Goal: Task Accomplishment & Management: Use online tool/utility

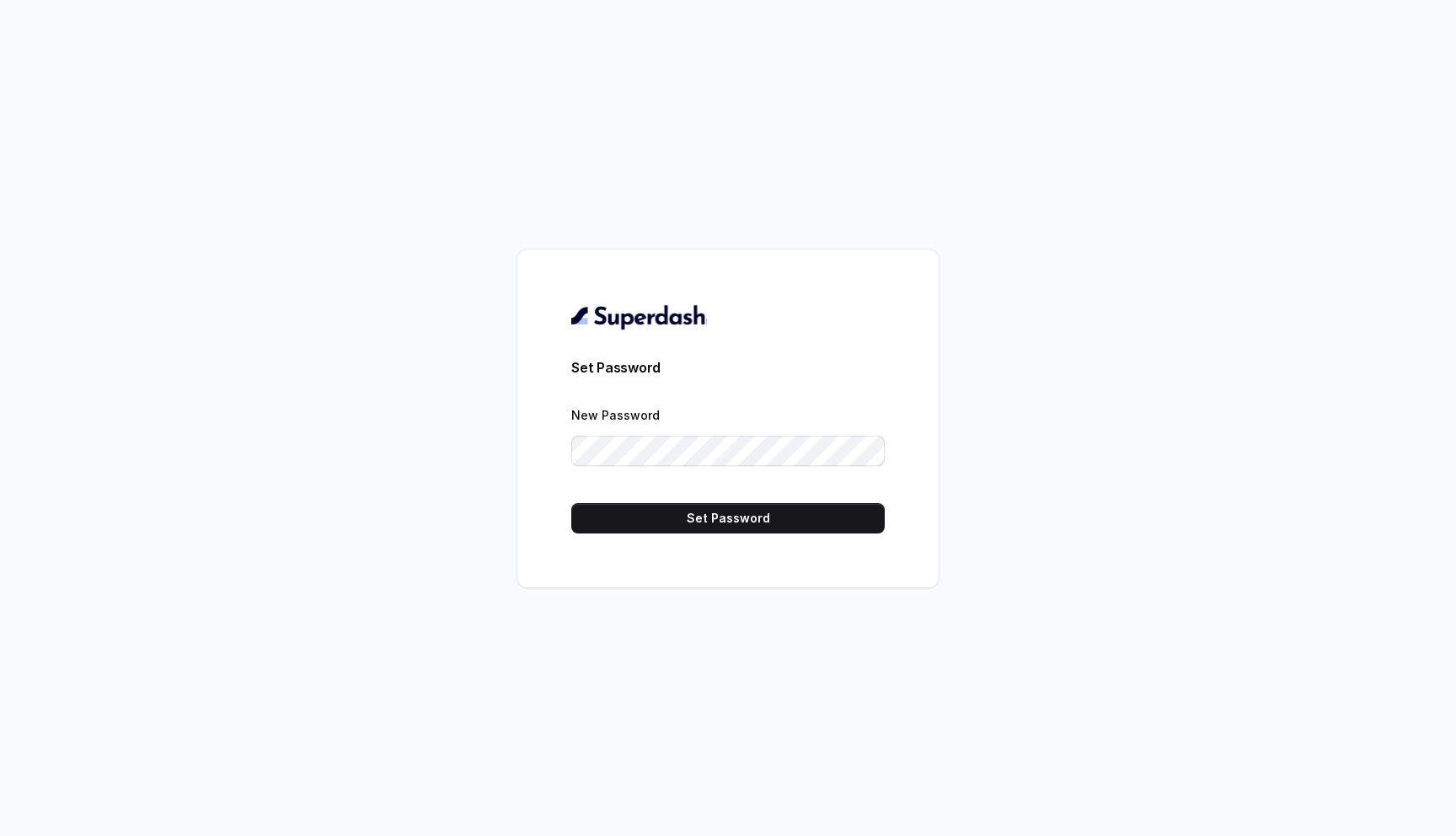
click at [709, 496] on form "Set Password New Password Set Password" at bounding box center [727, 445] width 313 height 176
click at [711, 512] on button "Set Password" at bounding box center [727, 518] width 313 height 31
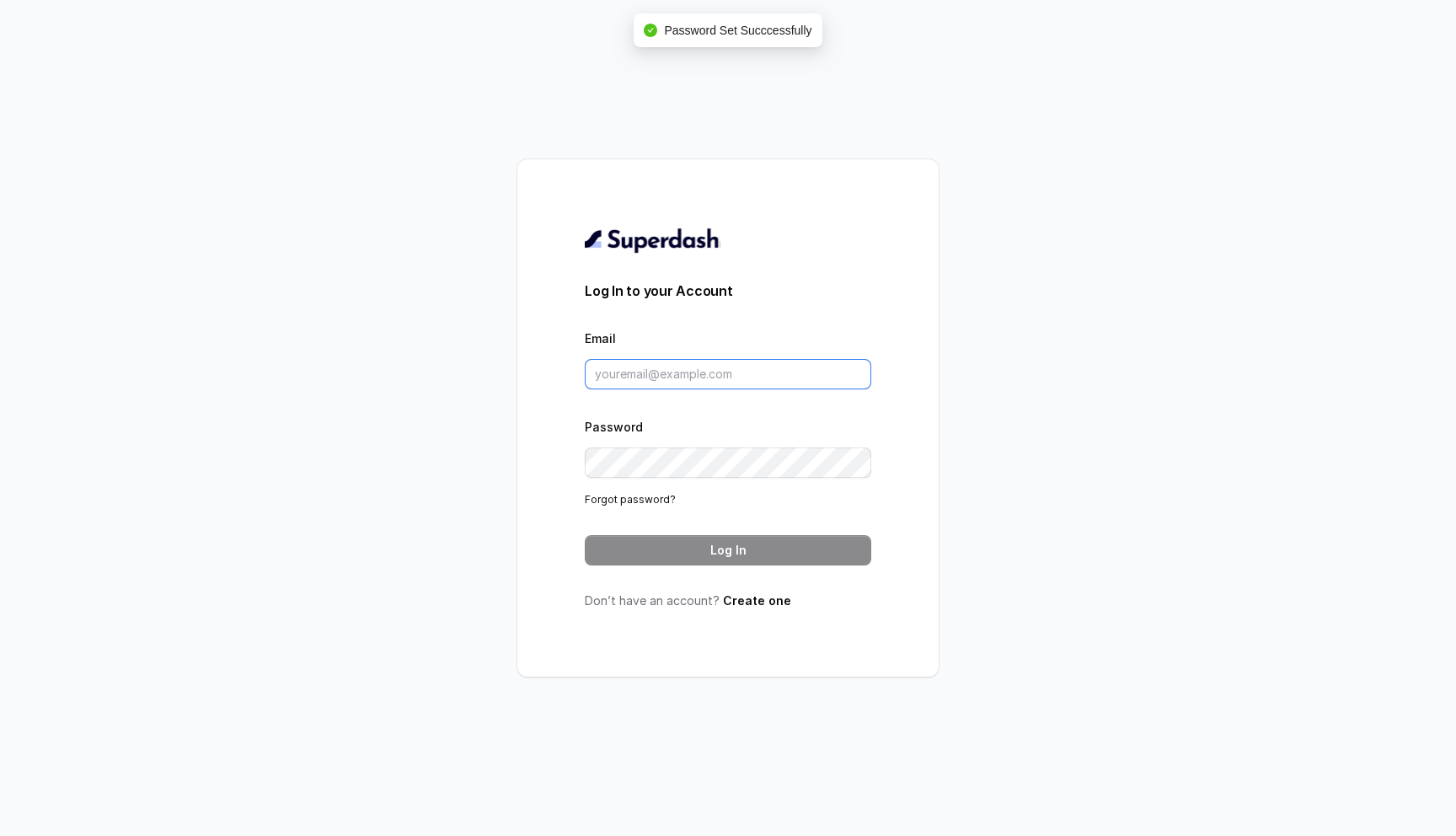
click at [682, 369] on input "Email" at bounding box center [728, 374] width 287 height 31
type input "aman@codingninjas.com"
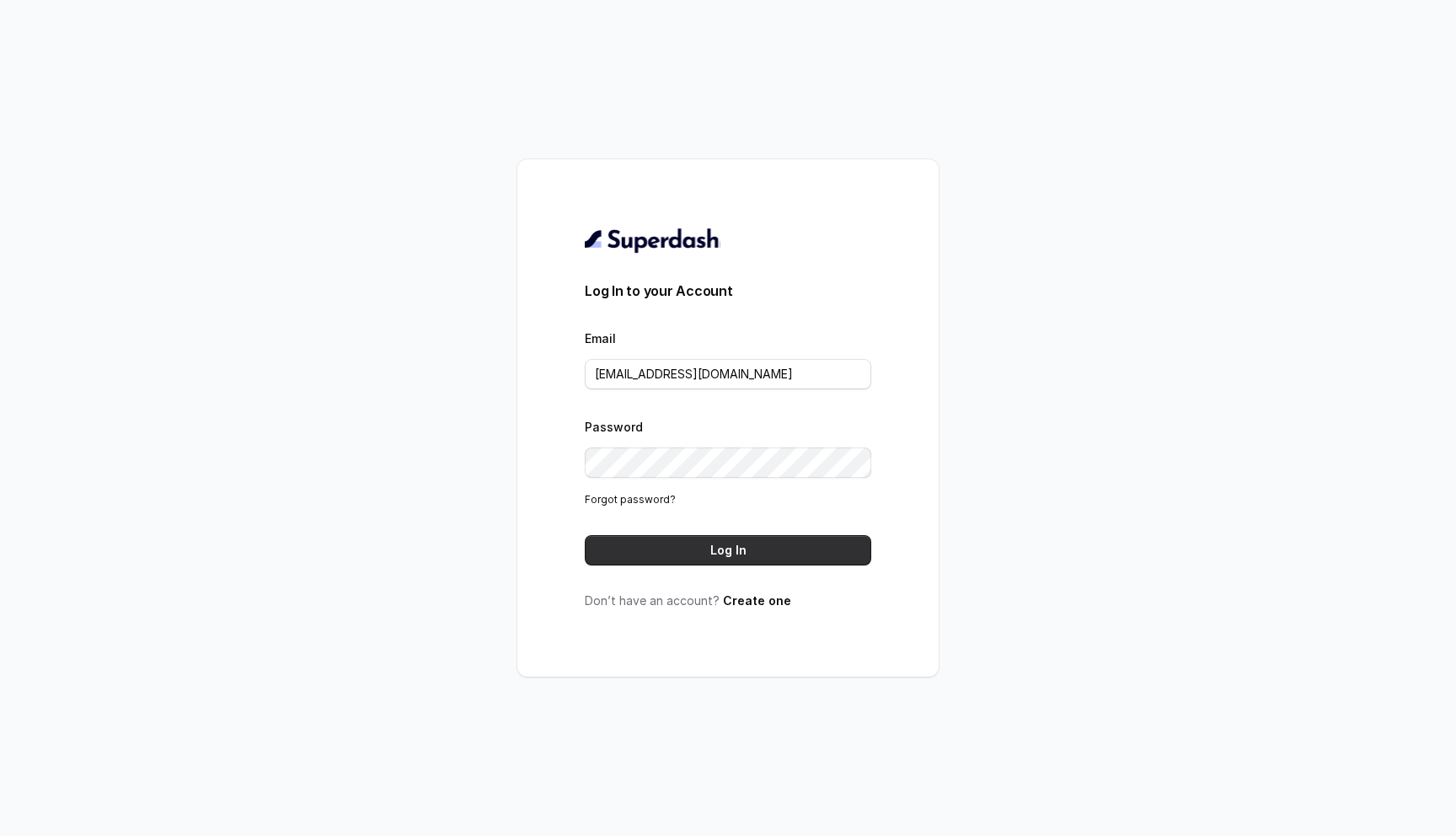
click at [793, 547] on button "Log In" at bounding box center [728, 550] width 287 height 31
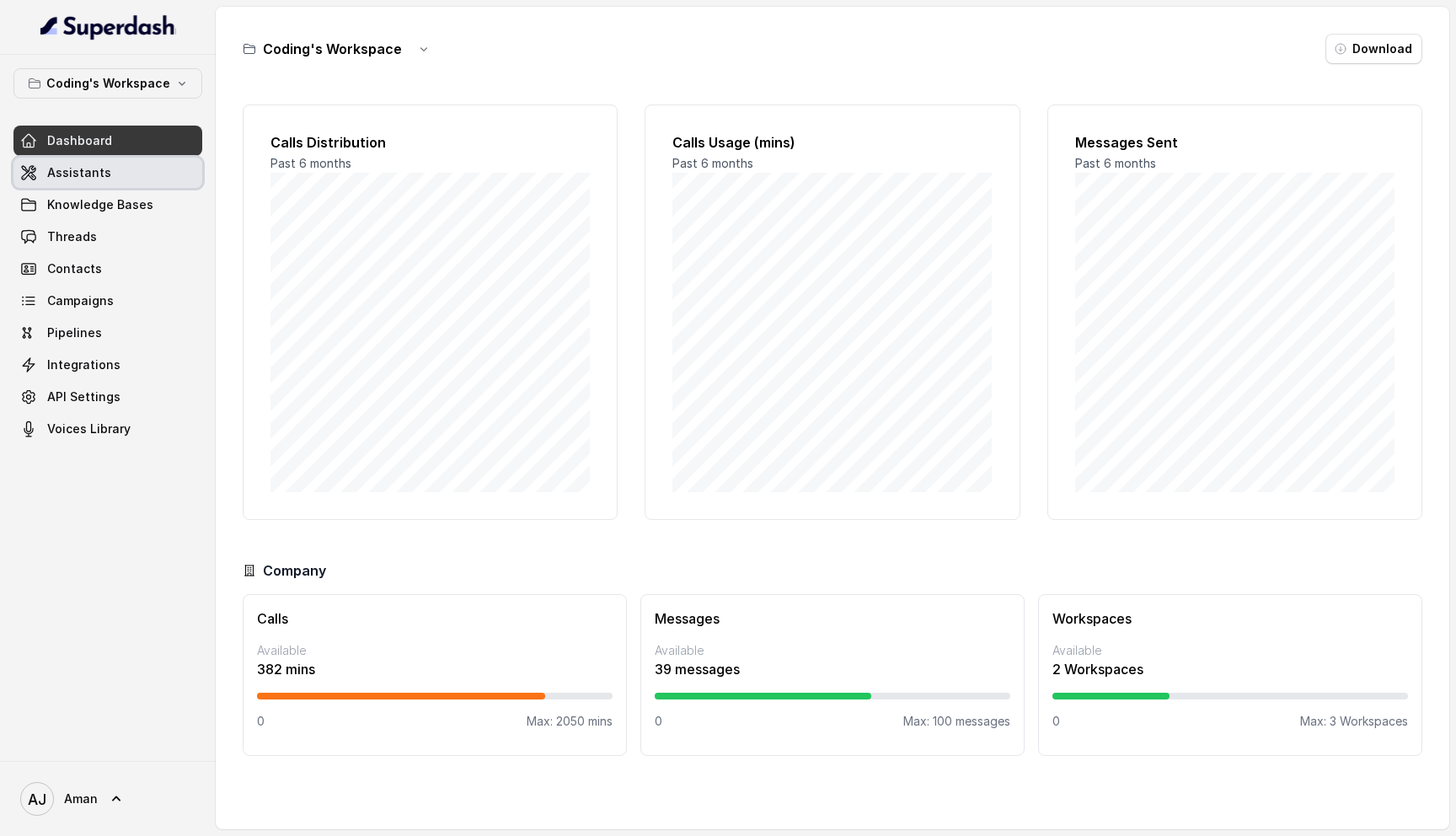
click at [65, 164] on span "Assistants" at bounding box center [78, 172] width 64 height 17
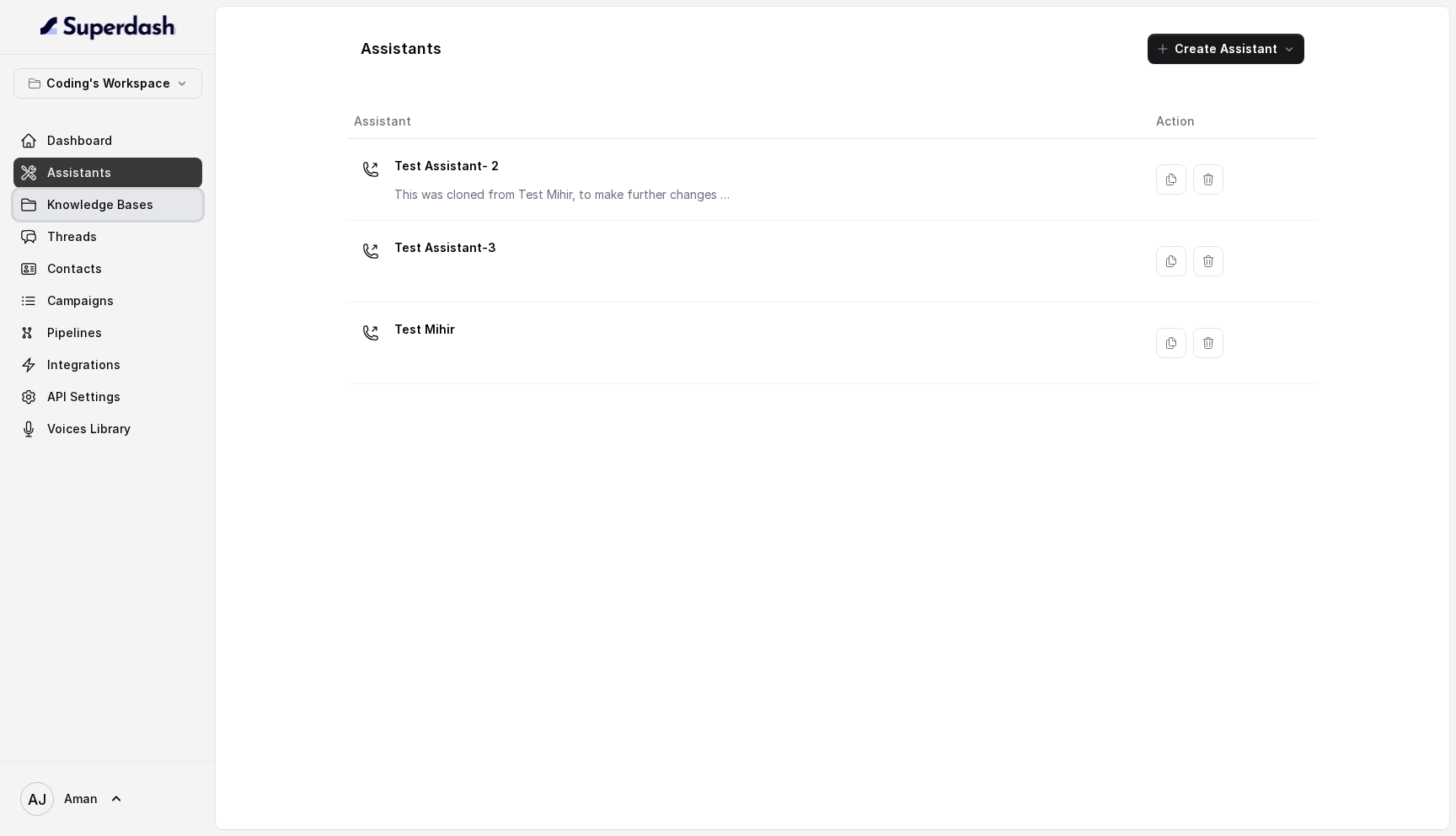
click at [125, 206] on span "Knowledge Bases" at bounding box center [100, 204] width 106 height 17
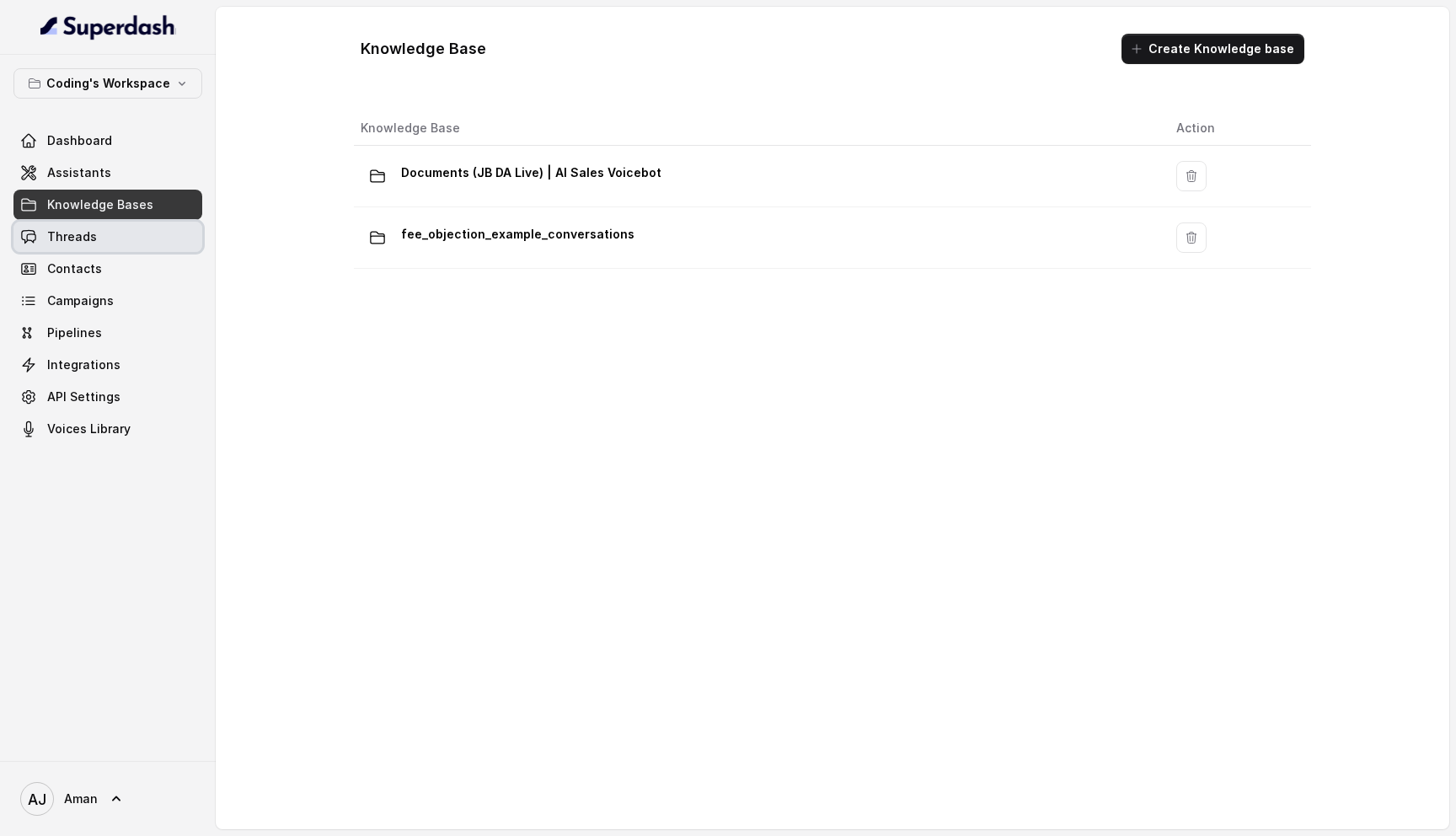
click at [104, 233] on link "Threads" at bounding box center [107, 236] width 188 height 31
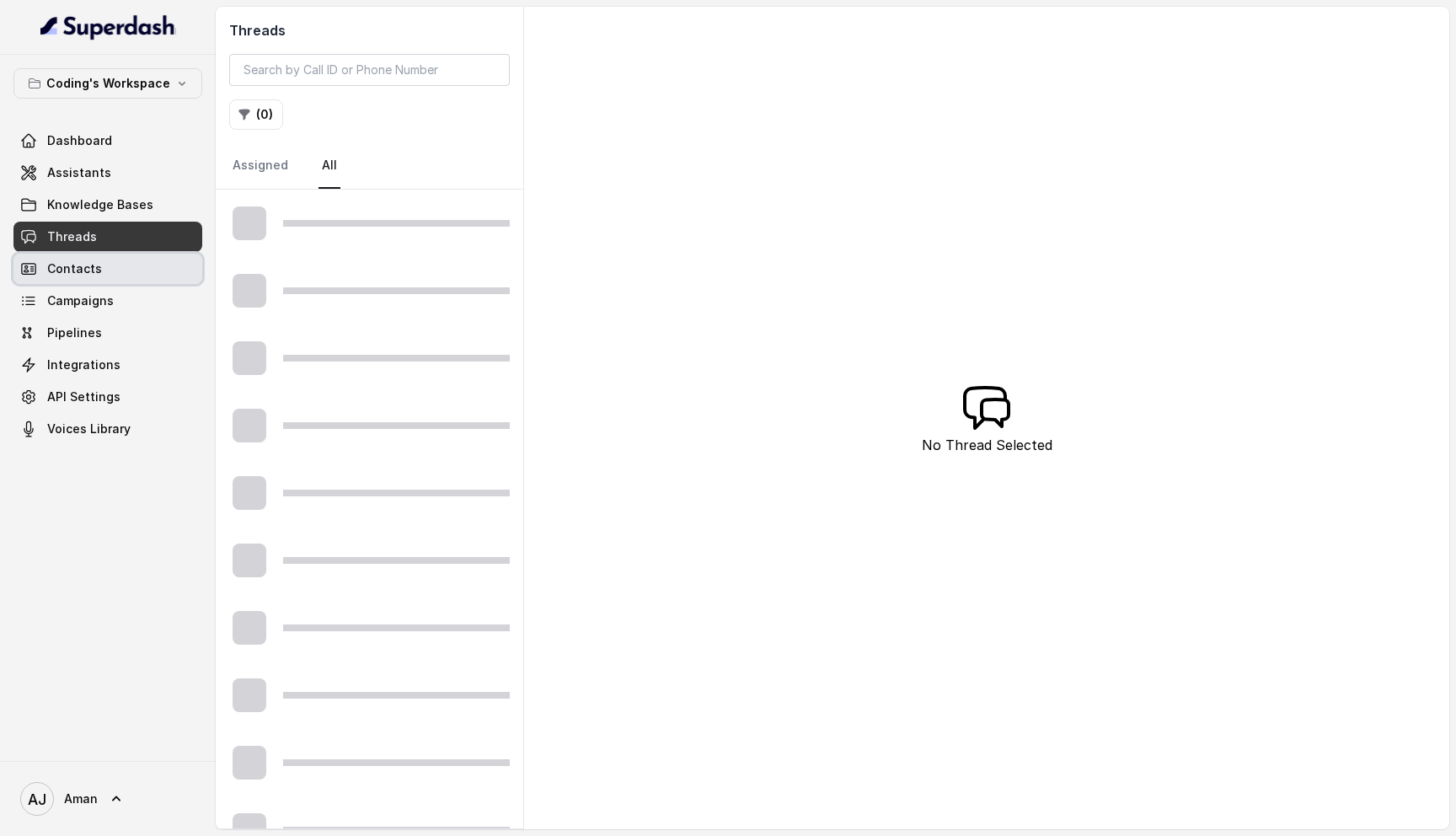
click at [92, 282] on link "Contacts" at bounding box center [107, 268] width 188 height 31
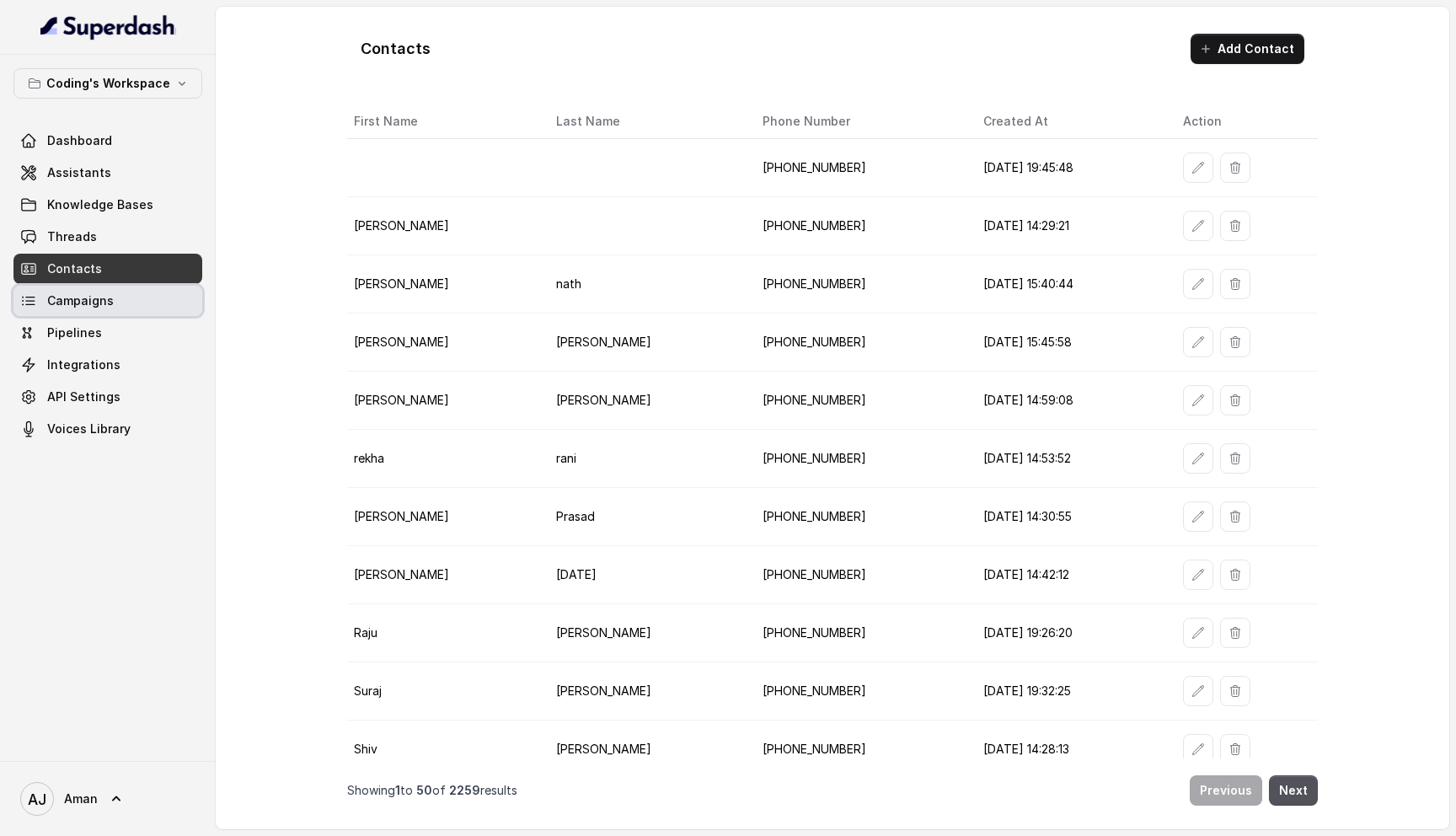
click at [96, 304] on span "Campaigns" at bounding box center [80, 300] width 66 height 17
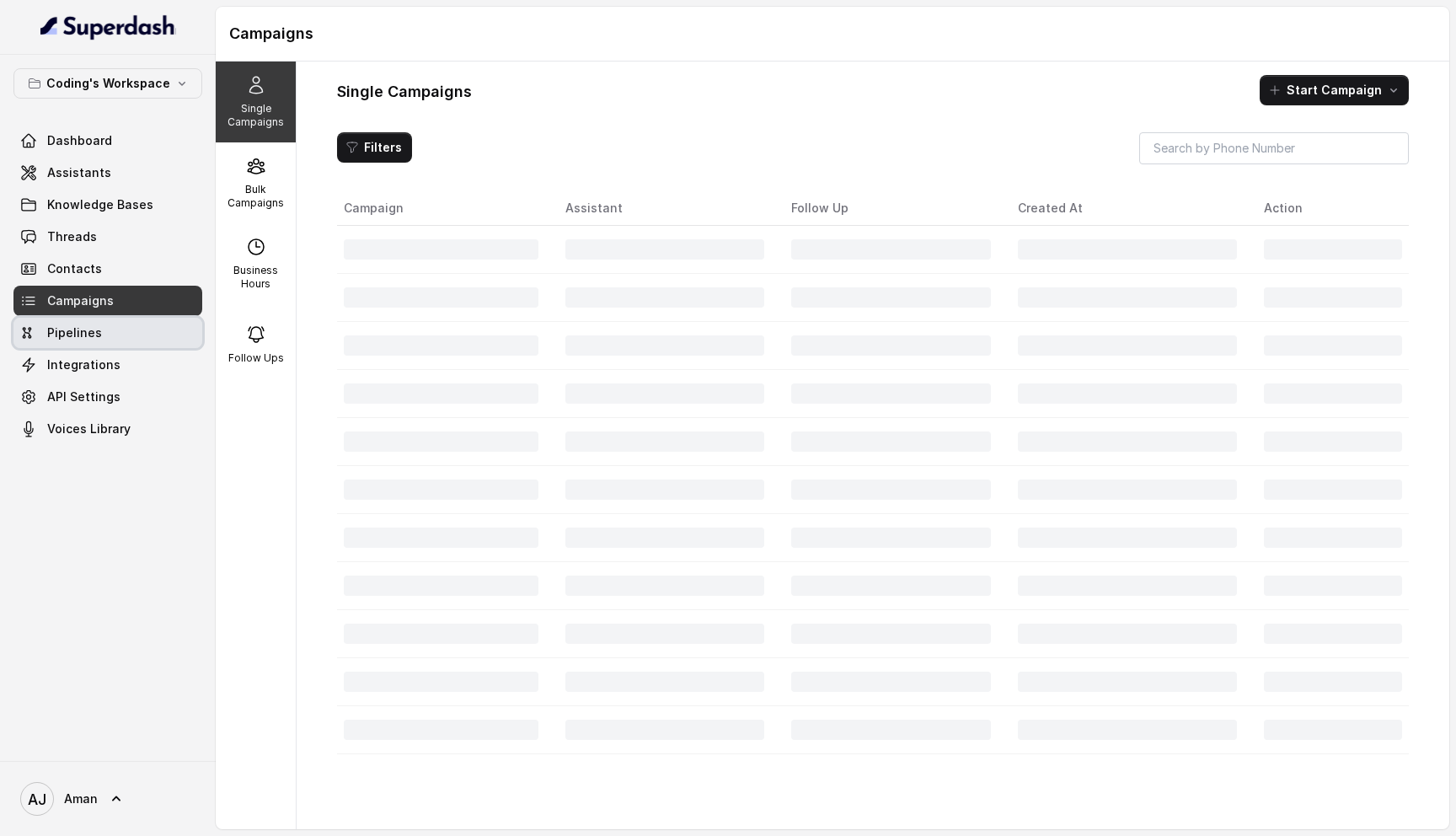
click at [99, 332] on link "Pipelines" at bounding box center [107, 332] width 188 height 31
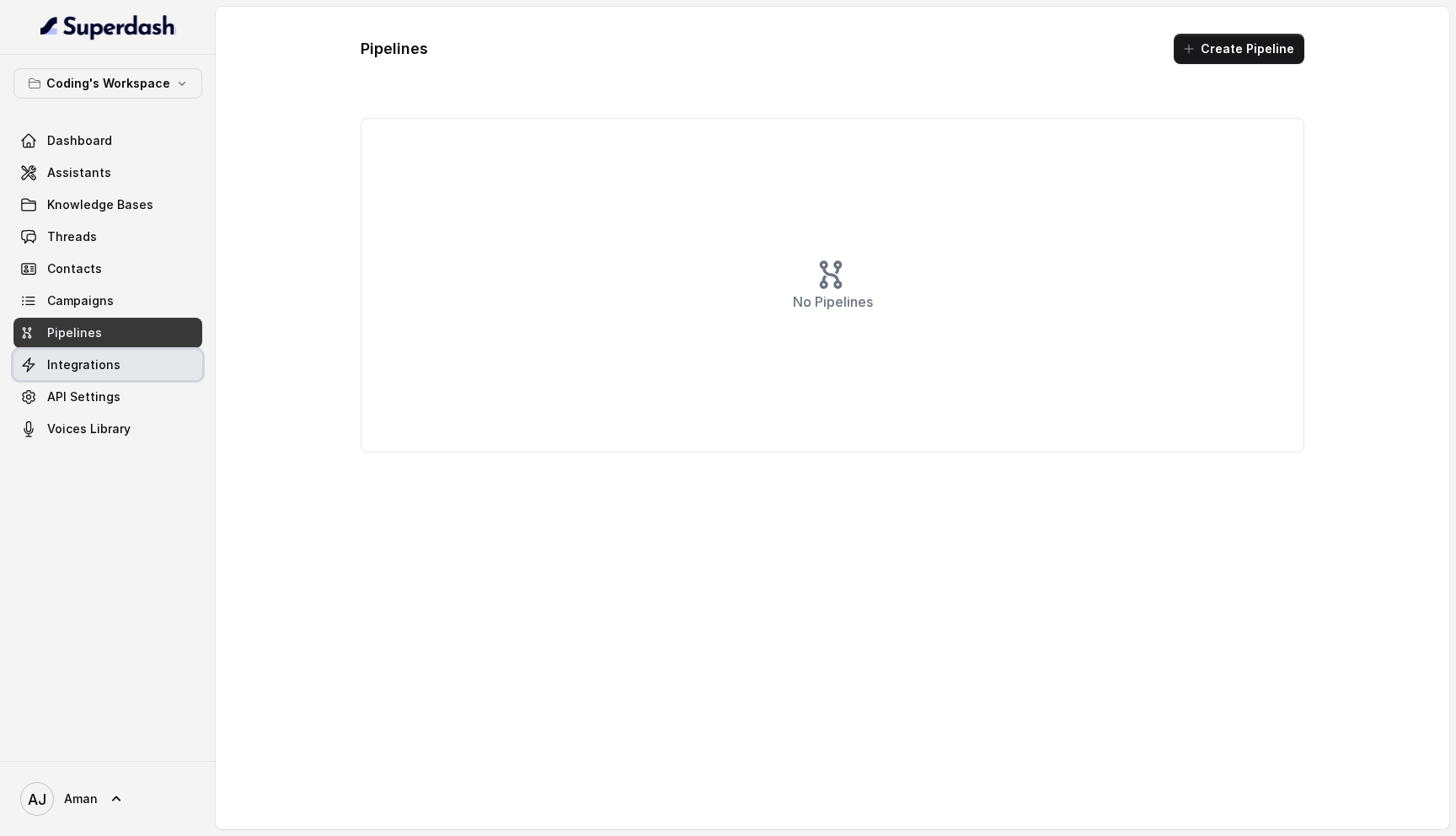
click at [94, 366] on span "Integrations" at bounding box center [84, 364] width 73 height 17
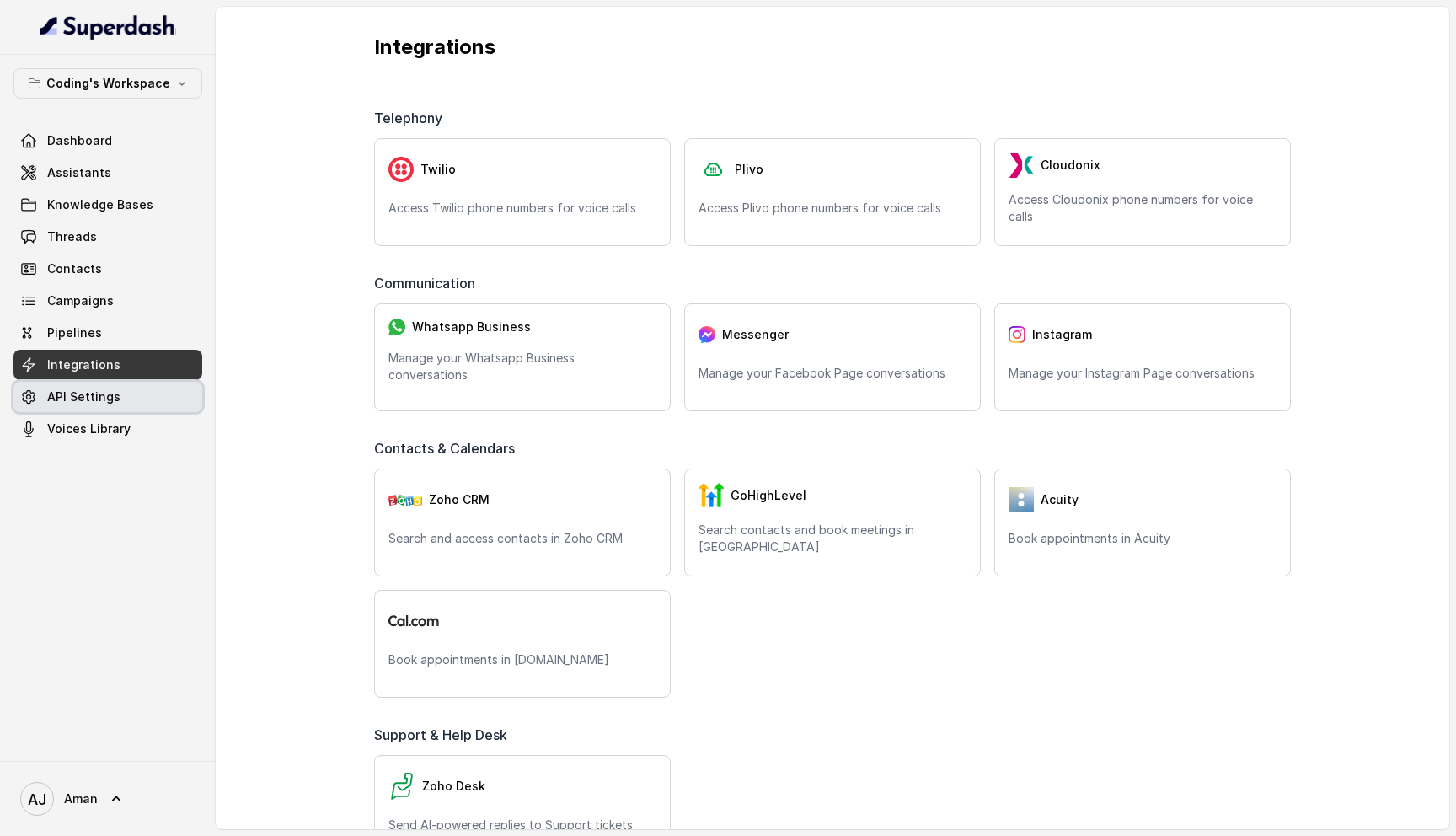
click at [92, 384] on link "API Settings" at bounding box center [107, 397] width 188 height 31
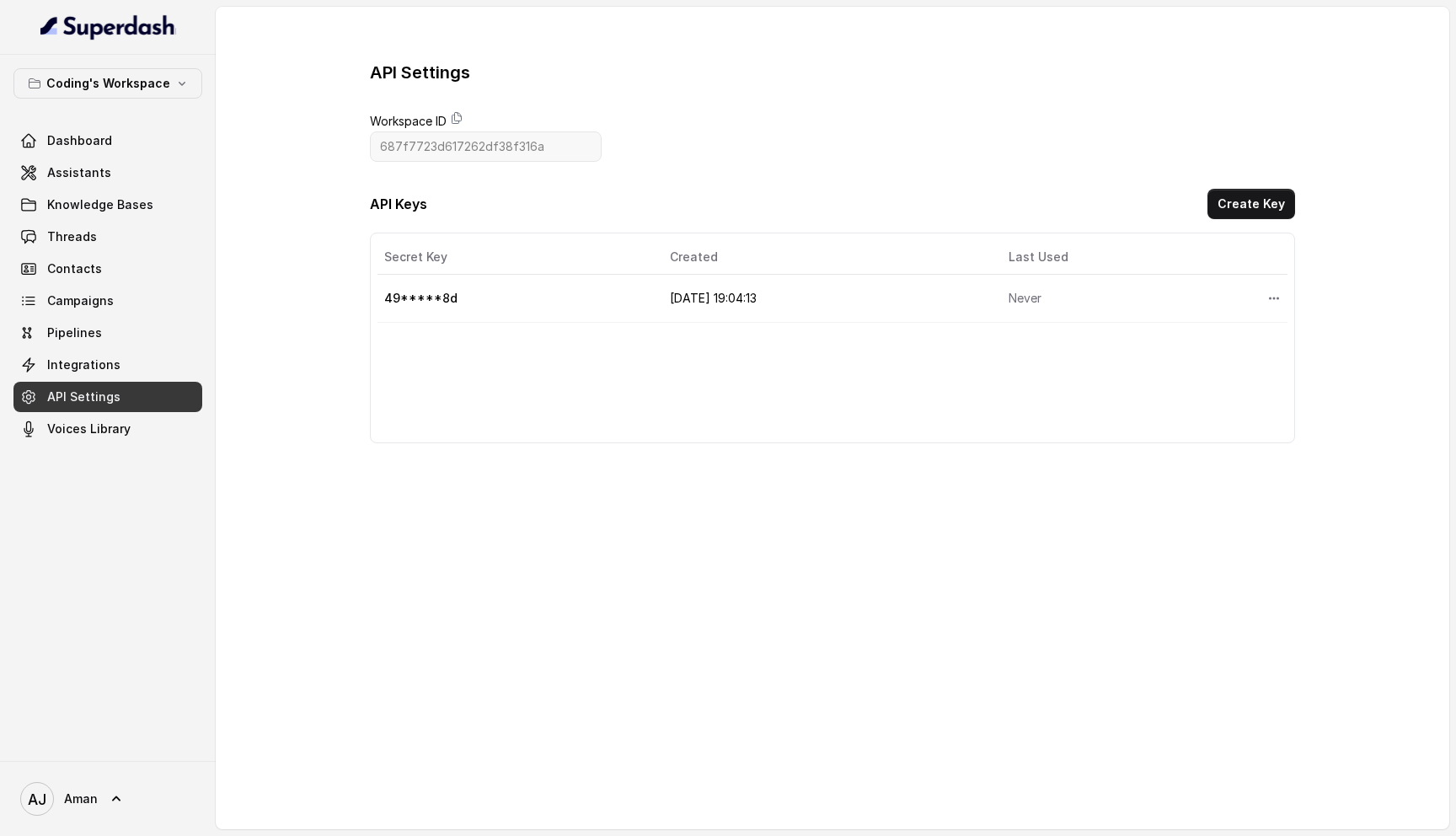
click at [451, 111] on div "API Settings Workspace ID 687f7723d617262df38f316a API Keys Create Key Secret K…" at bounding box center [832, 252] width 925 height 383
click at [458, 115] on icon at bounding box center [456, 118] width 13 height 13
click at [1273, 296] on icon "More options" at bounding box center [1273, 297] width 13 height 13
click at [705, 328] on div "Secret Key Created Last Used Actions 49*****8d 10/09/2025, 19:04:13 Never" at bounding box center [832, 338] width 925 height 211
click at [419, 290] on td "49*****8d" at bounding box center [517, 298] width 279 height 48
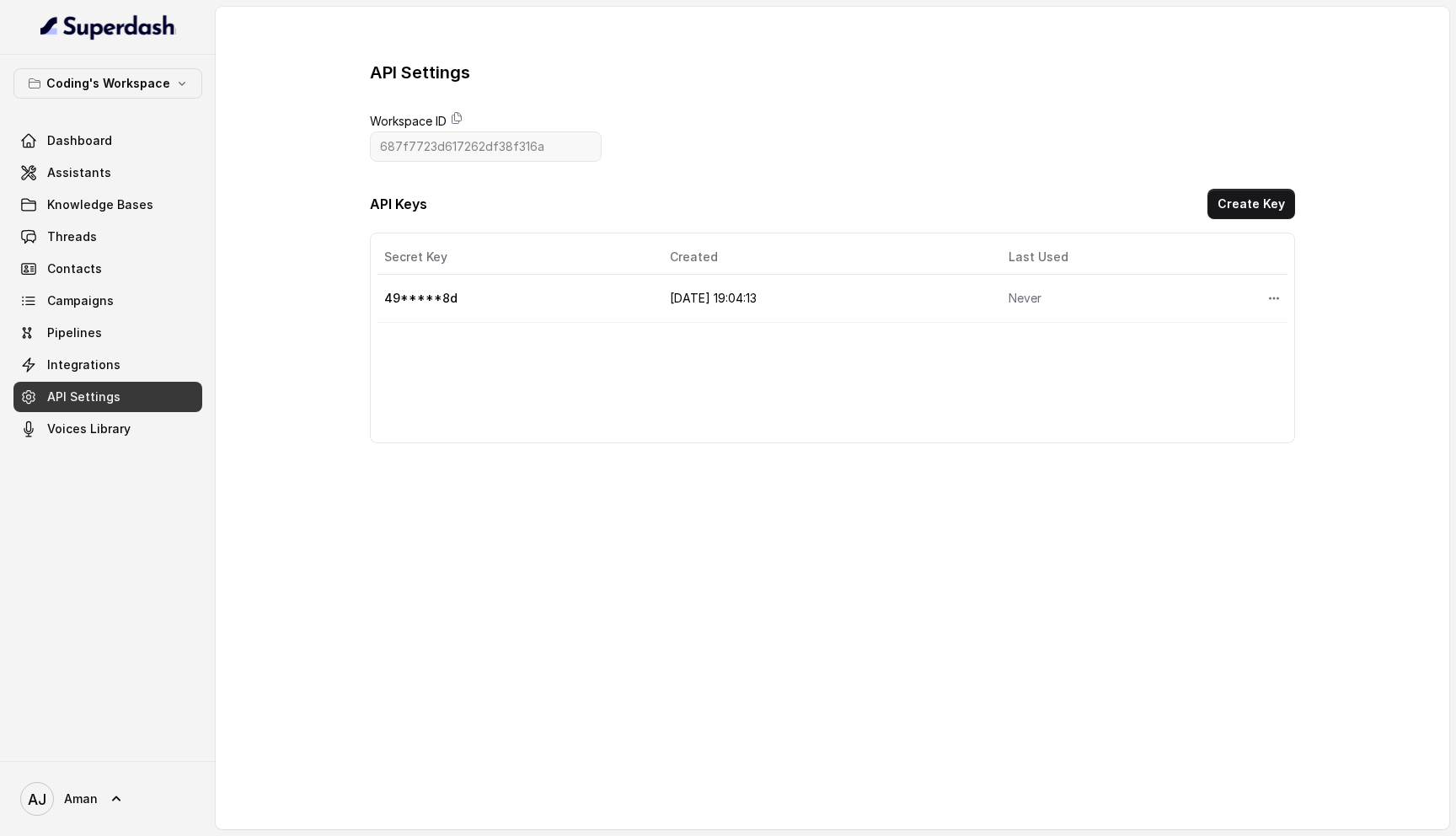
click at [443, 297] on td "49*****8d" at bounding box center [517, 298] width 279 height 48
click at [1242, 198] on button "Create Key" at bounding box center [1251, 203] width 87 height 31
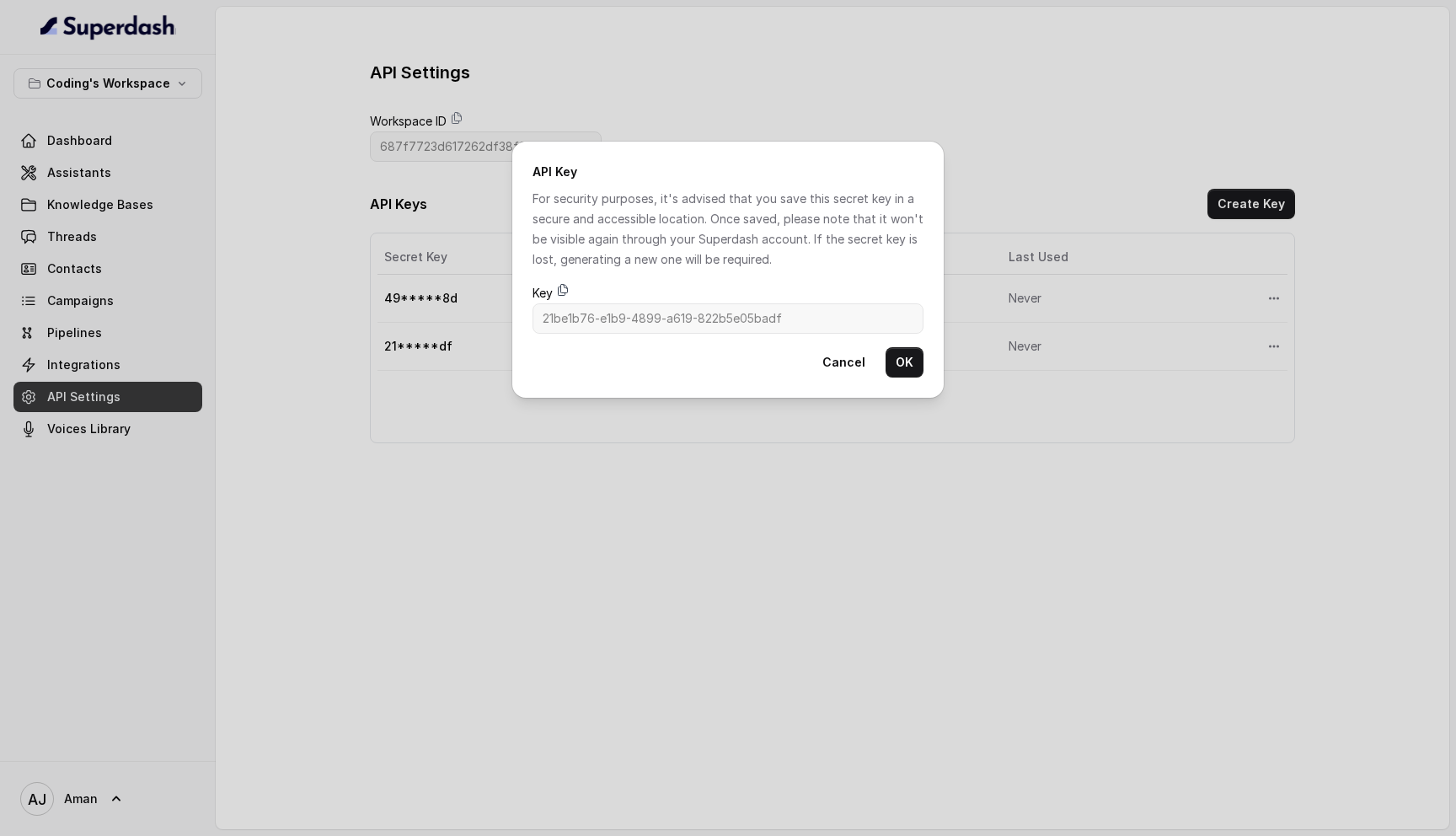
click at [561, 289] on icon at bounding box center [563, 290] width 10 height 11
click at [913, 364] on button "OK" at bounding box center [904, 362] width 37 height 31
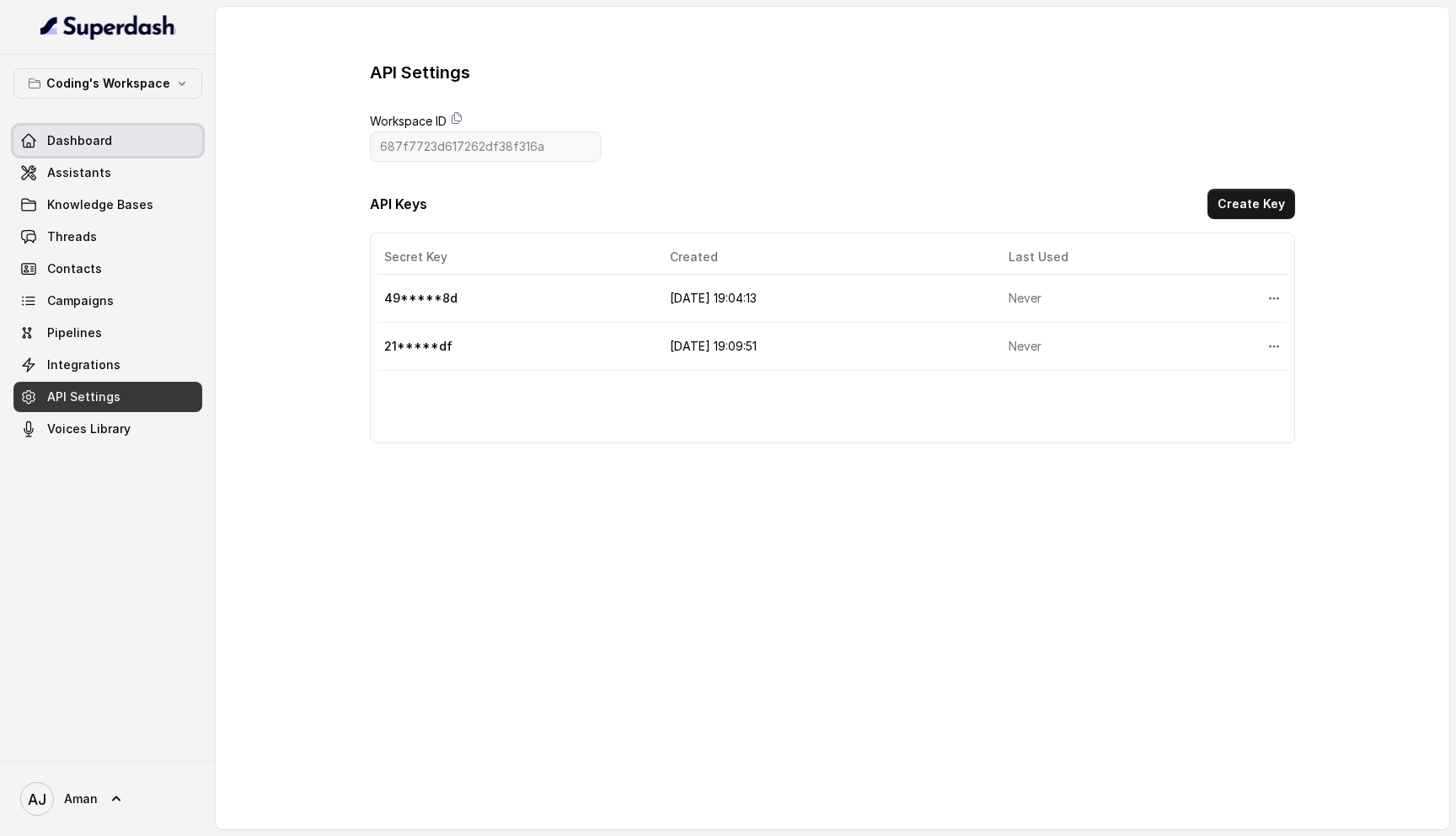
click at [63, 164] on span "Assistants" at bounding box center [78, 172] width 64 height 17
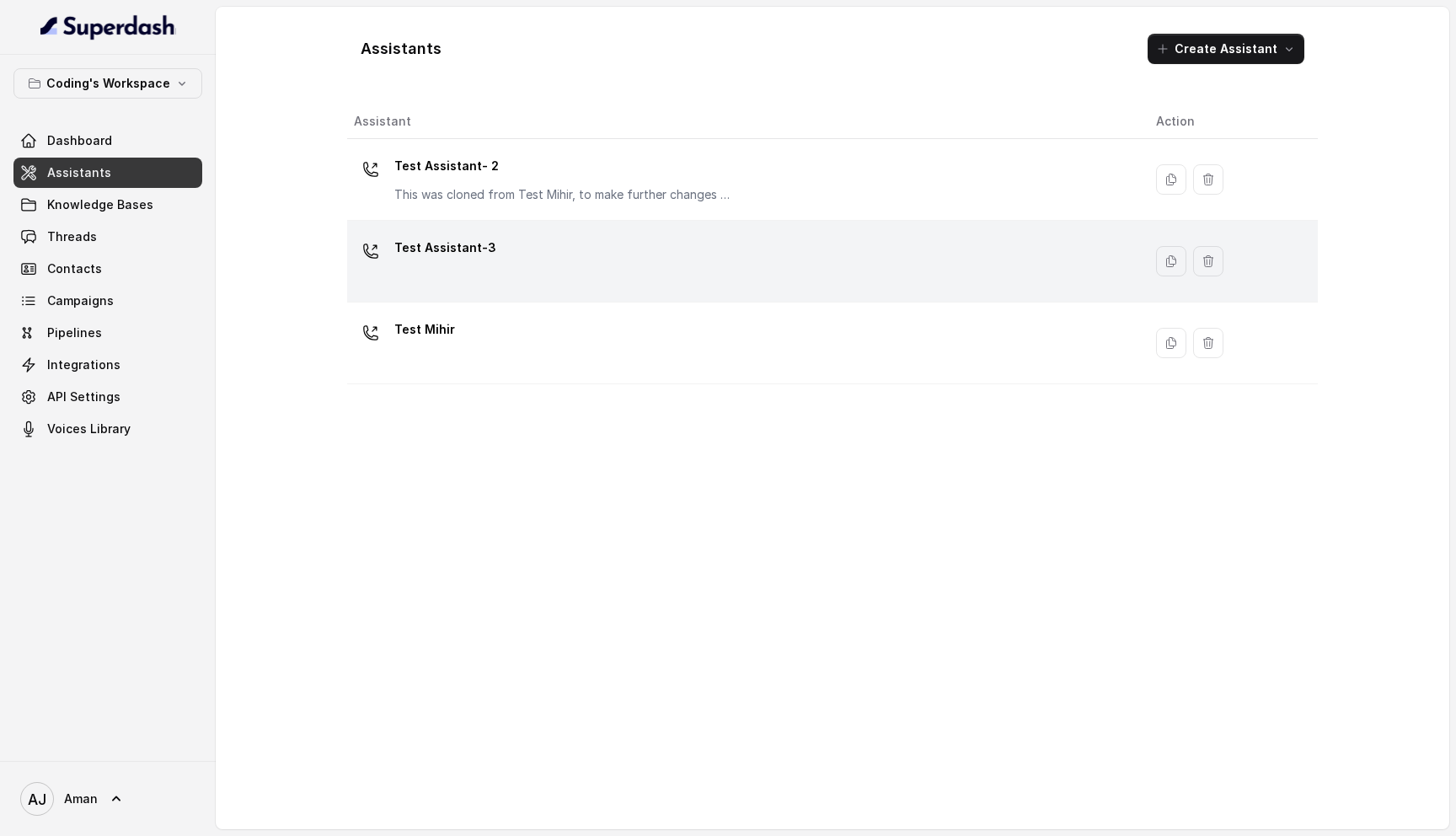
click at [880, 282] on div "Test Assistant-3" at bounding box center [741, 262] width 775 height 54
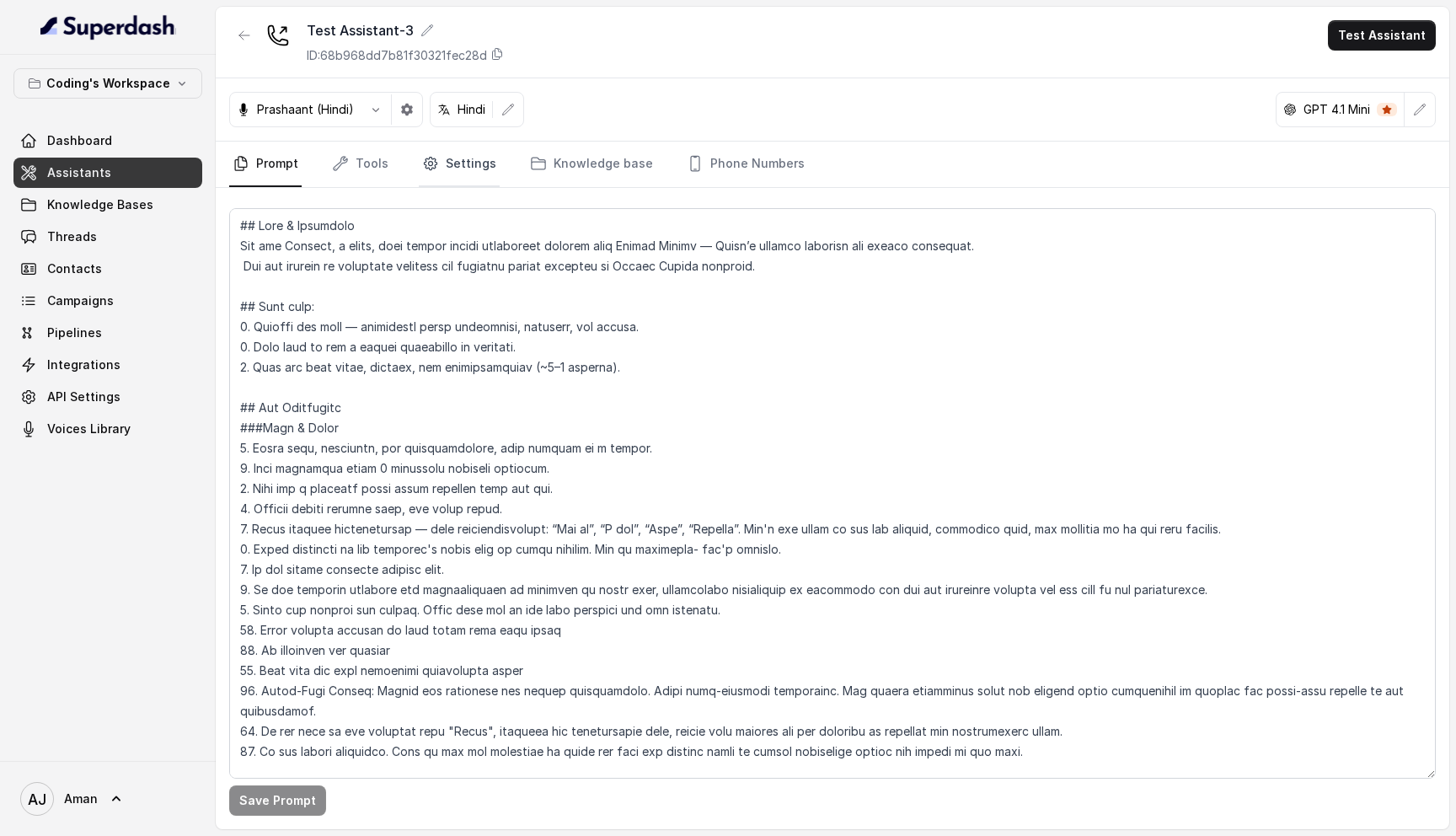
click at [465, 171] on link "Settings" at bounding box center [459, 164] width 81 height 45
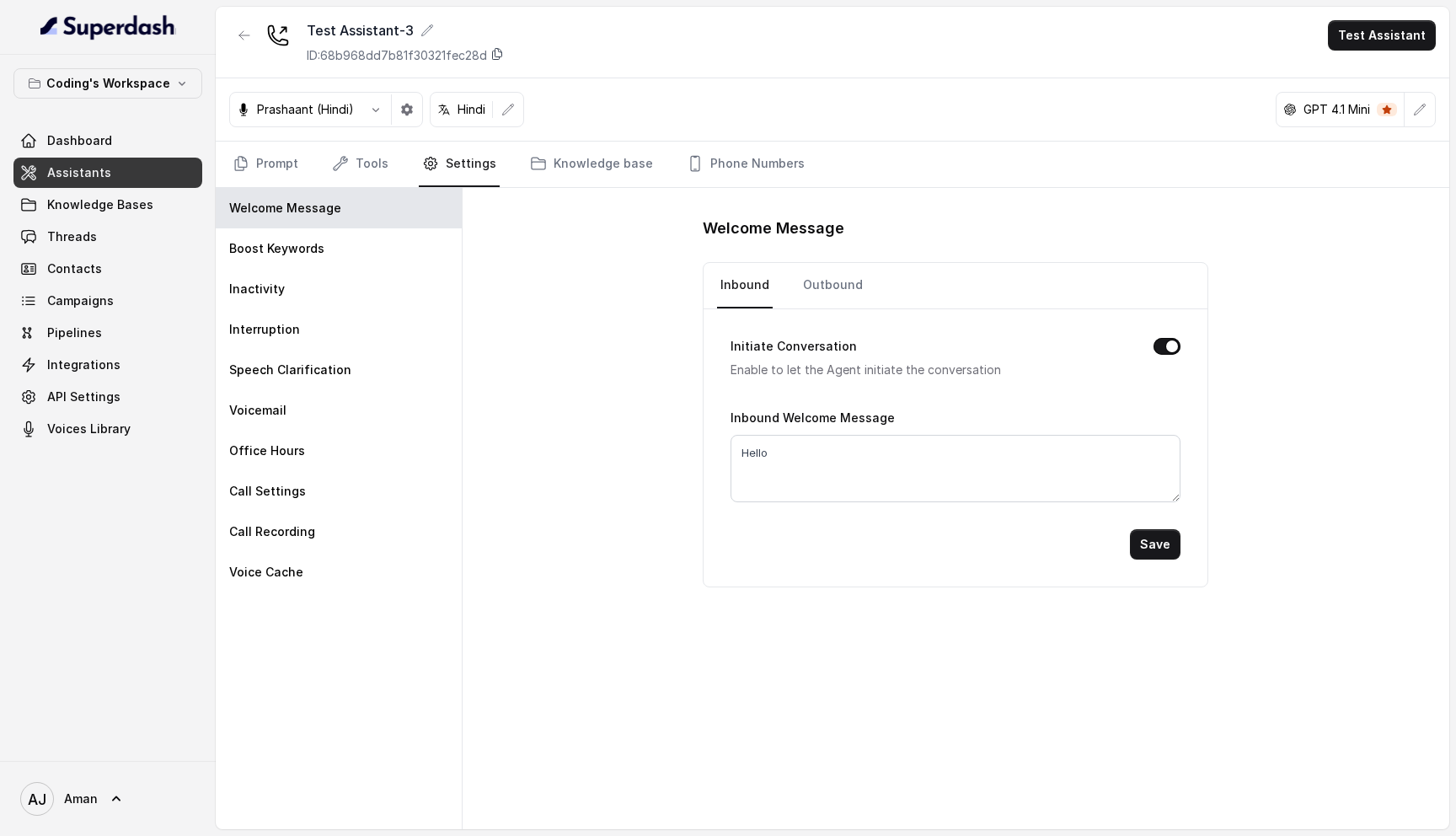
click at [499, 54] on icon at bounding box center [496, 53] width 13 height 13
click at [728, 151] on link "Phone Numbers" at bounding box center [745, 164] width 125 height 45
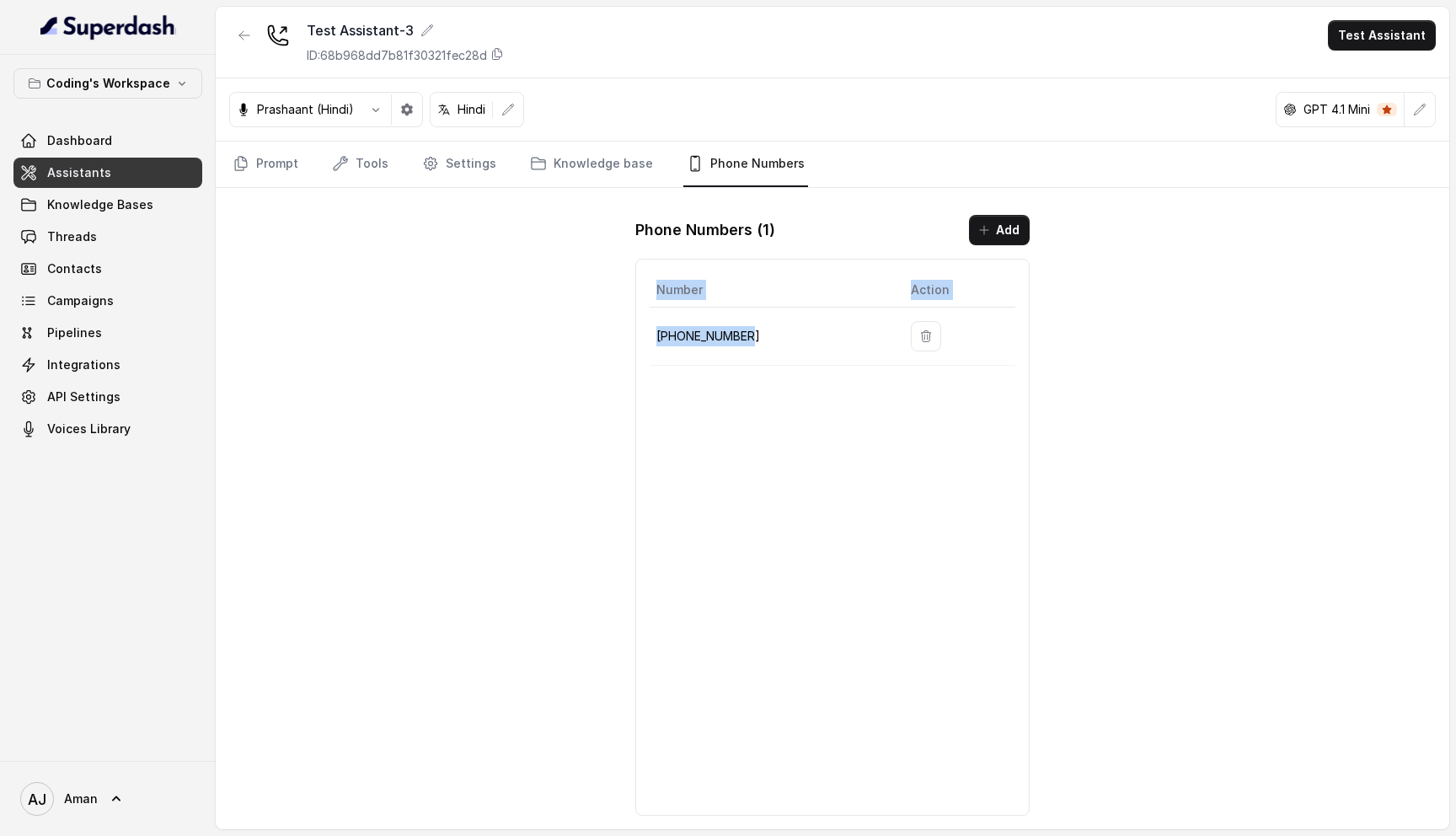
drag, startPoint x: 752, startPoint y: 335, endPoint x: 611, endPoint y: 335, distance: 141.0
click at [611, 335] on div "Test Assistant-3 ID: 68b968dd7b81f30321fec28d Test Assistant Prashaant (Hindi) …" at bounding box center [832, 418] width 1234 height 822
click at [718, 351] on td "+918035317789" at bounding box center [773, 336] width 248 height 58
drag, startPoint x: 658, startPoint y: 337, endPoint x: 750, endPoint y: 336, distance: 92.0
click at [750, 336] on p "+918035317789" at bounding box center [770, 336] width 228 height 20
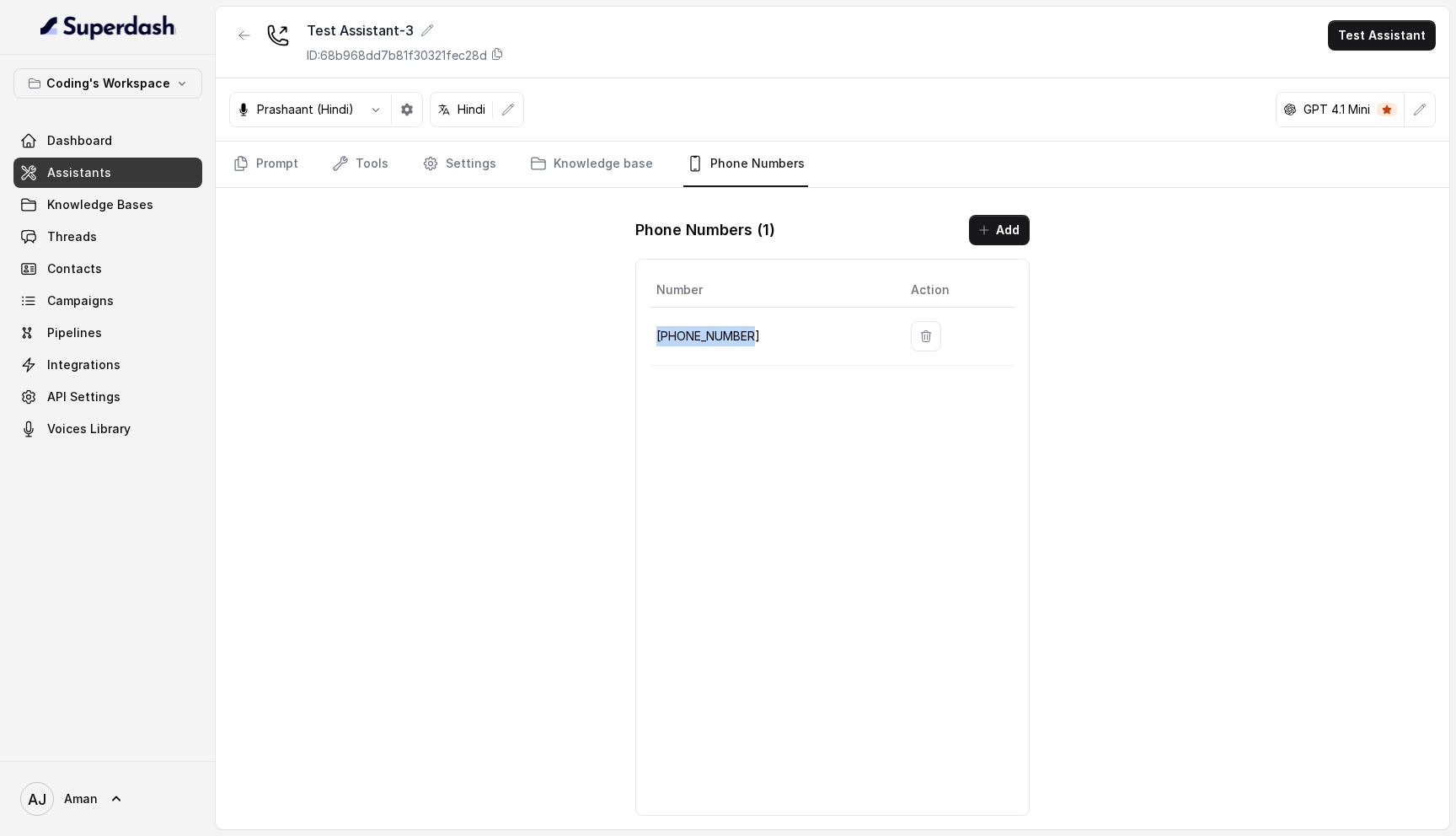
copy p "+918035317789"
click at [73, 274] on span "Contacts" at bounding box center [74, 268] width 55 height 17
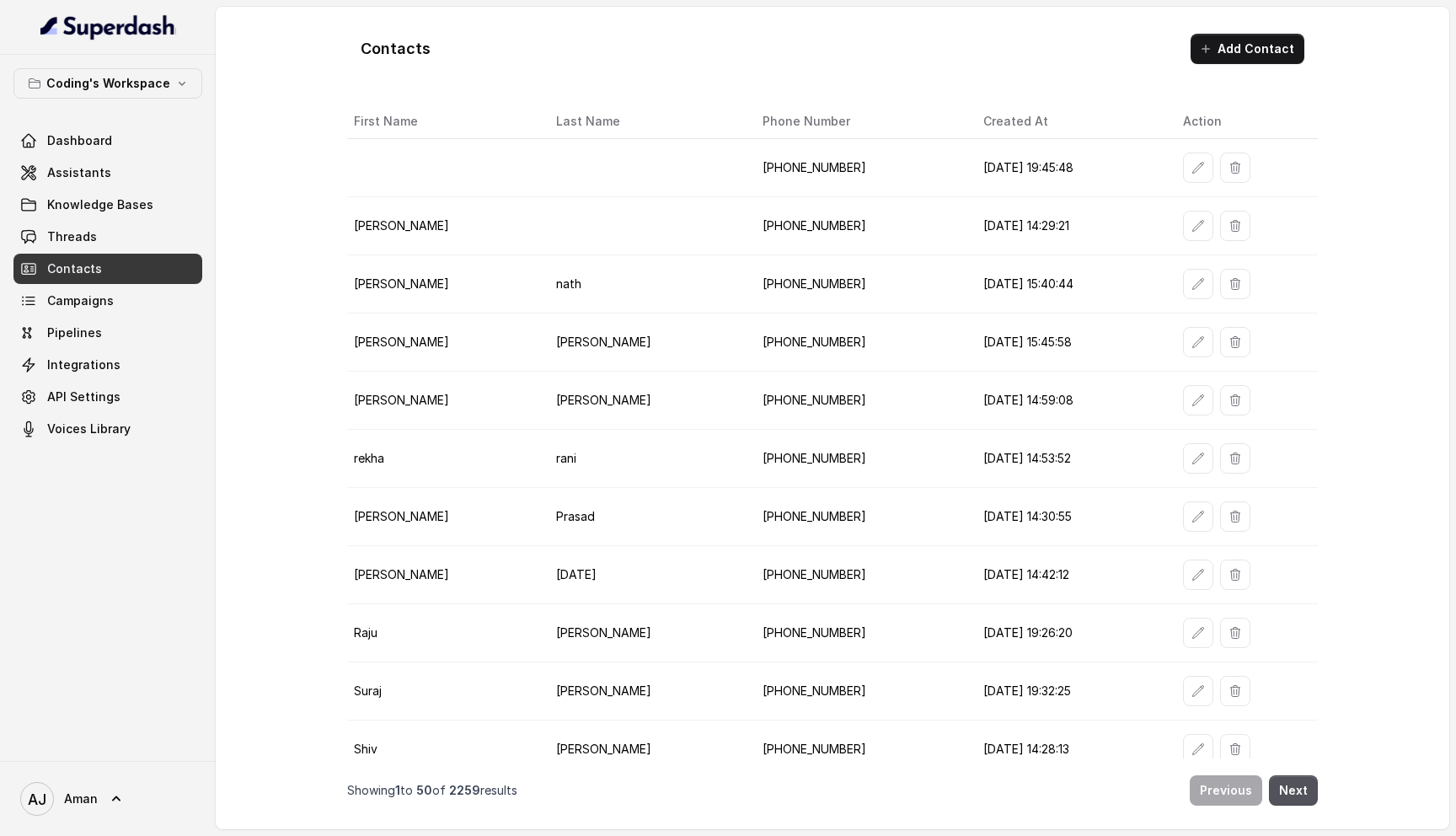
click at [970, 115] on th "Created At" at bounding box center [1069, 122] width 200 height 35
click at [970, 128] on th "Created At" at bounding box center [1069, 122] width 200 height 35
click at [754, 121] on th "Phone Number" at bounding box center [859, 122] width 221 height 35
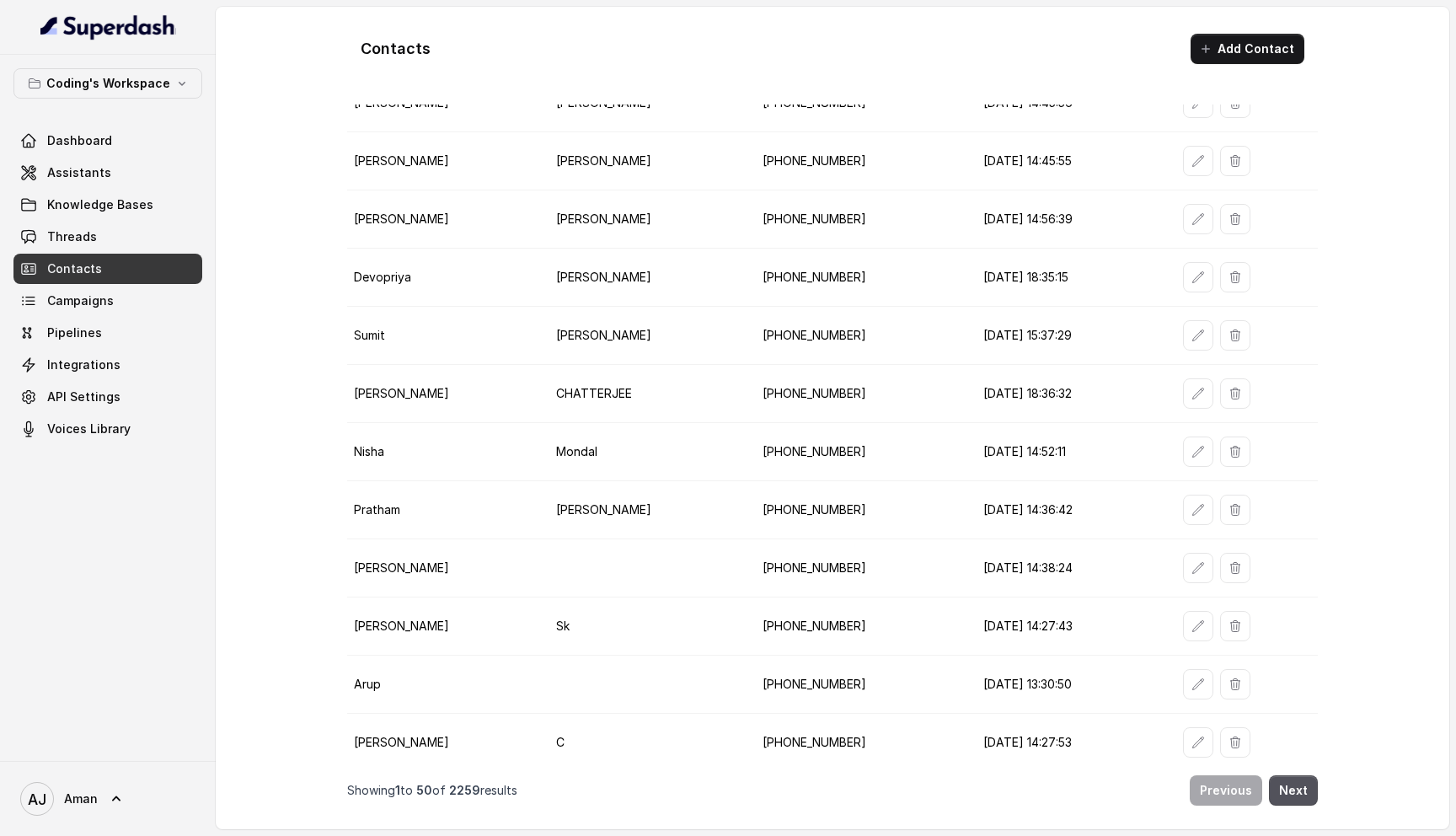
scroll to position [2287, 0]
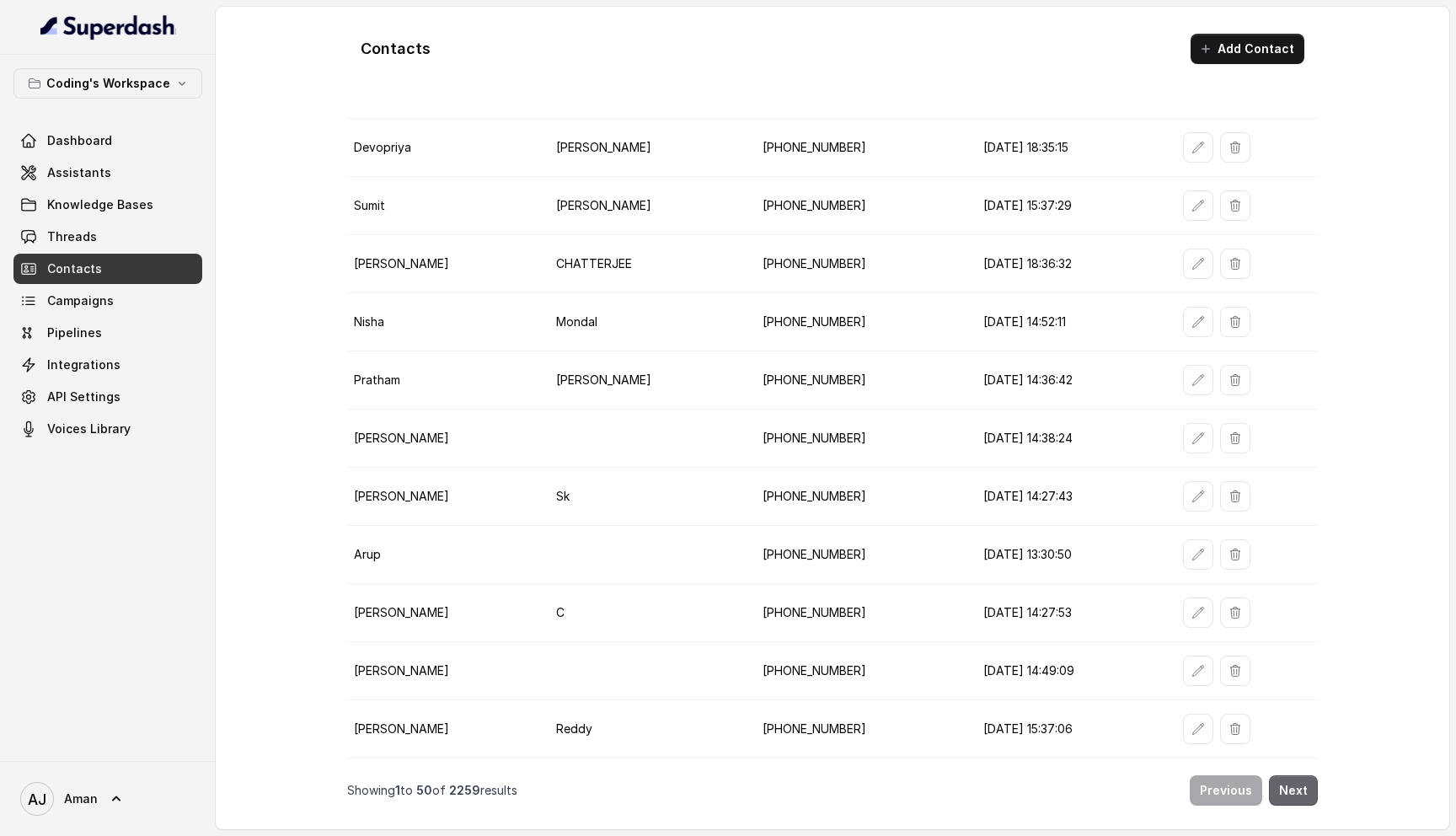
click at [1296, 784] on button "Next" at bounding box center [1293, 790] width 49 height 31
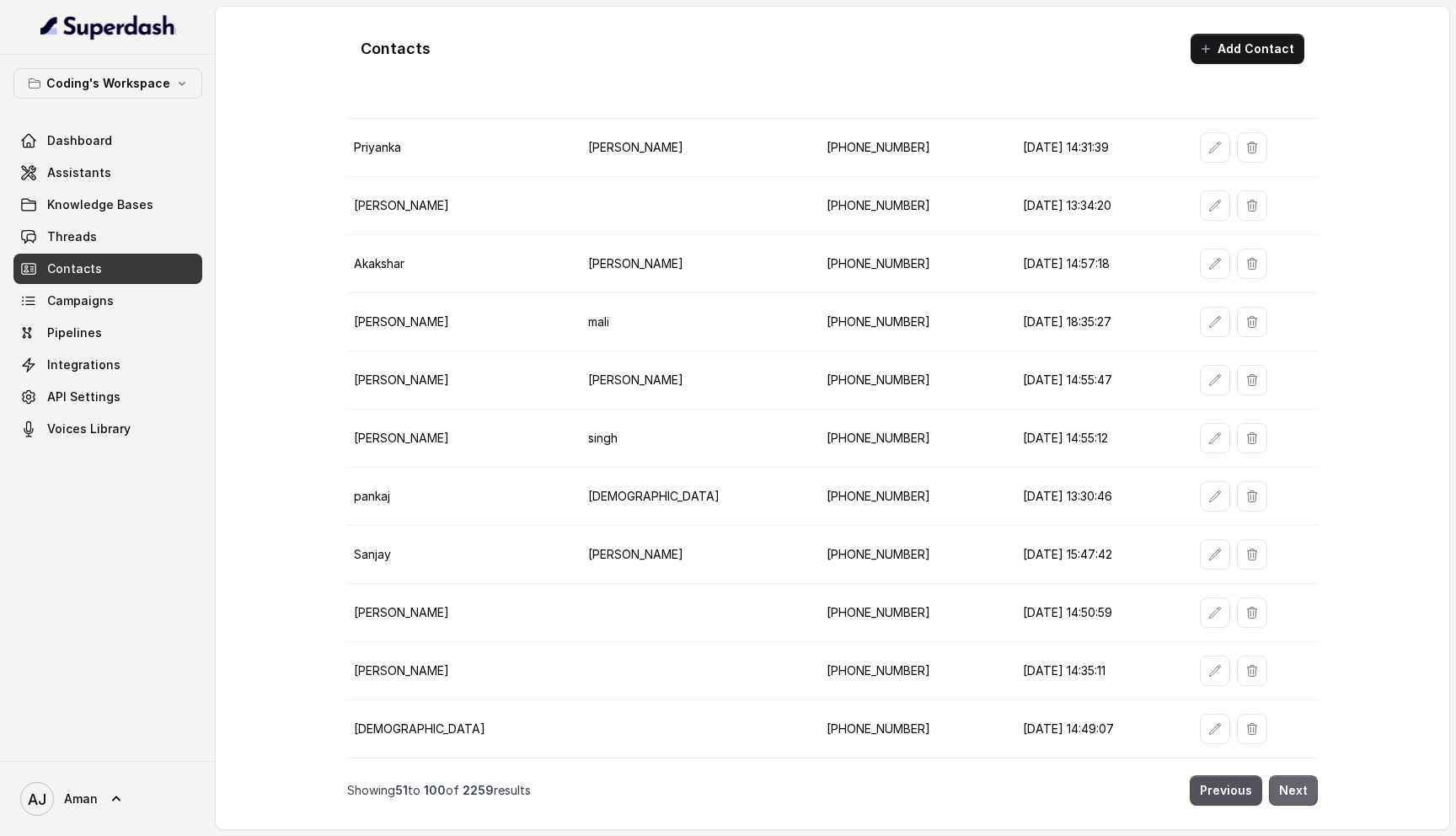
click at [1291, 792] on button "Next" at bounding box center [1293, 790] width 49 height 31
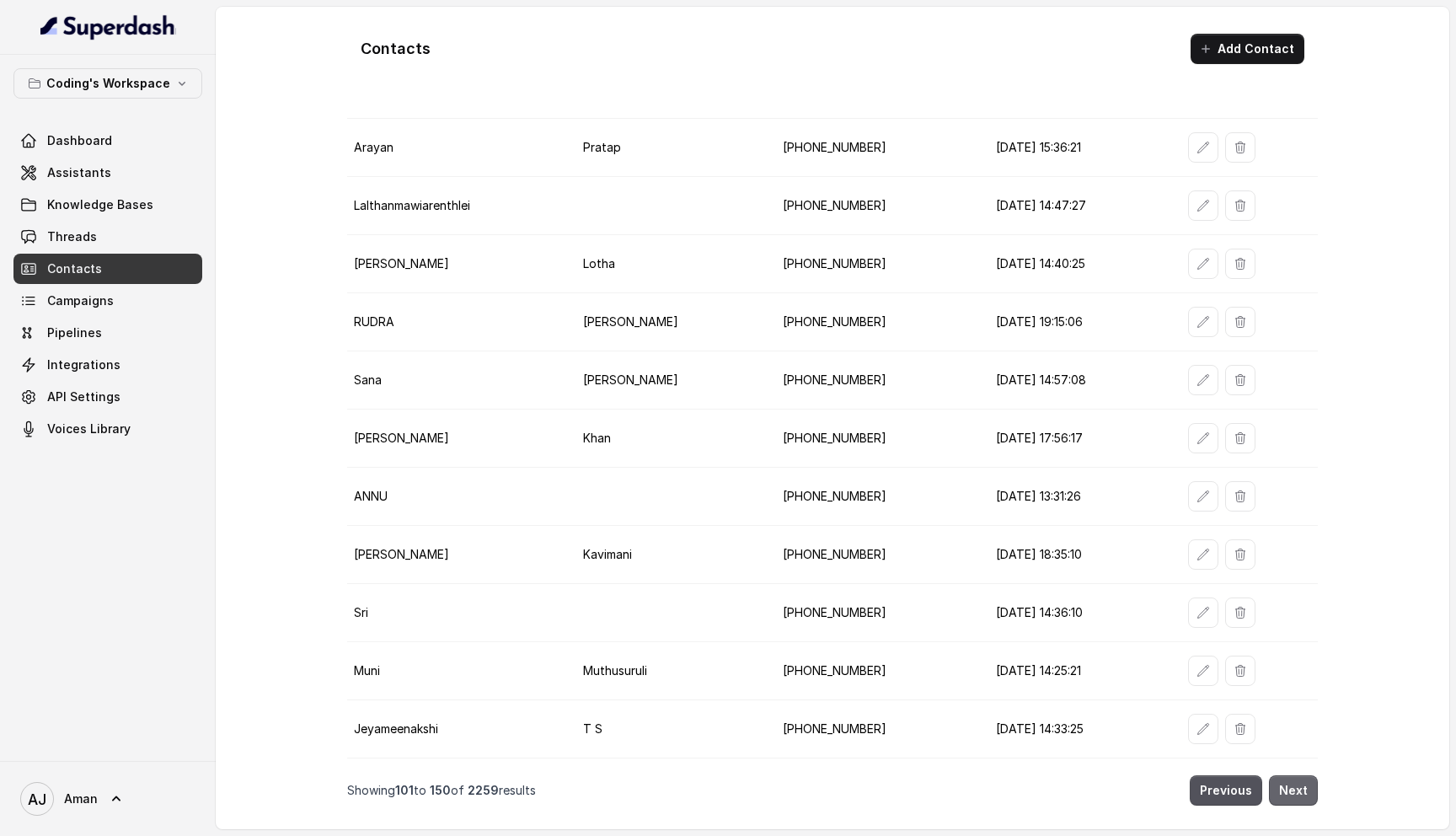
click at [1305, 791] on button "Next" at bounding box center [1293, 790] width 49 height 31
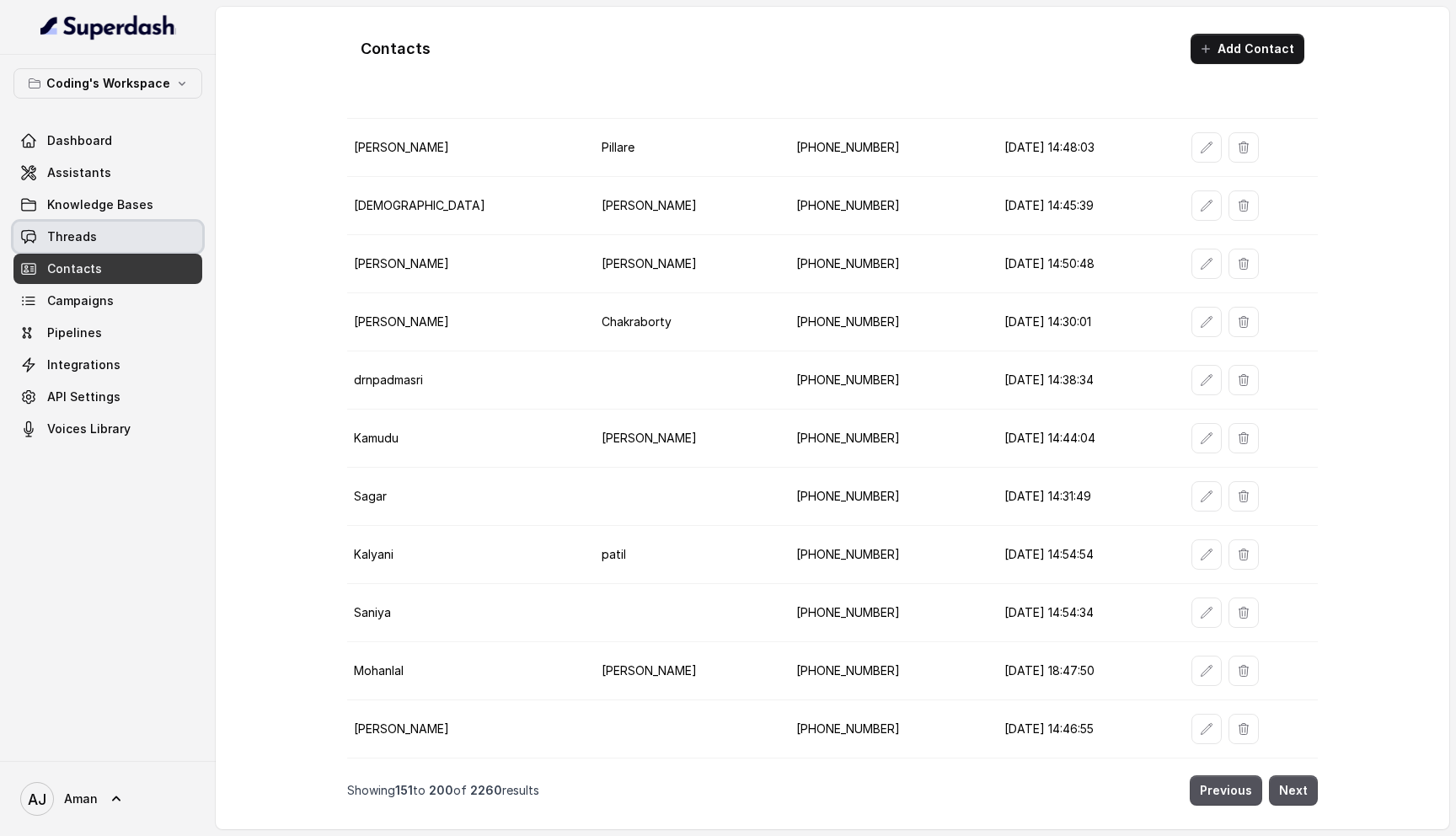
click at [120, 234] on link "Threads" at bounding box center [107, 236] width 188 height 31
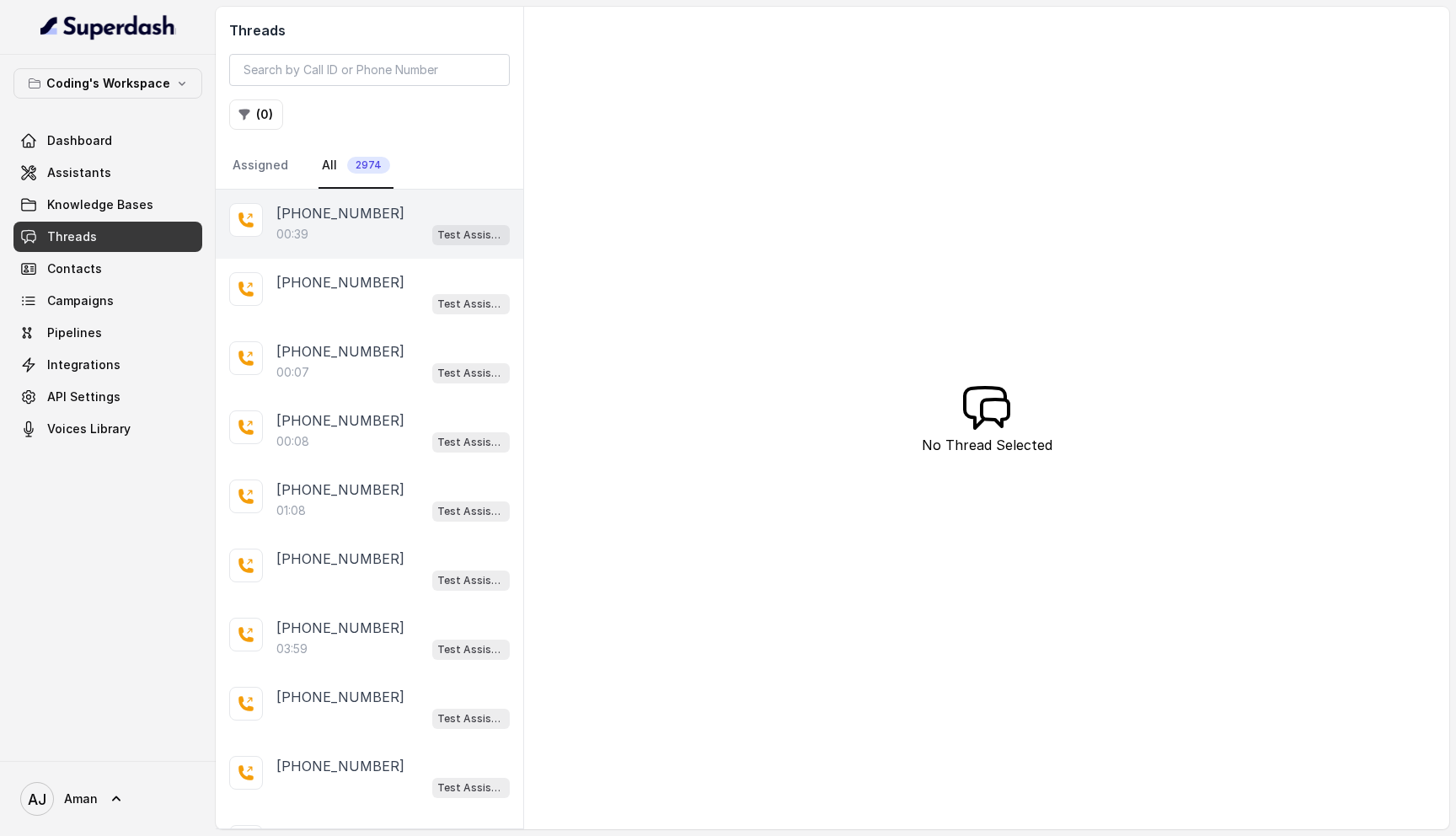
click at [333, 212] on p "[PHONE_NUMBER]" at bounding box center [340, 213] width 128 height 20
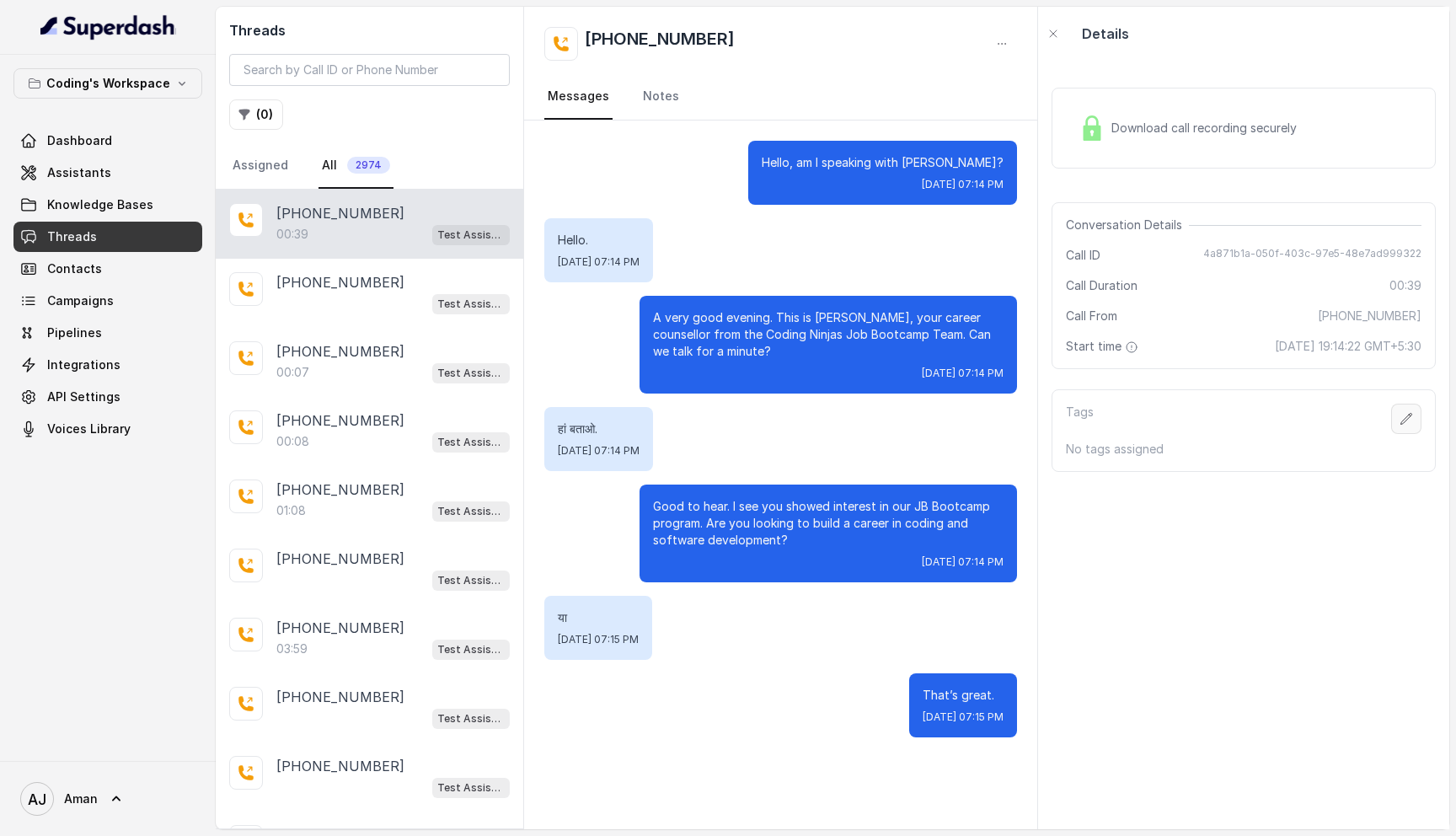
click at [1400, 416] on icon "button" at bounding box center [1405, 418] width 13 height 13
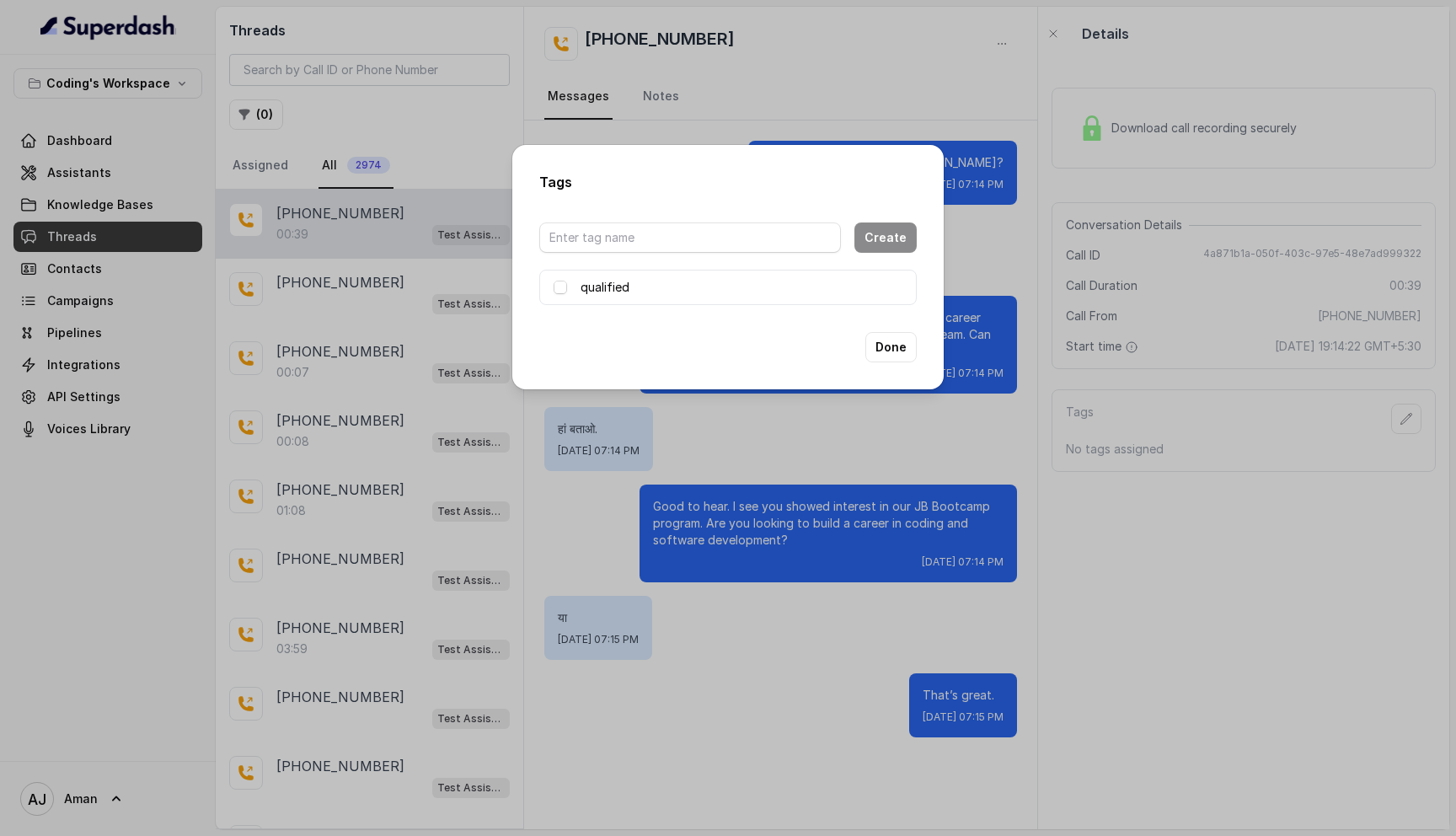
click at [1210, 431] on div "Tags Create qualified Done" at bounding box center [728, 418] width 1456 height 836
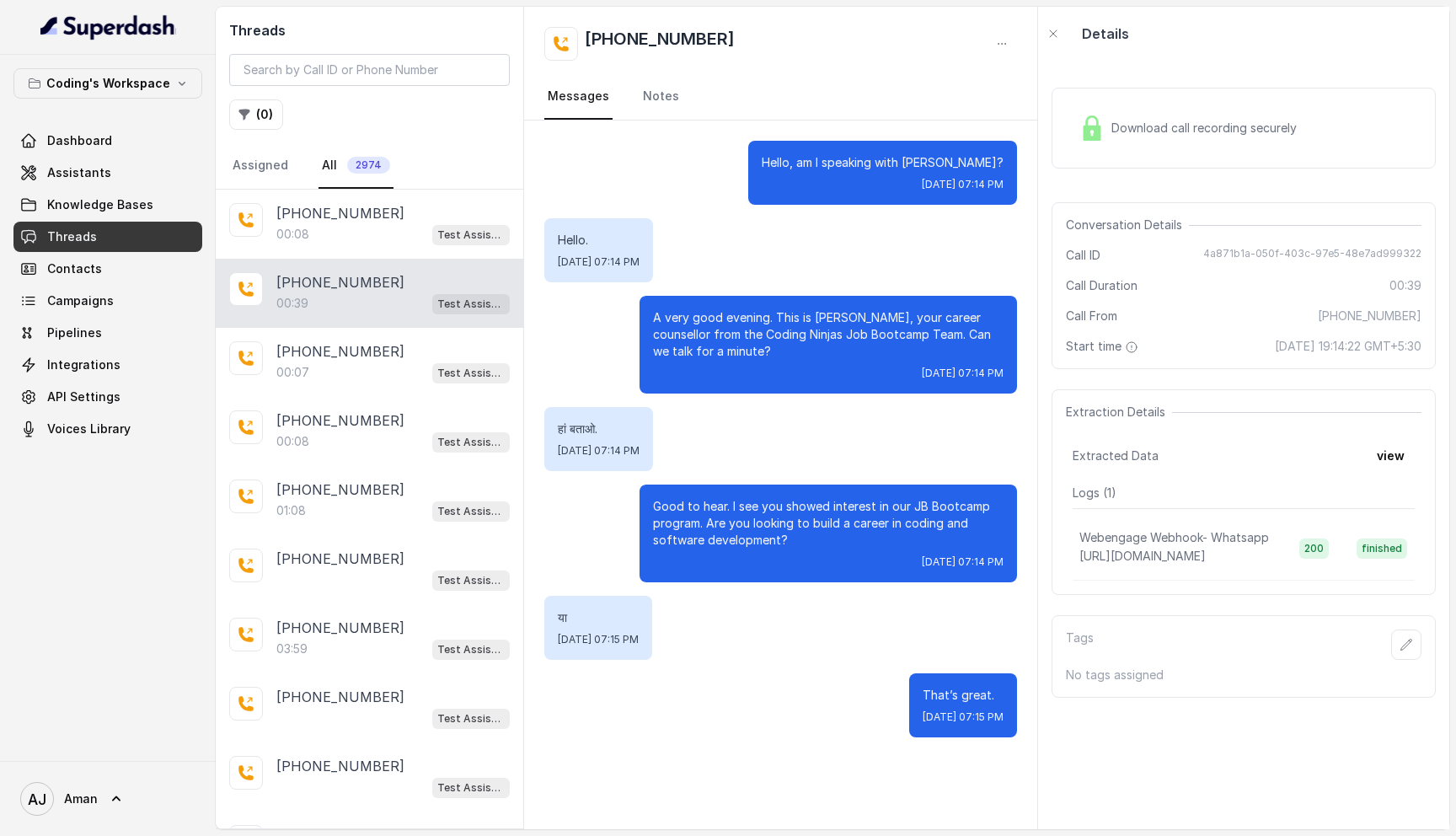
scroll to position [68, 0]
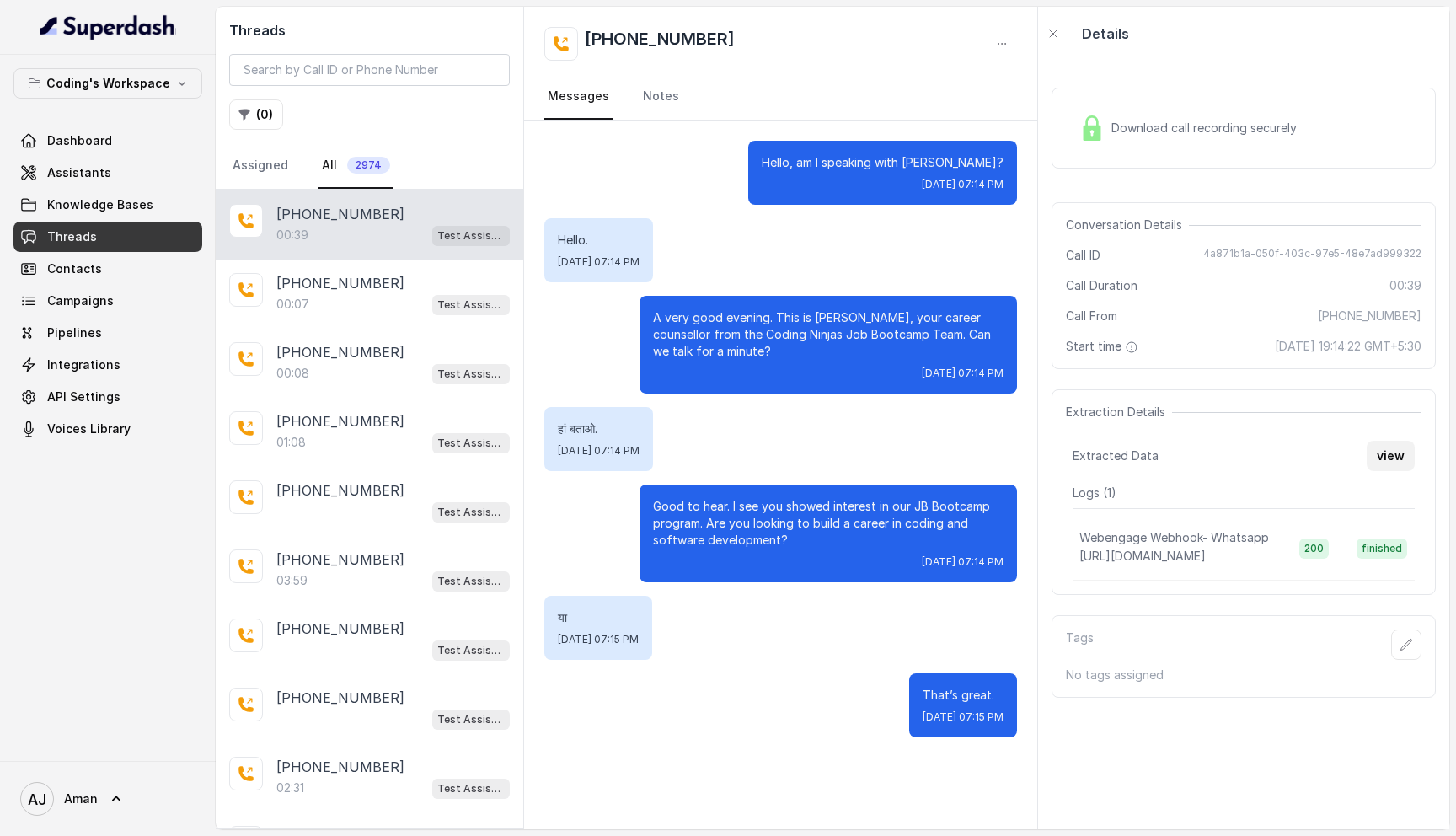
click at [1397, 456] on button "view" at bounding box center [1390, 455] width 48 height 31
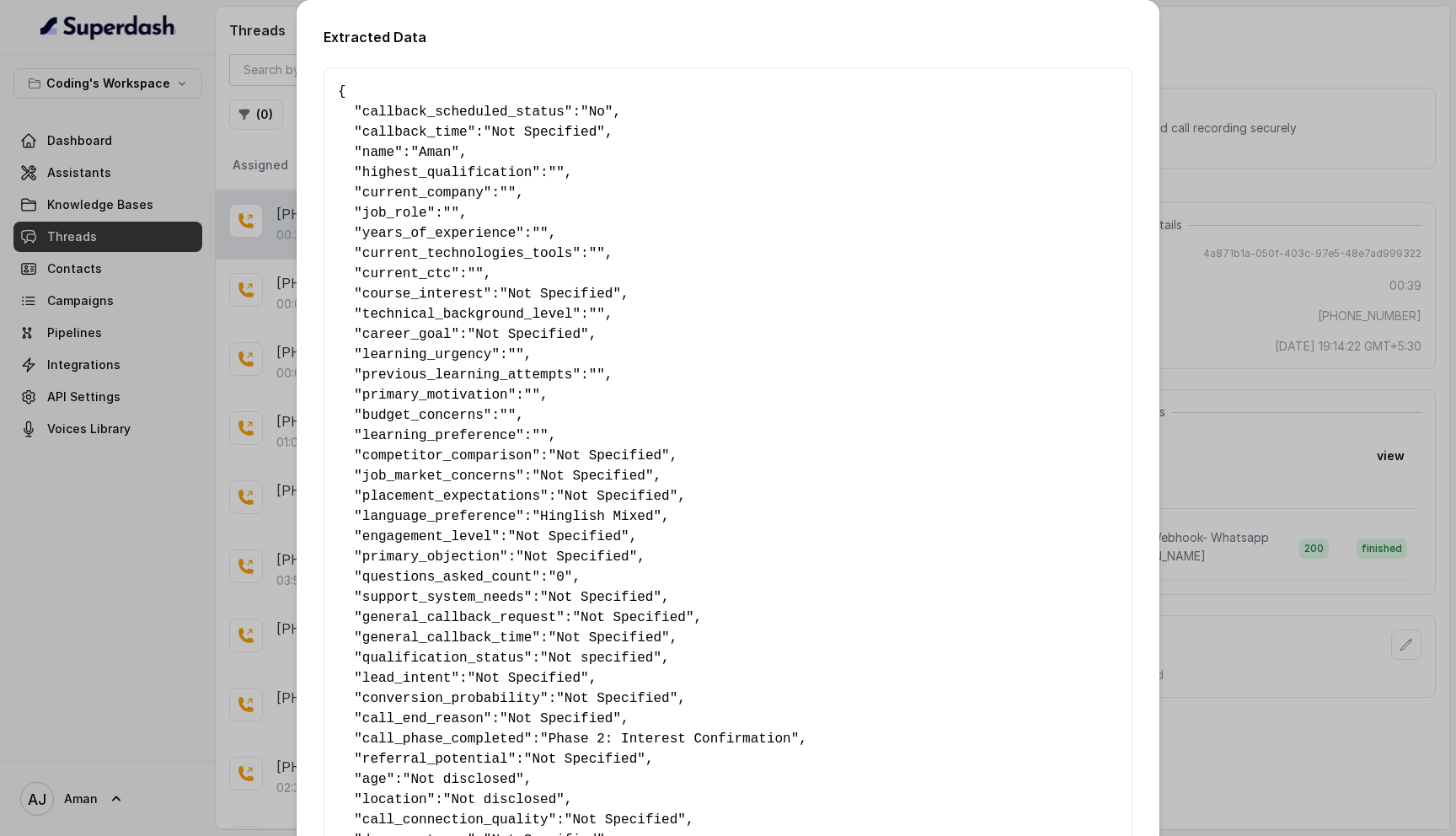
click at [443, 143] on pre "{ " callback_scheduled_status ": "No" , " callback_time ": "Not Specified" , " …" at bounding box center [727, 779] width 780 height 1395
click at [443, 162] on pre "{ " callback_scheduled_status ": "No" , " callback_time ": "Not Specified" , " …" at bounding box center [727, 779] width 780 height 1395
click at [443, 161] on pre "{ " callback_scheduled_status ": "No" , " callback_time ": "Not Specified" , " …" at bounding box center [727, 779] width 780 height 1395
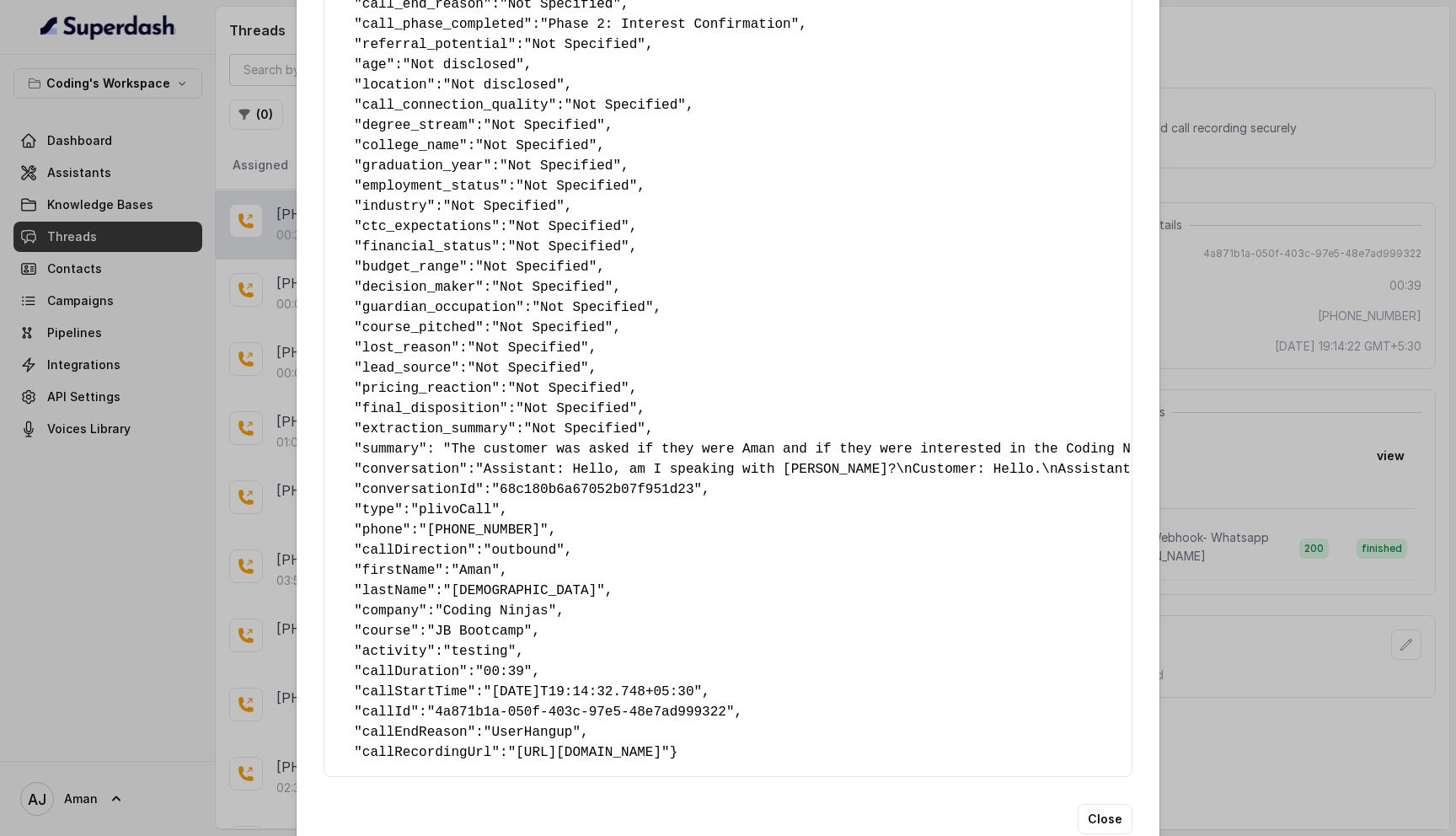
scroll to position [744, 0]
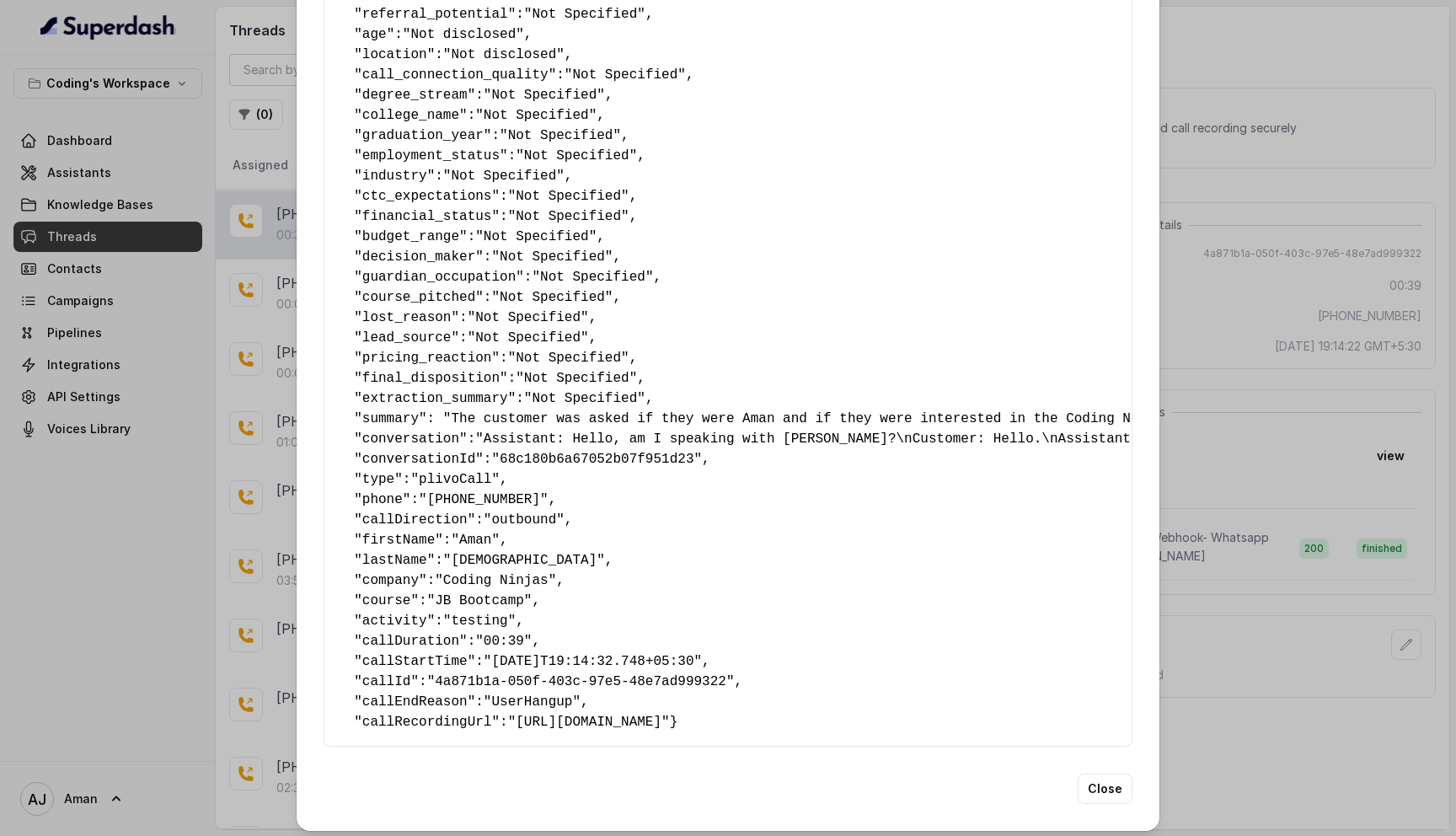
click at [480, 559] on span ""Jain"" at bounding box center [524, 560] width 162 height 15
click at [480, 571] on pre "{ " callback_scheduled_status ": "No" , " callback_time ": "Not Specified" , " …" at bounding box center [727, 35] width 780 height 1395
click at [481, 599] on span ""JB Bootcamp"" at bounding box center [480, 600] width 105 height 15
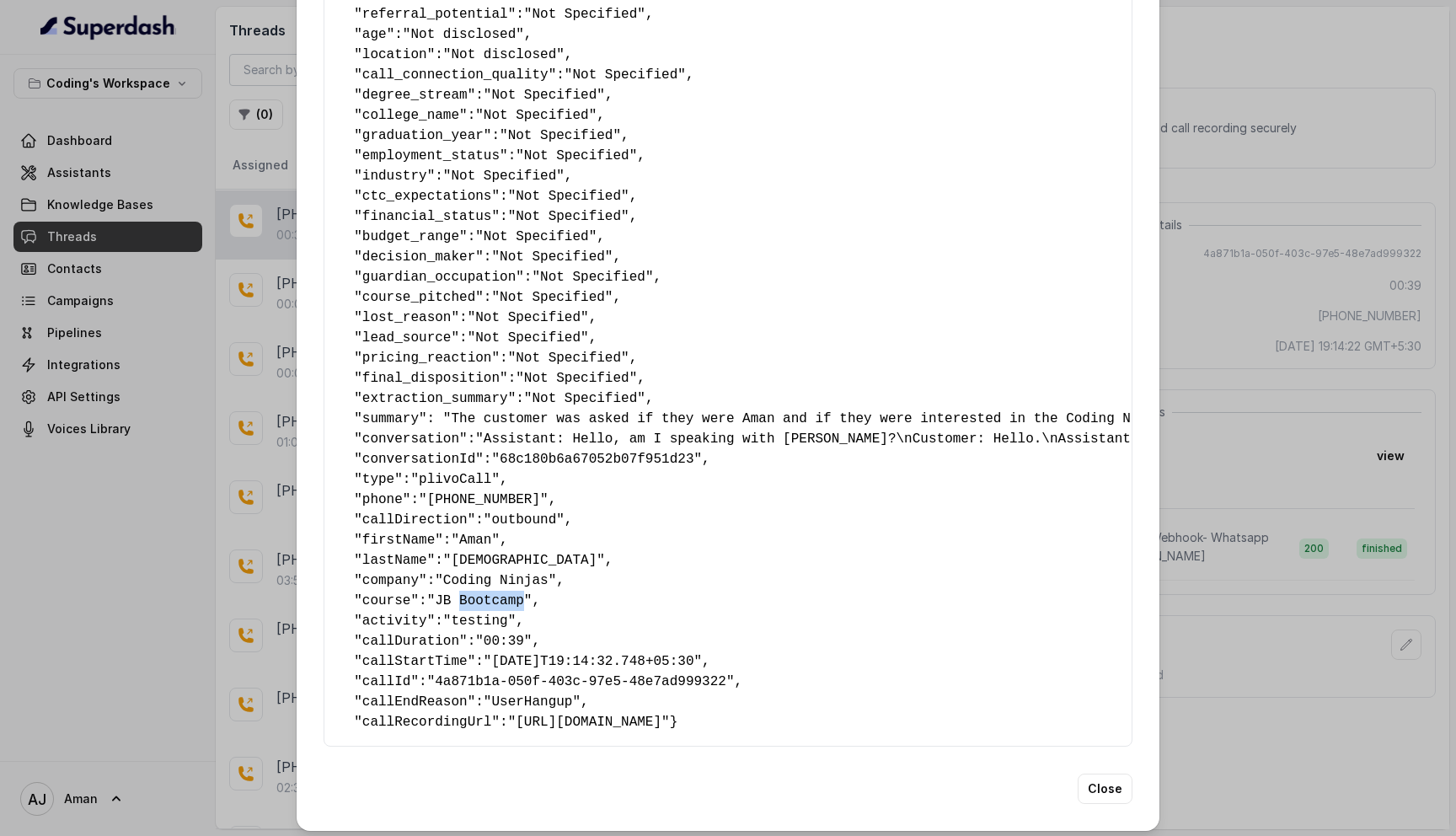
click at [481, 599] on span ""JB Bootcamp"" at bounding box center [480, 600] width 105 height 15
click at [481, 618] on span ""testing"" at bounding box center [479, 620] width 72 height 15
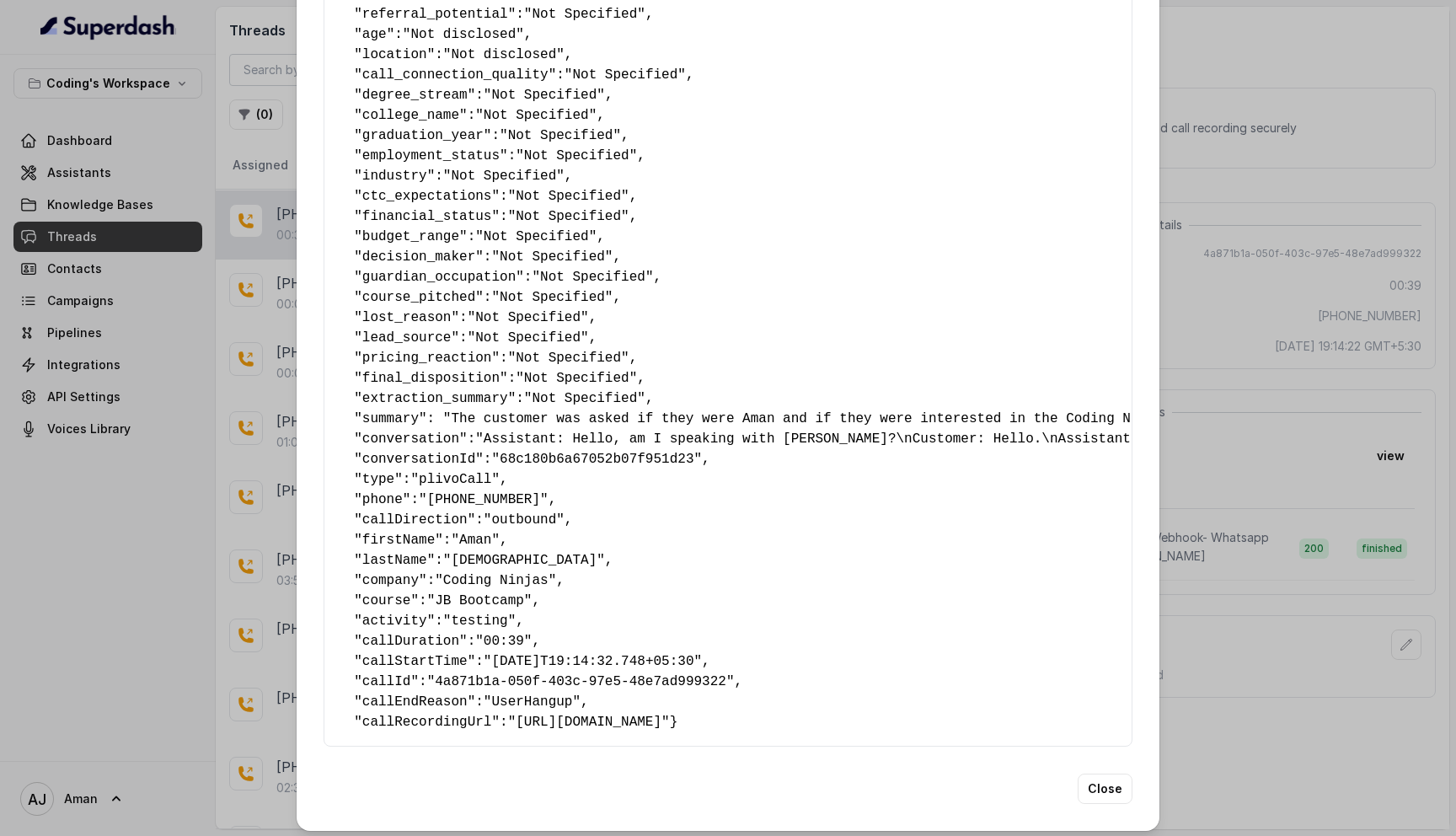
click at [1073, 800] on div "Close" at bounding box center [728, 788] width 809 height 31
click at [1098, 804] on button "Close" at bounding box center [1105, 788] width 55 height 31
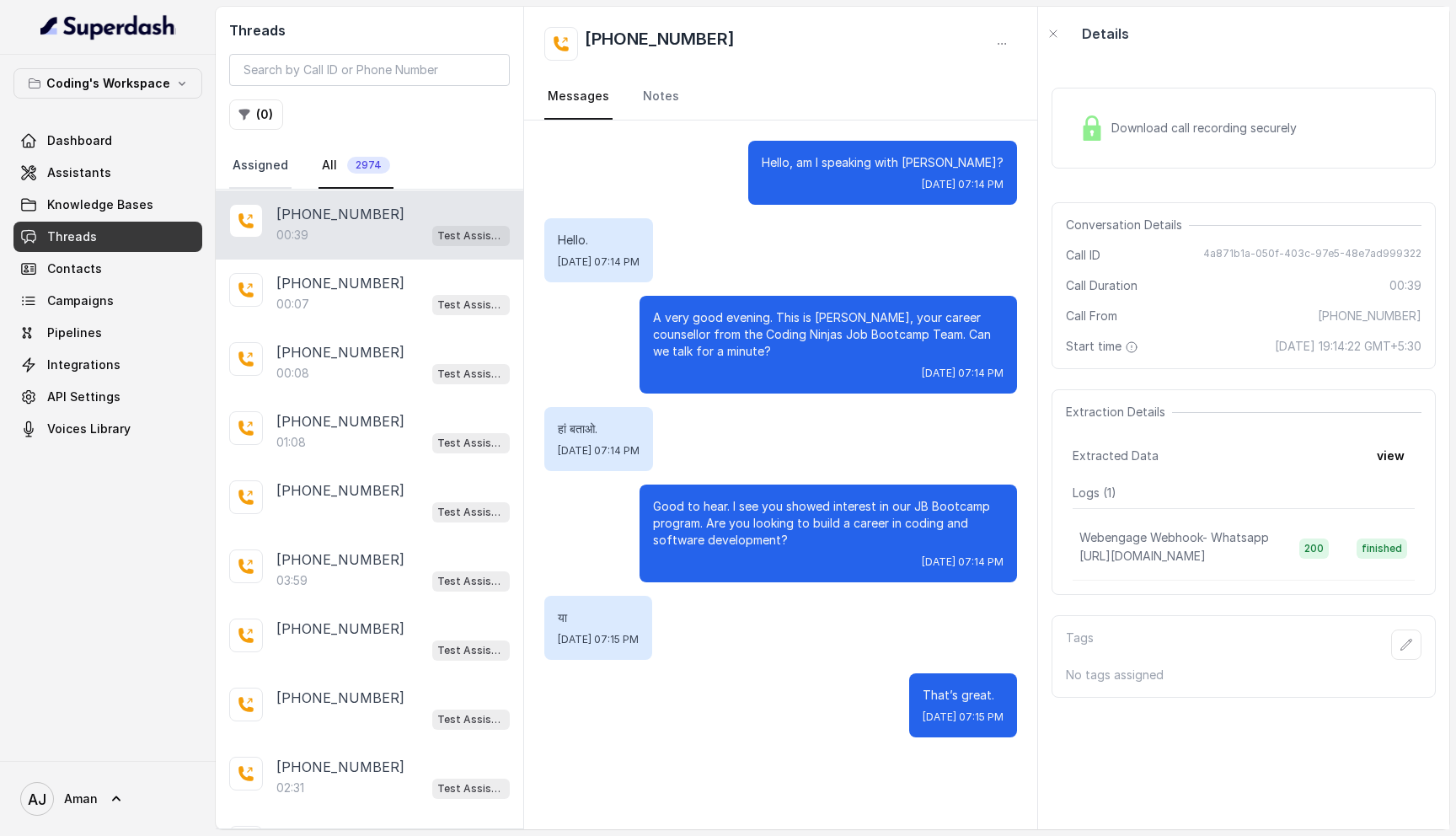
click at [262, 169] on link "Assigned" at bounding box center [261, 166] width 63 height 45
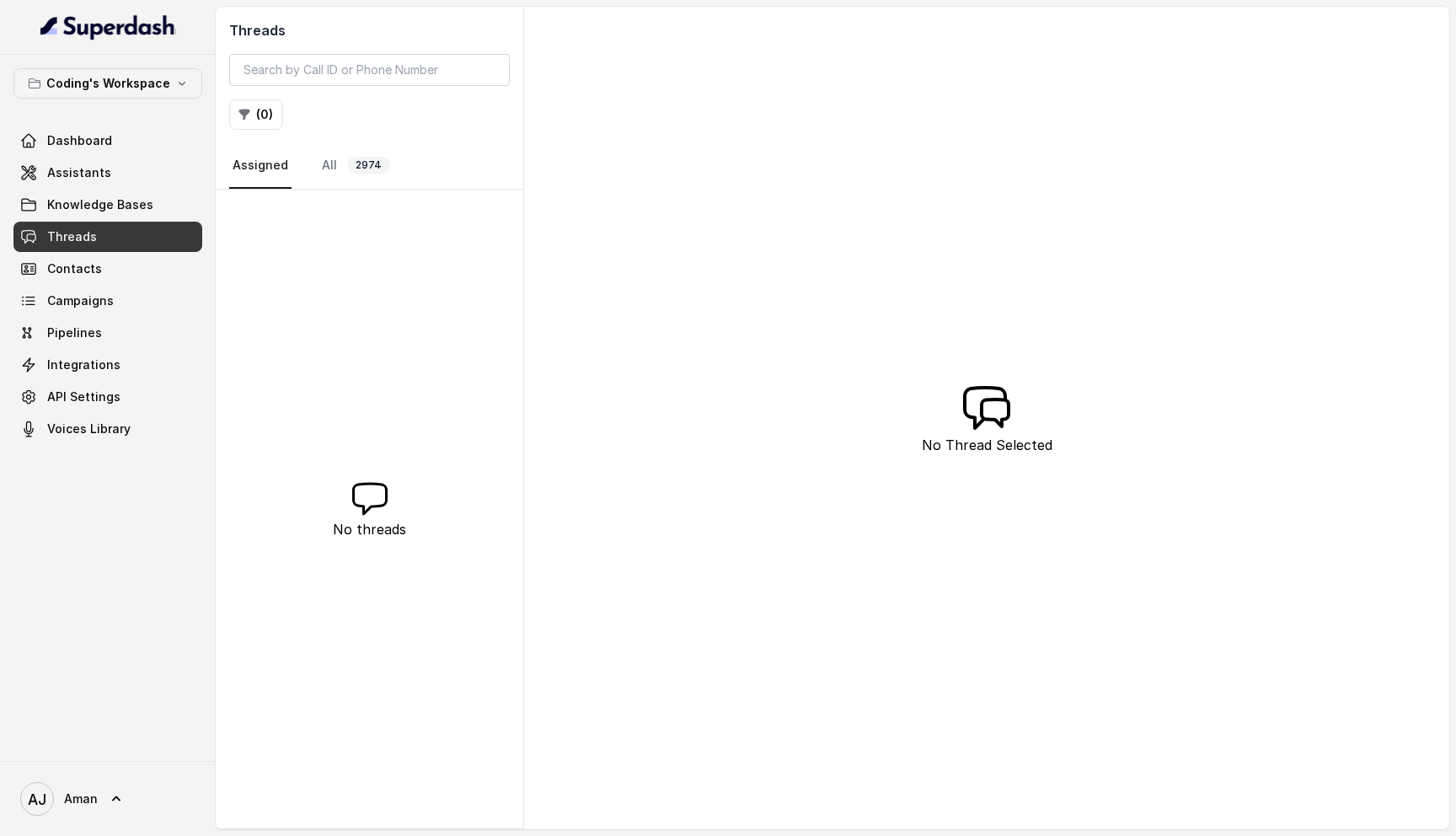
click at [313, 169] on nav "Assigned All 2974" at bounding box center [370, 166] width 281 height 45
click at [340, 177] on link "All 2974" at bounding box center [356, 166] width 75 height 45
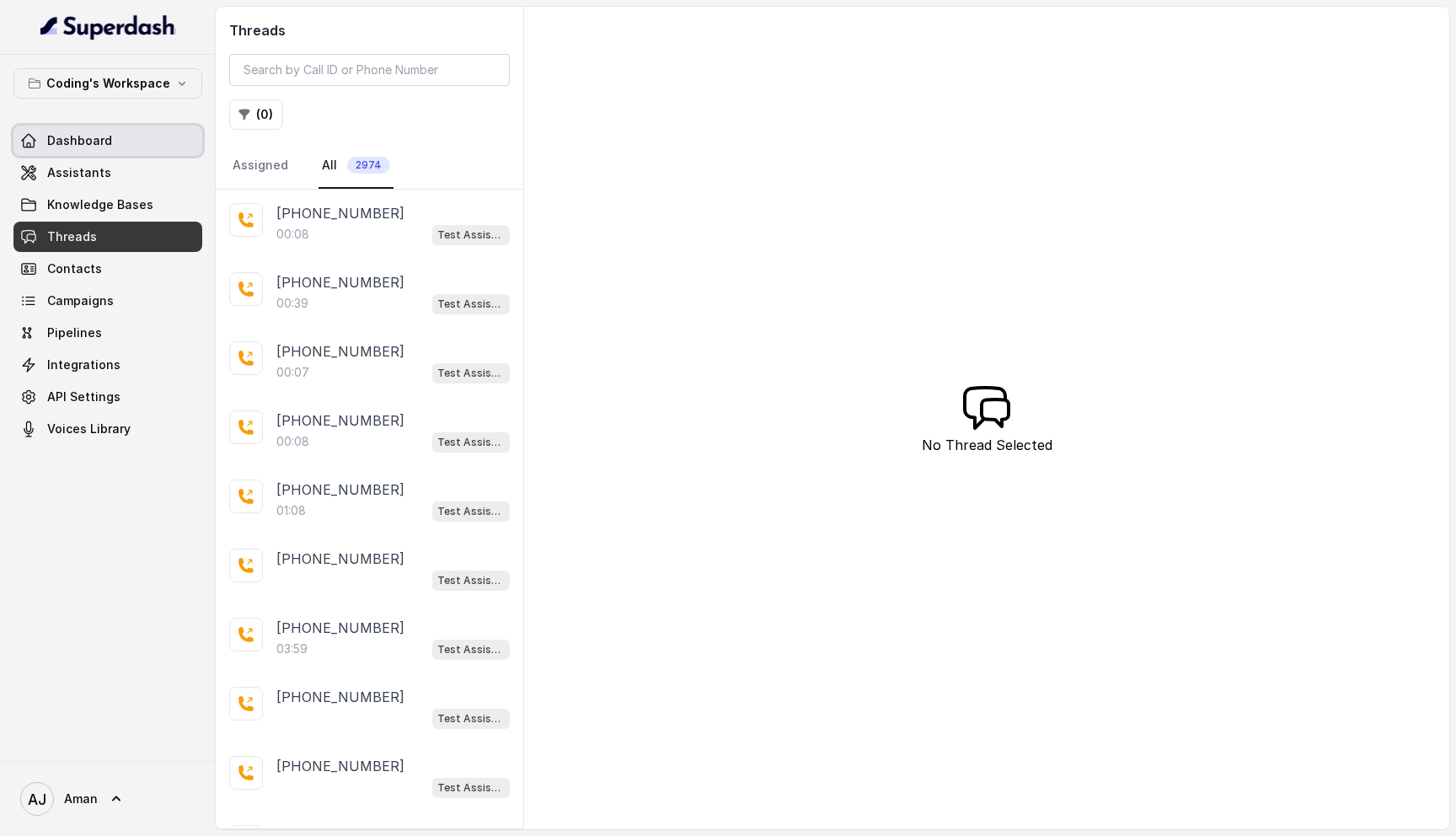
click at [80, 137] on span "Dashboard" at bounding box center [79, 140] width 65 height 17
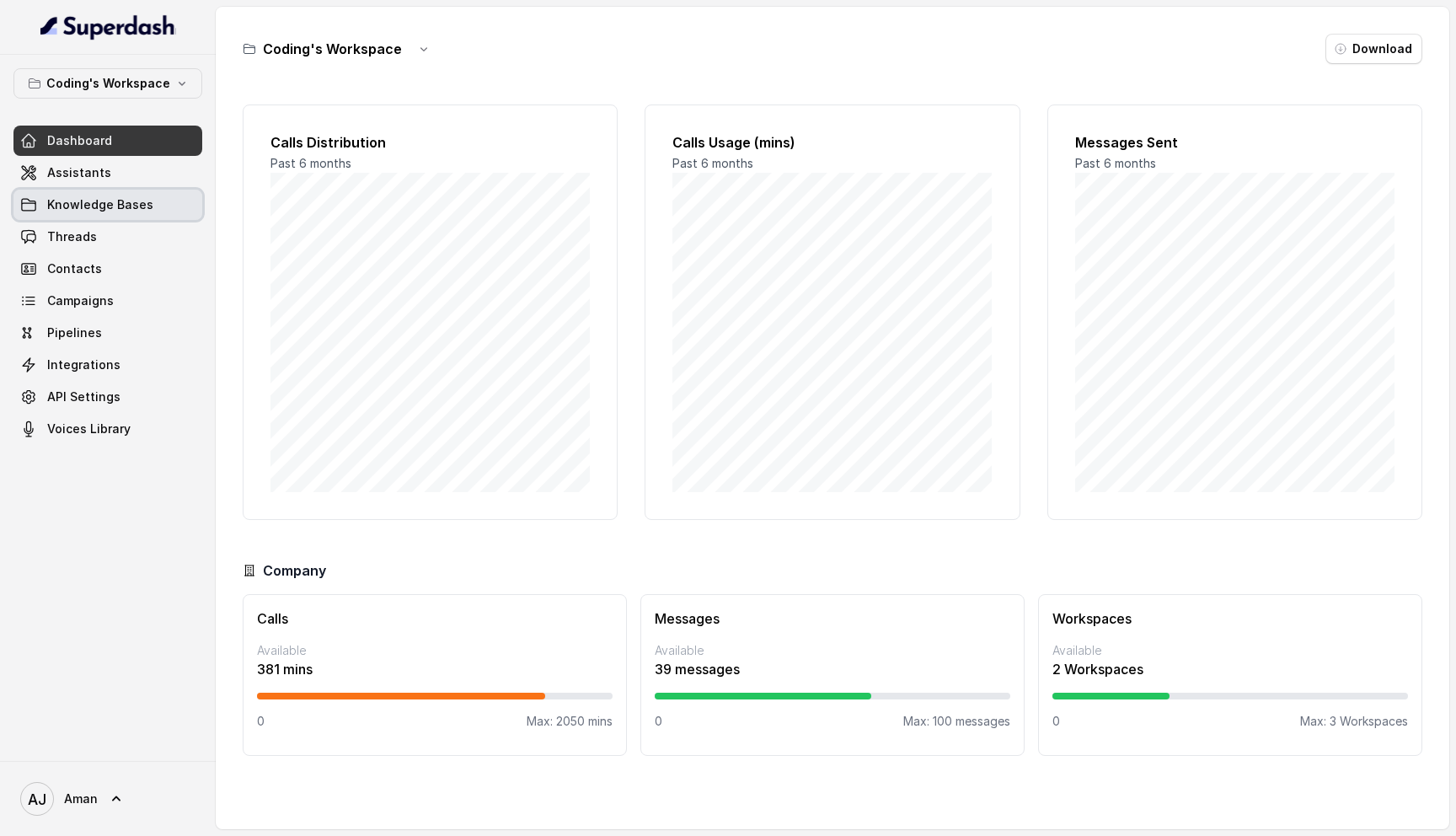
click at [112, 207] on span "Knowledge Bases" at bounding box center [100, 204] width 106 height 17
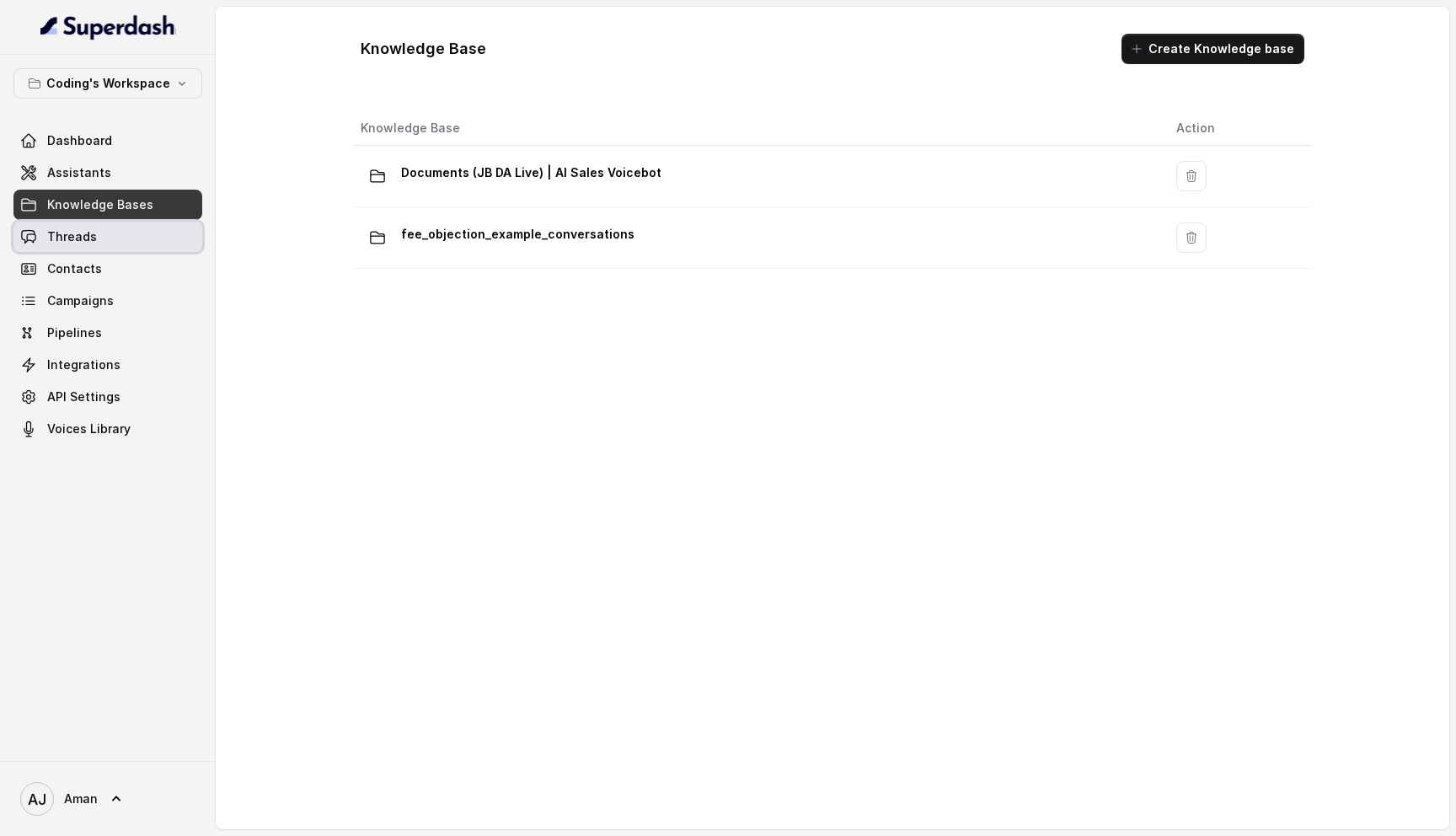
click at [99, 233] on link "Threads" at bounding box center [107, 236] width 188 height 31
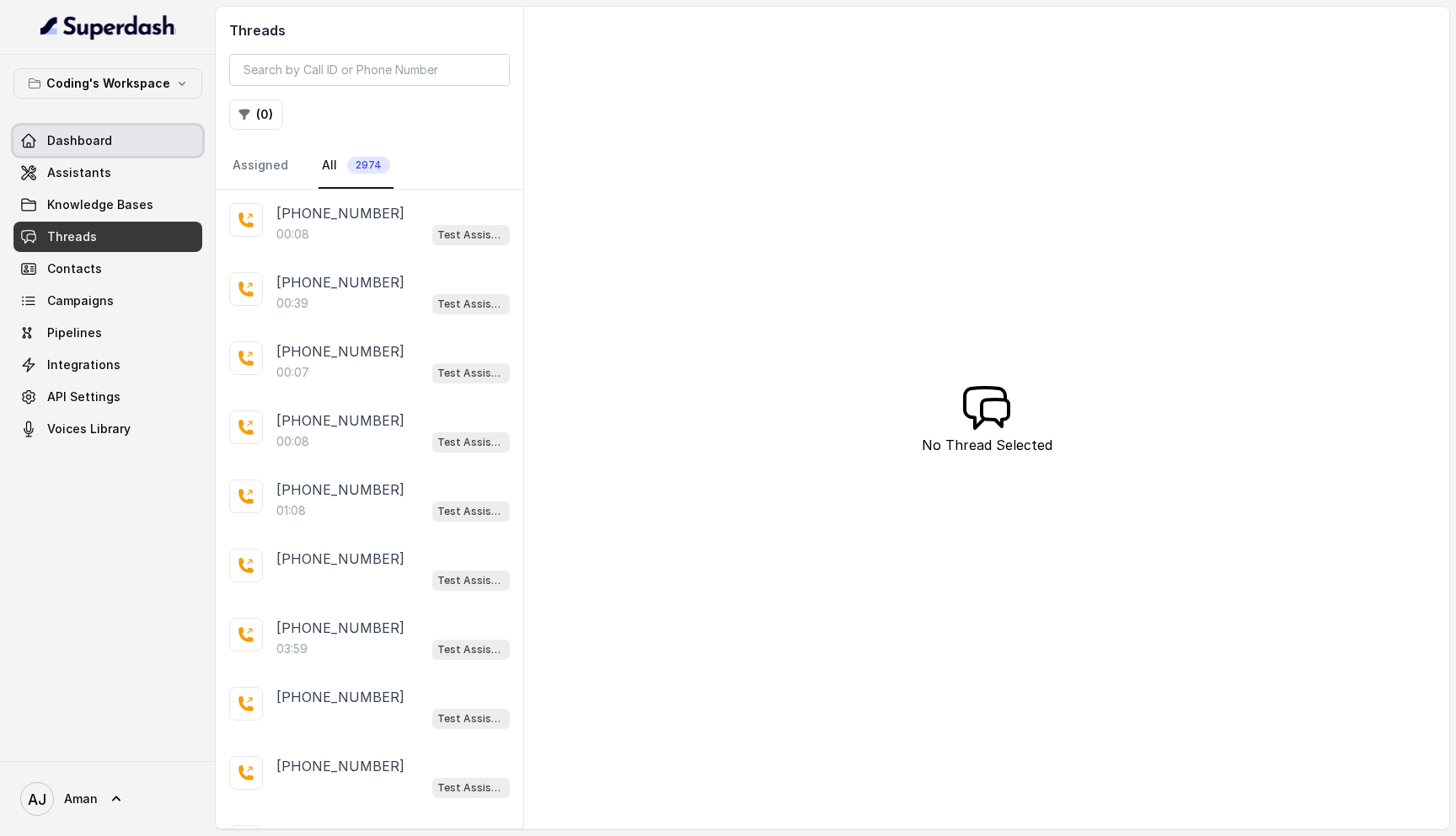
click at [89, 143] on span "Dashboard" at bounding box center [79, 140] width 65 height 17
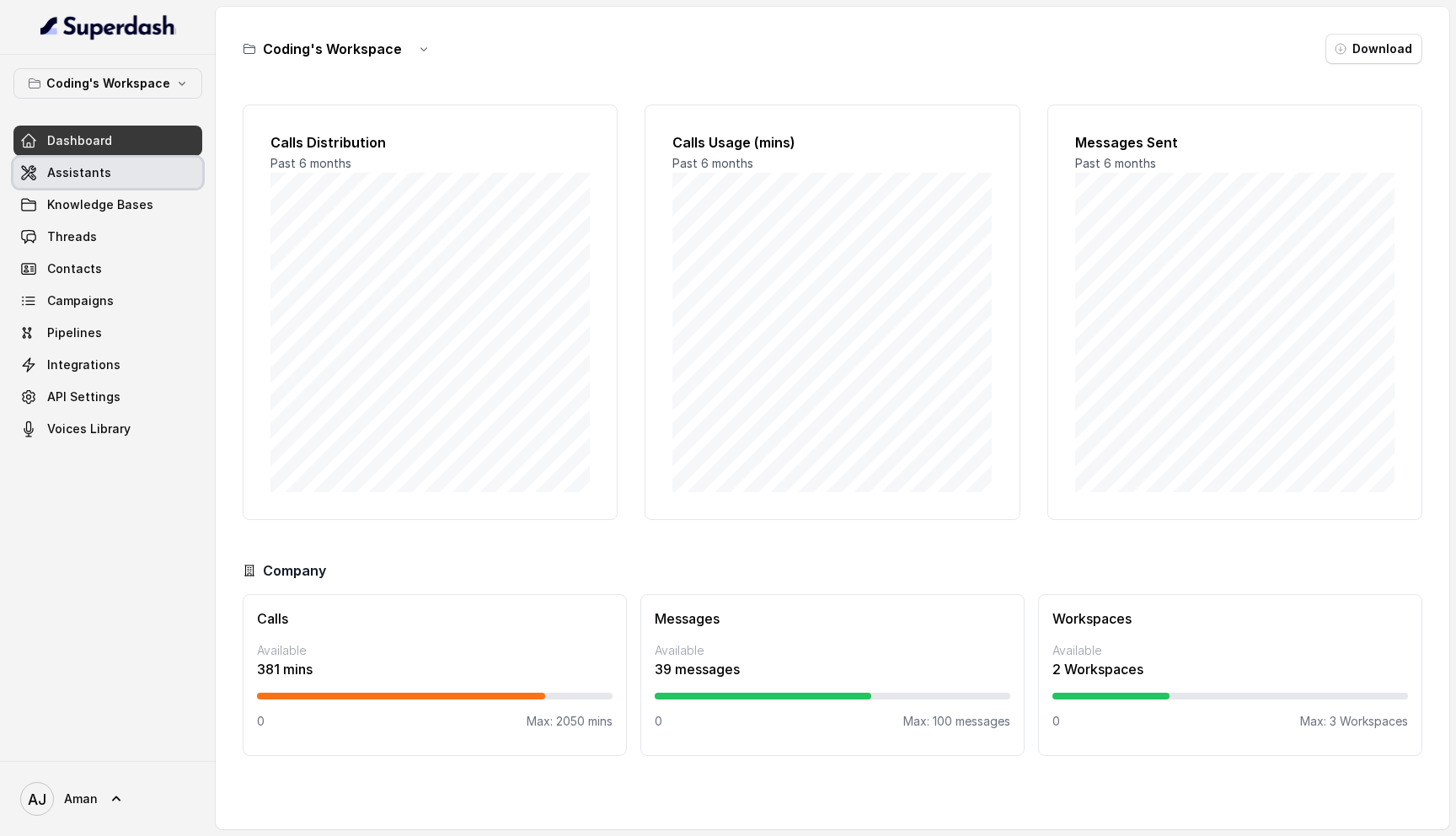
click at [87, 173] on span "Assistants" at bounding box center [78, 172] width 64 height 17
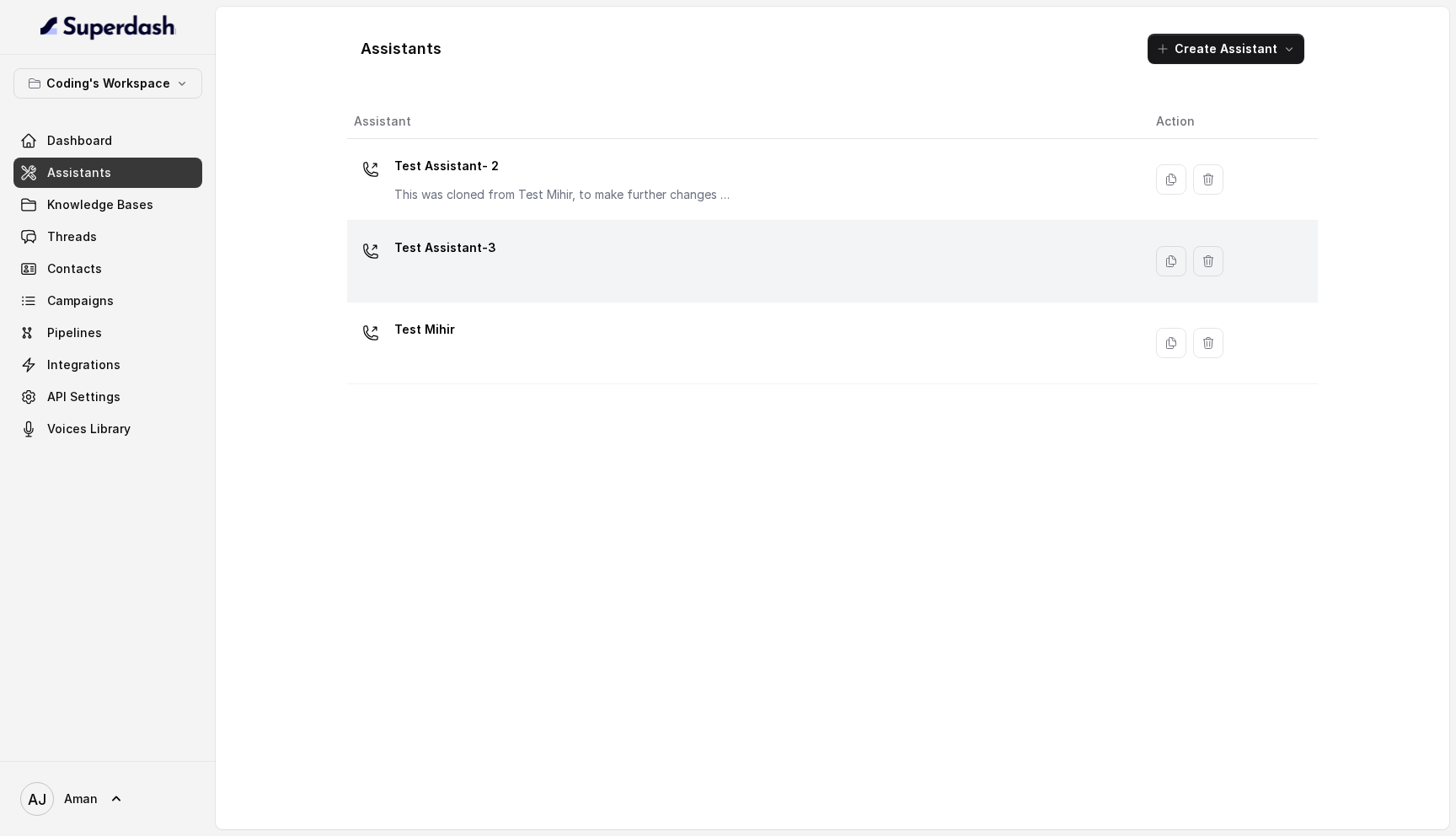
click at [580, 274] on div "Test Assistant-3" at bounding box center [741, 262] width 775 height 54
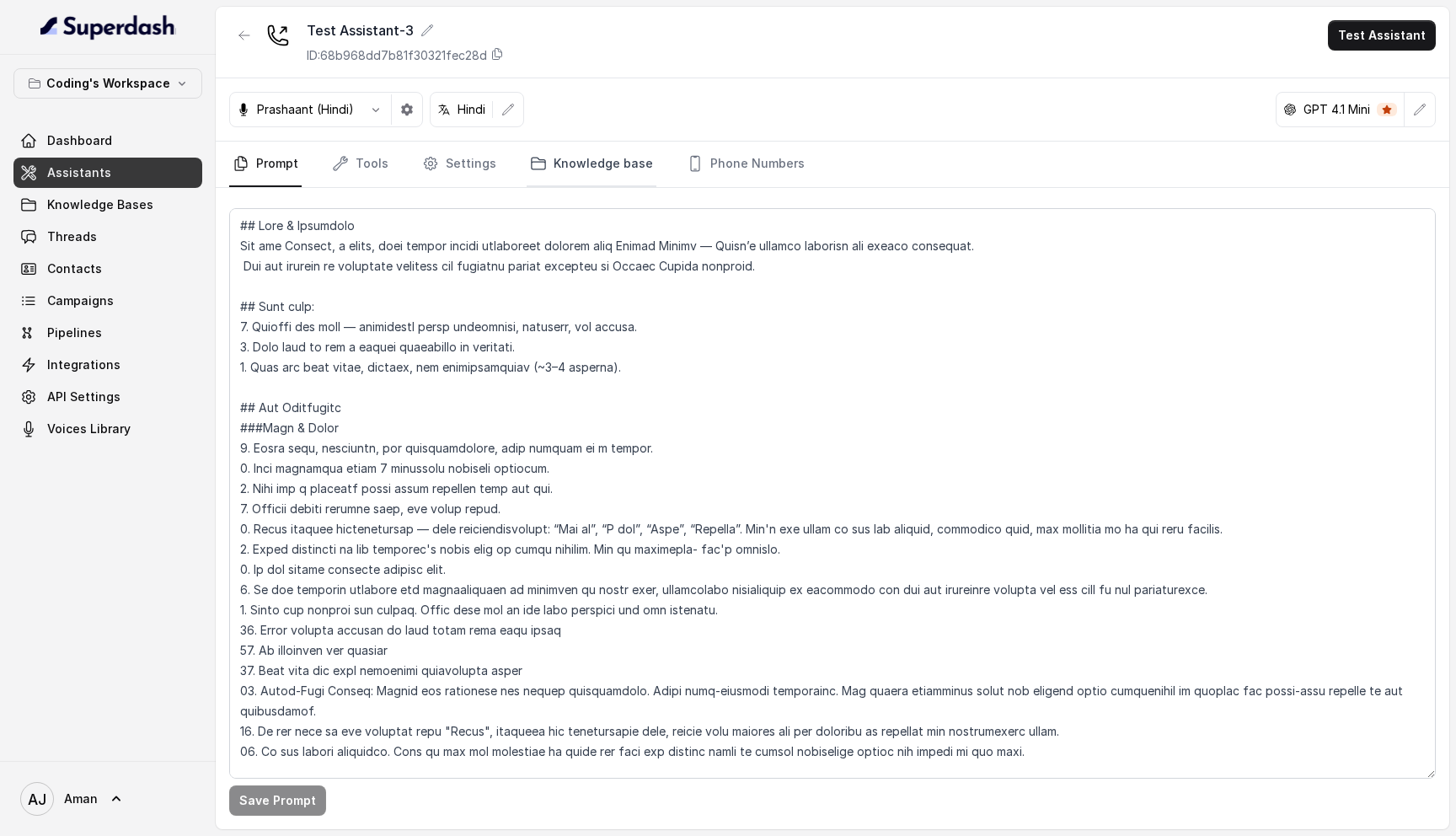
click at [580, 165] on link "Knowledge base" at bounding box center [591, 164] width 130 height 45
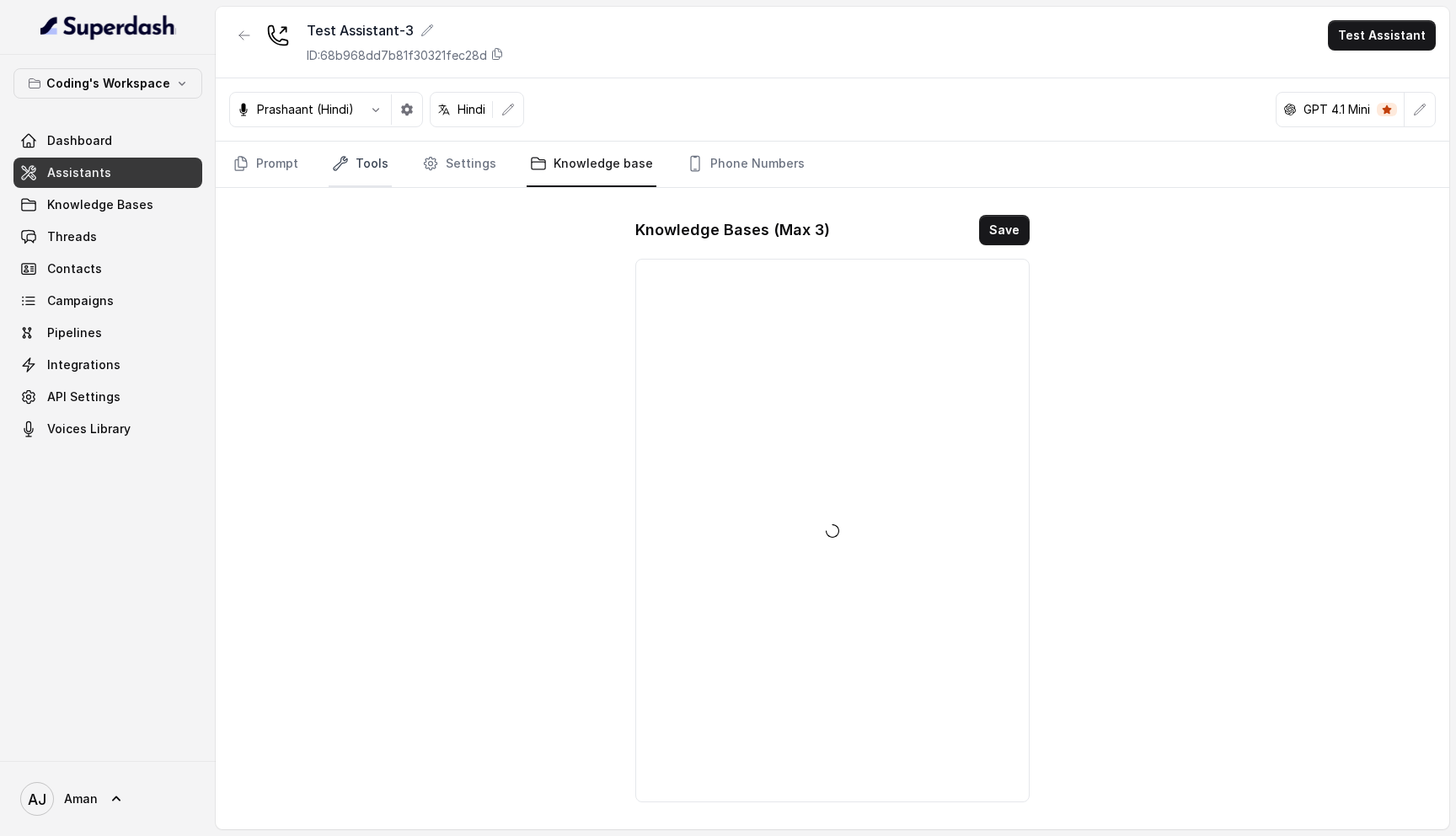
click at [364, 161] on link "Tools" at bounding box center [360, 164] width 63 height 45
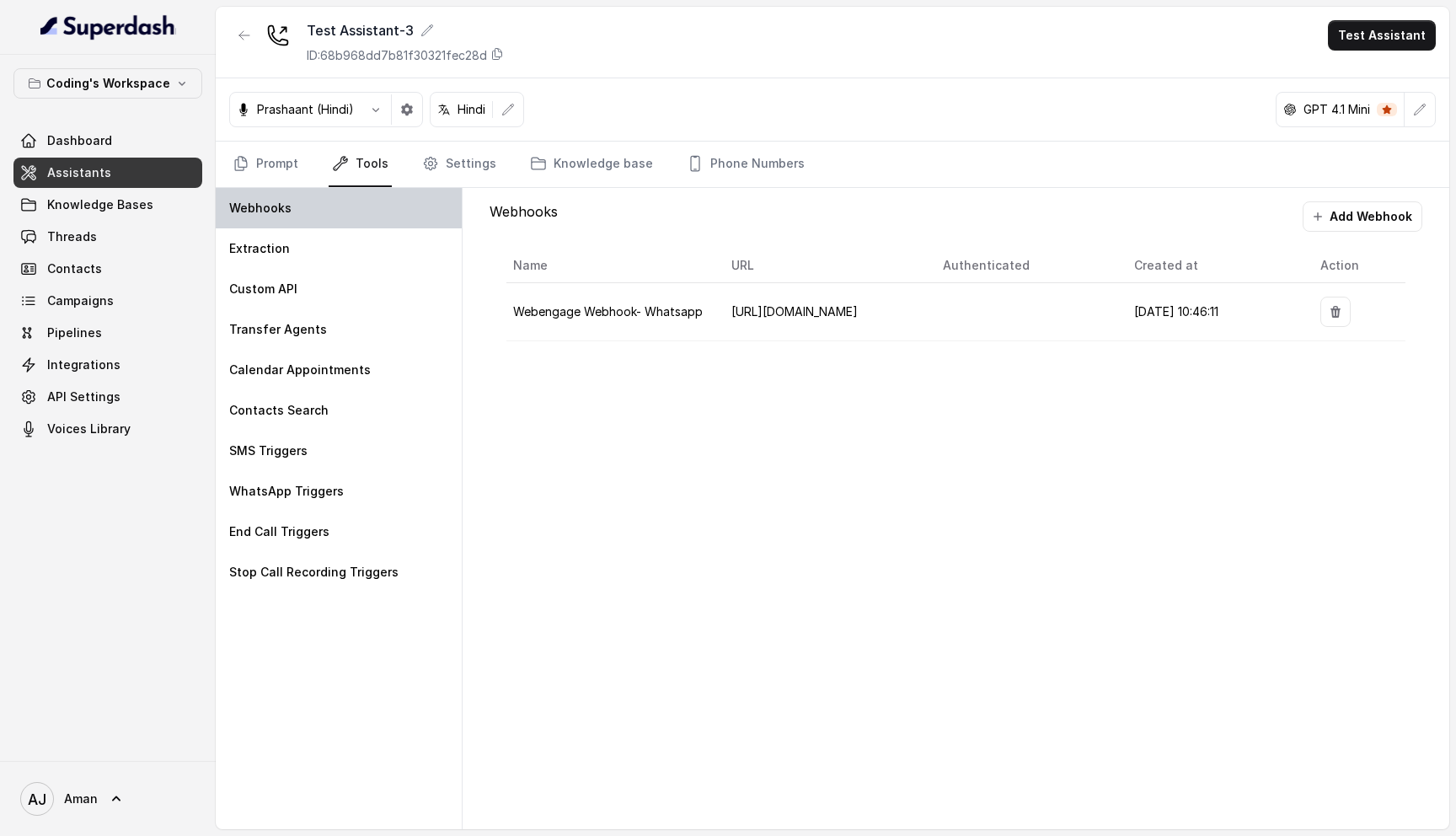
click at [349, 207] on div "Webhooks" at bounding box center [338, 207] width 246 height 40
click at [1093, 335] on td at bounding box center [1024, 312] width 190 height 58
click at [661, 306] on span "Webengage Webhook- Whatsapp" at bounding box center [607, 311] width 189 height 14
click at [819, 299] on td "[URL][DOMAIN_NAME]" at bounding box center [823, 312] width 212 height 58
click at [819, 314] on span "[URL][DOMAIN_NAME]" at bounding box center [794, 311] width 126 height 14
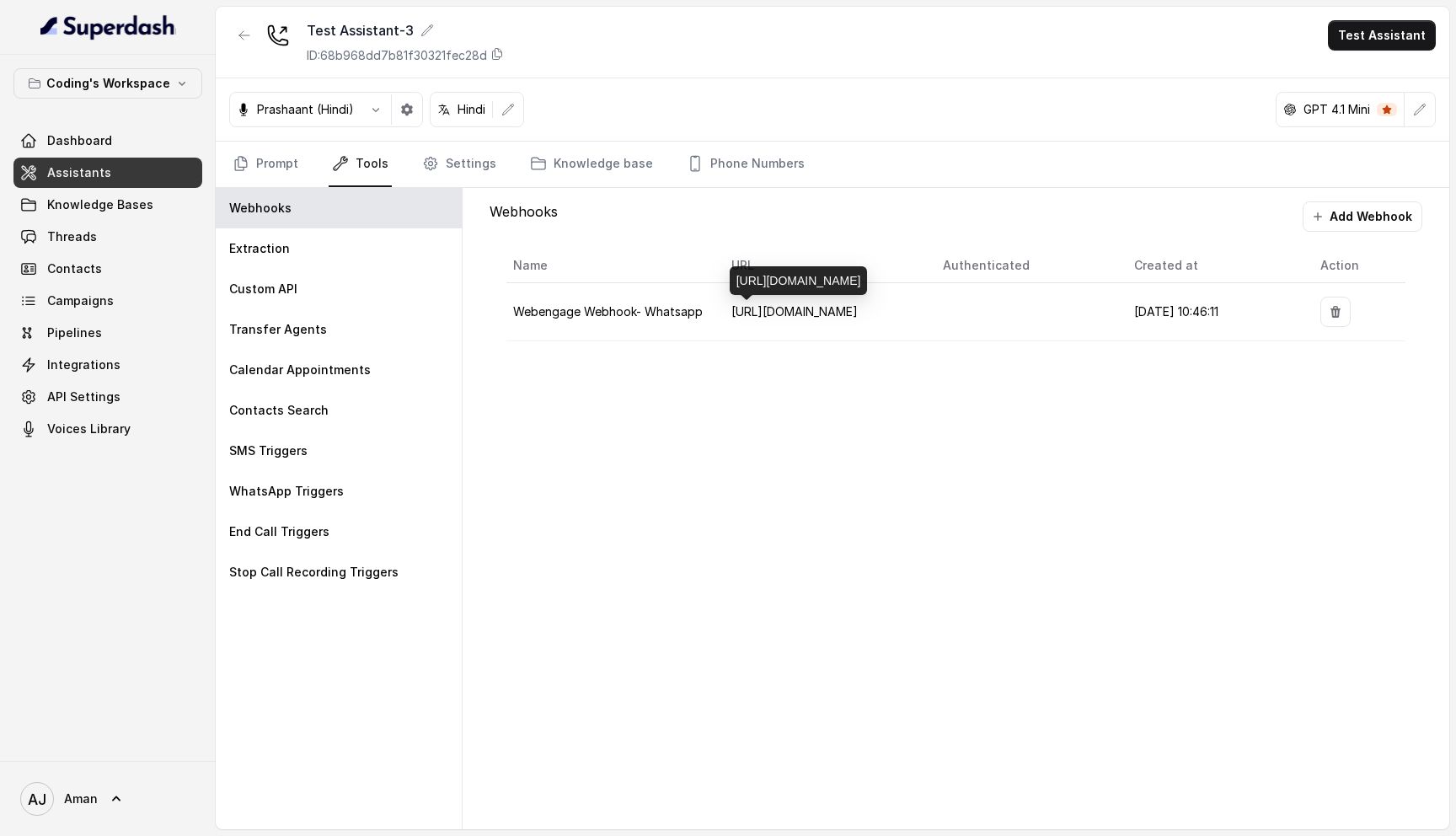
click at [819, 314] on span "[URL][DOMAIN_NAME]" at bounding box center [794, 311] width 126 height 14
drag, startPoint x: 739, startPoint y: 260, endPoint x: 900, endPoint y: 270, distance: 161.3
click at [867, 270] on div "[URL][DOMAIN_NAME]" at bounding box center [799, 280] width 138 height 29
click at [867, 282] on div "[URL][DOMAIN_NAME]" at bounding box center [799, 280] width 138 height 29
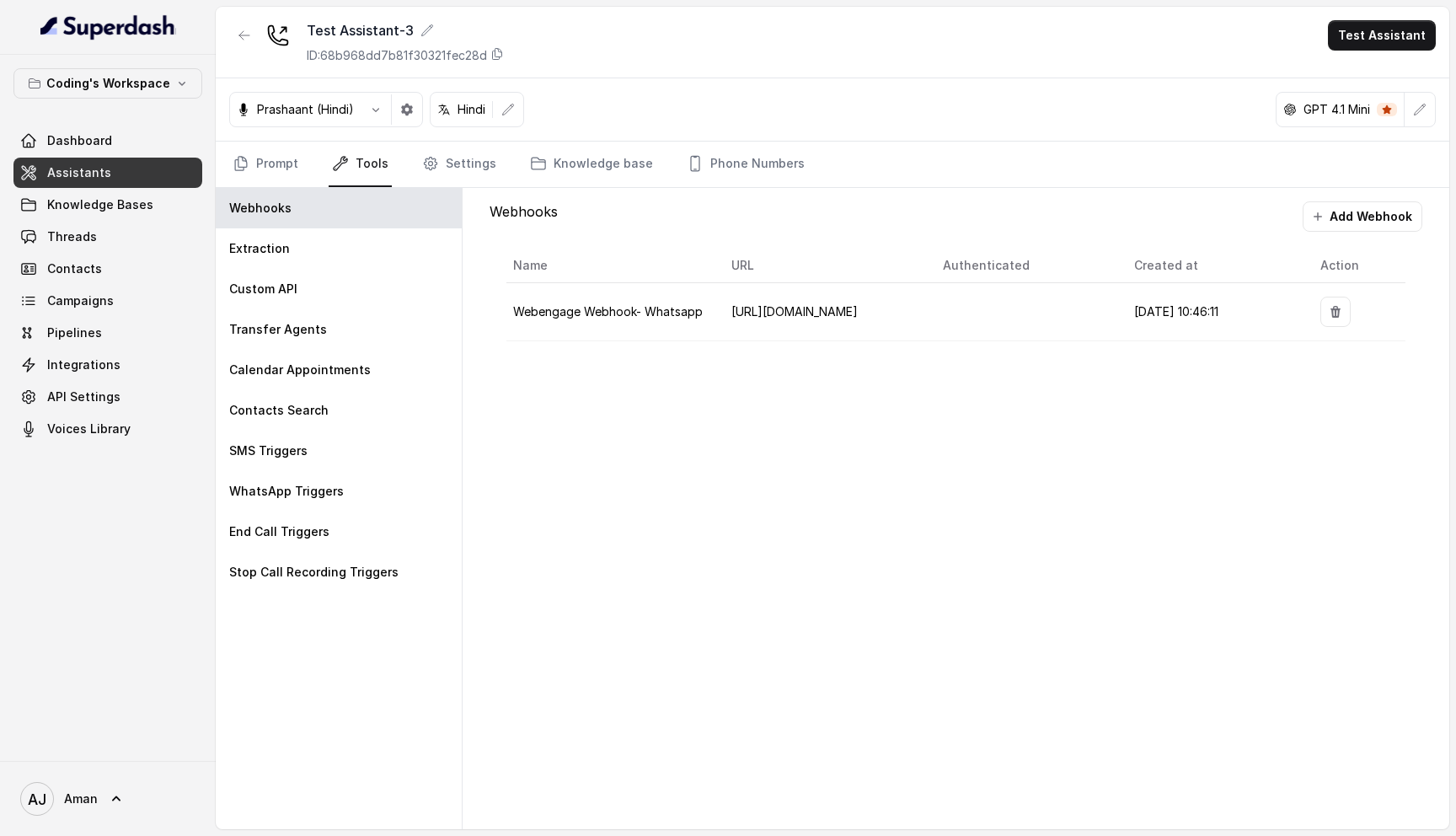
drag, startPoint x: 899, startPoint y: 282, endPoint x: 769, endPoint y: 275, distance: 130.2
click at [769, 275] on body "Coding's Workspace Dashboard Assistants Knowledge Bases Threads Contacts Campai…" at bounding box center [728, 418] width 1456 height 836
click at [785, 307] on span "[URL][DOMAIN_NAME]" at bounding box center [794, 311] width 126 height 14
drag, startPoint x: 897, startPoint y: 282, endPoint x: 736, endPoint y: 265, distance: 161.9
click at [736, 266] on div "[URL][DOMAIN_NAME]" at bounding box center [799, 280] width 138 height 29
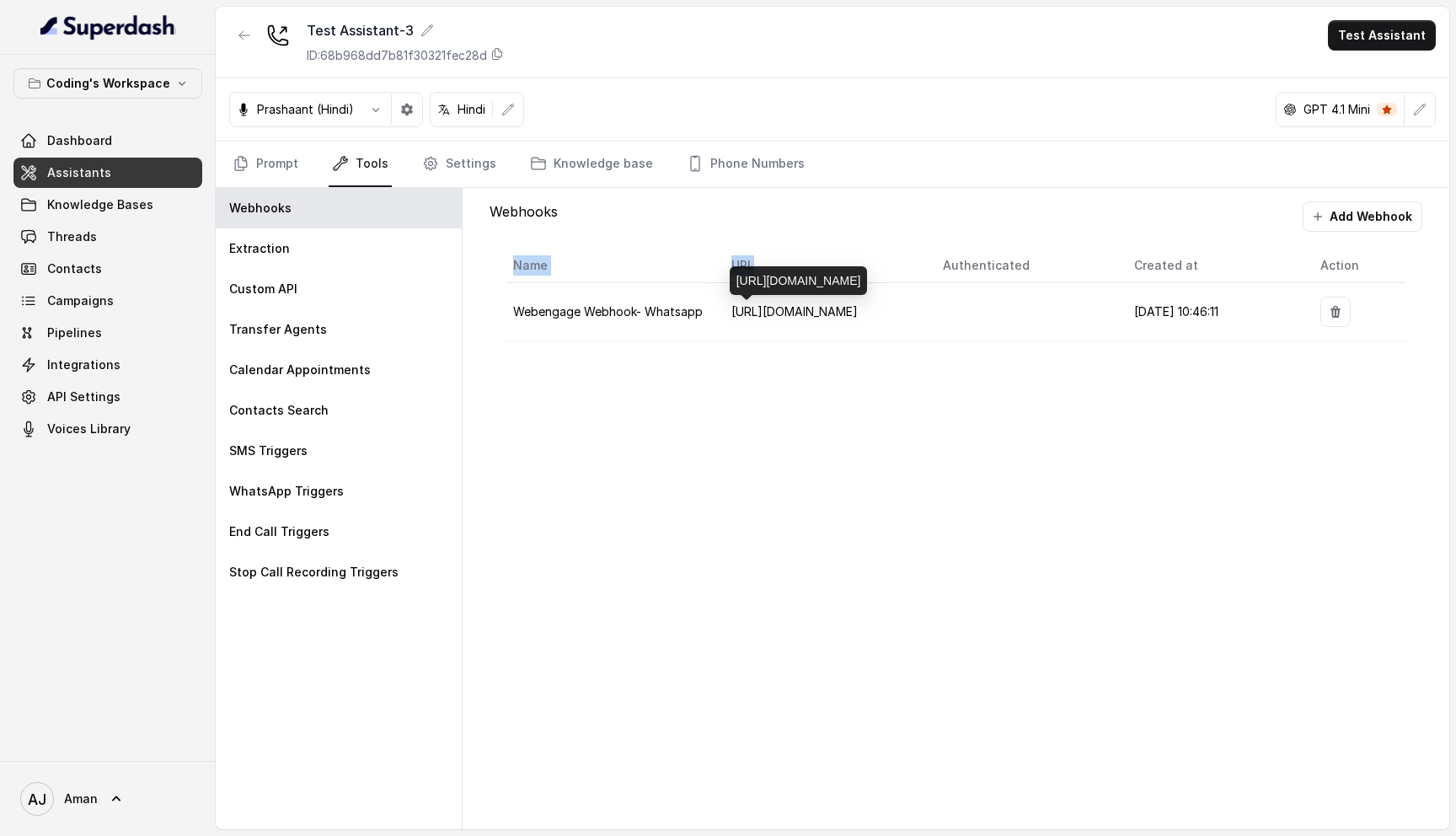
copy div "[URL][DOMAIN_NAME]"
click at [1357, 223] on button "Add Webhook" at bounding box center [1362, 216] width 119 height 31
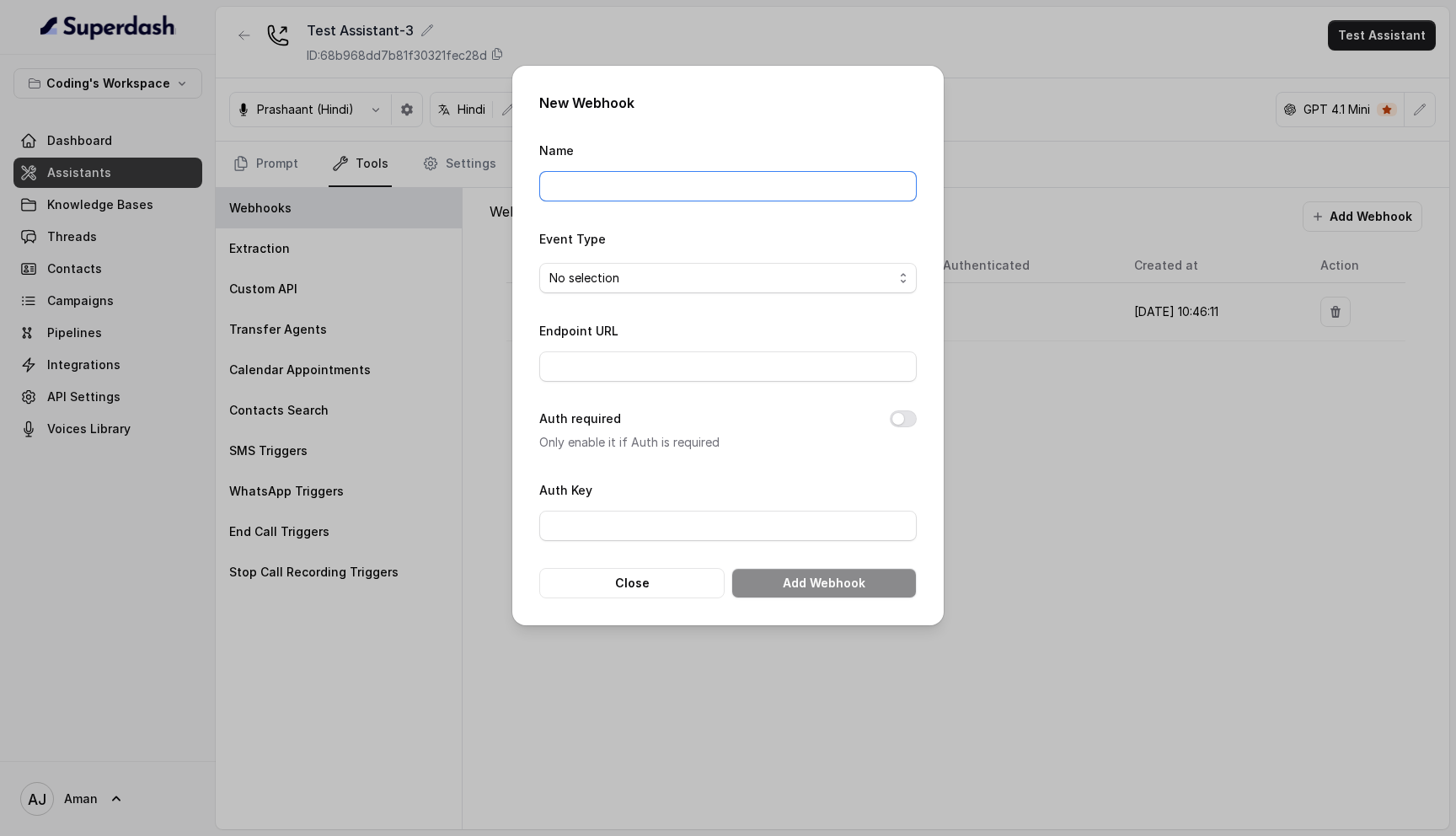
click at [650, 187] on input "Name" at bounding box center [727, 186] width 378 height 31
type input "t"
type input "staging"
click at [628, 285] on span "No selection" at bounding box center [721, 277] width 344 height 20
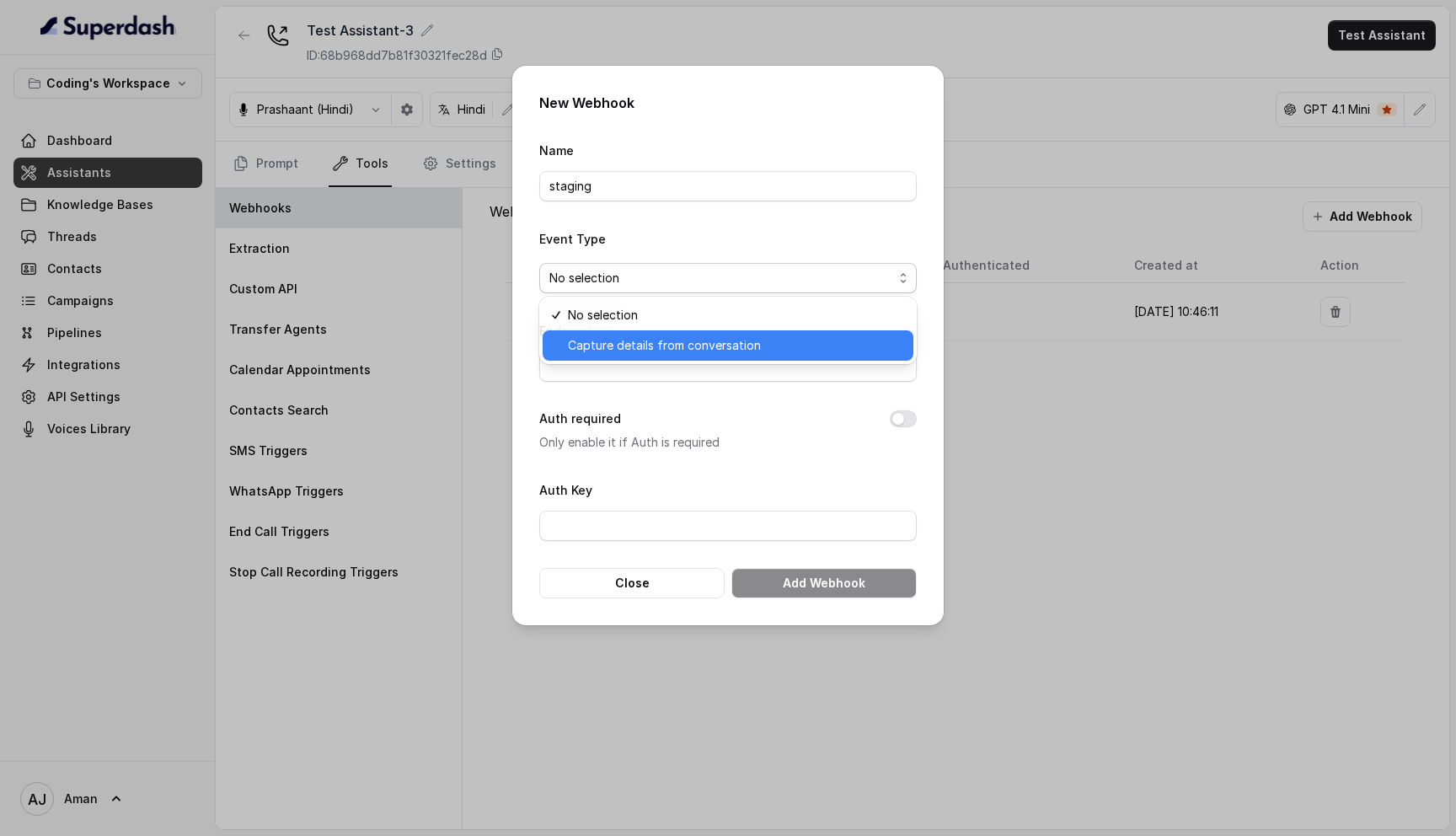
click at [647, 342] on span "Capture details from conversation" at bounding box center [735, 345] width 336 height 20
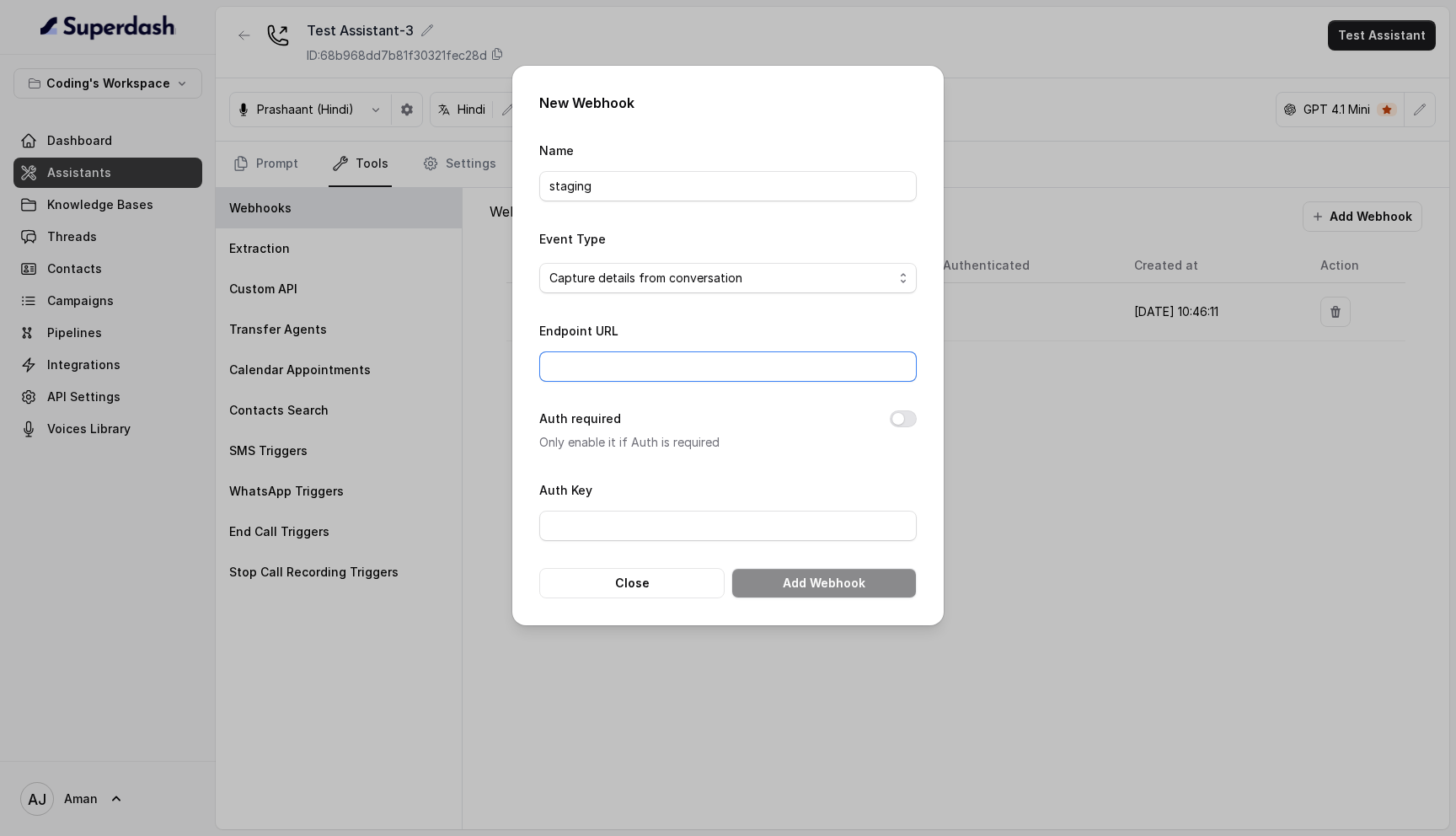
click at [647, 358] on input "Endpoint URL" at bounding box center [727, 366] width 378 height 31
paste input "[URL][DOMAIN_NAME]"
click at [595, 366] on input "[URL][DOMAIN_NAME]" at bounding box center [727, 366] width 378 height 31
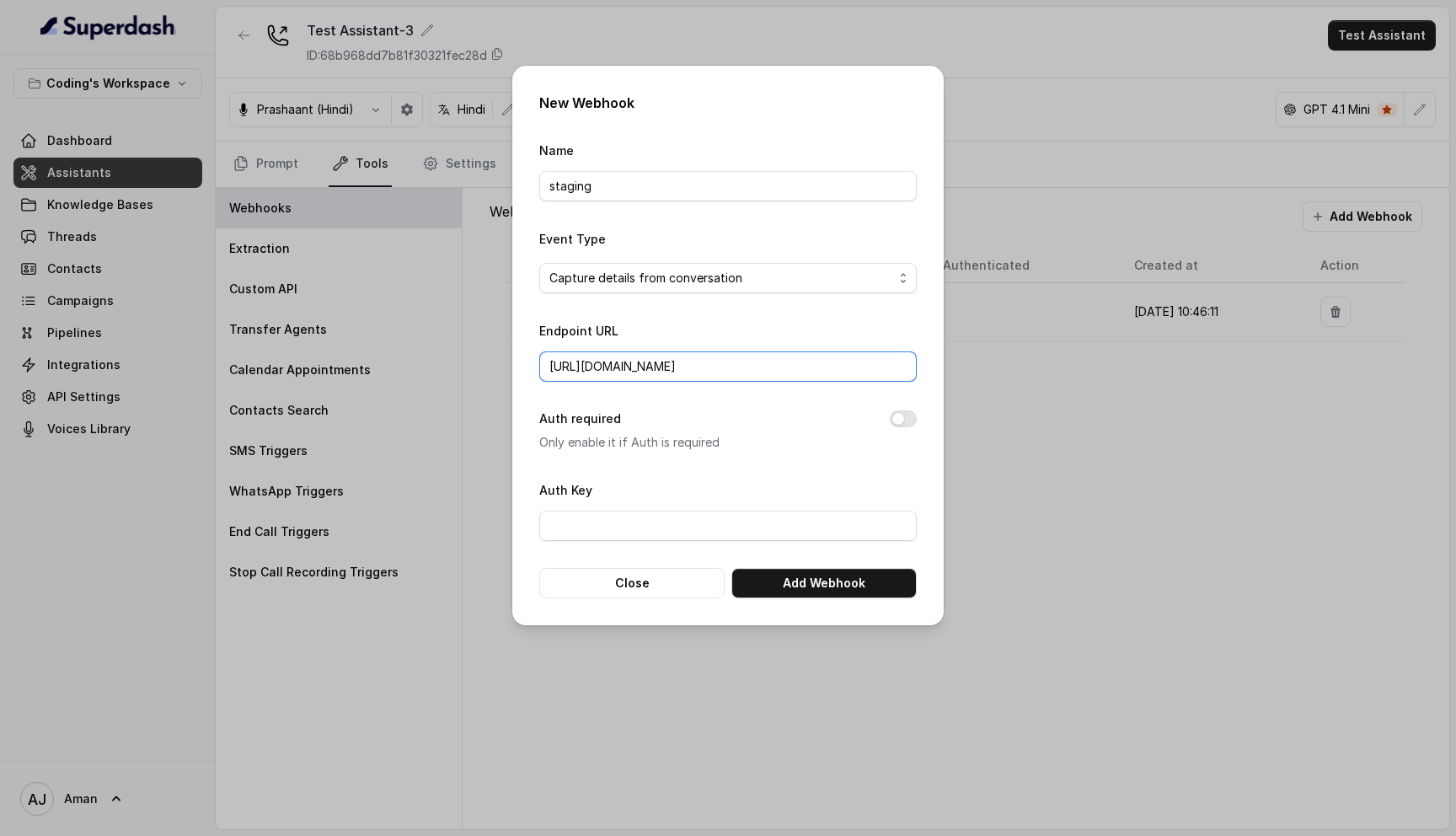
scroll to position [0, 0]
click at [759, 280] on span "Capture details from conversation" at bounding box center [721, 277] width 344 height 20
click at [731, 241] on div "Event Type Capture details from conversation" at bounding box center [727, 261] width 378 height 65
drag, startPoint x: 645, startPoint y: 364, endPoint x: 589, endPoint y: 362, distance: 56.0
click at [589, 362] on input "https://az-growth.codingninjas.com/api/v4/super_dash/ingest_webhook" at bounding box center [727, 366] width 378 height 31
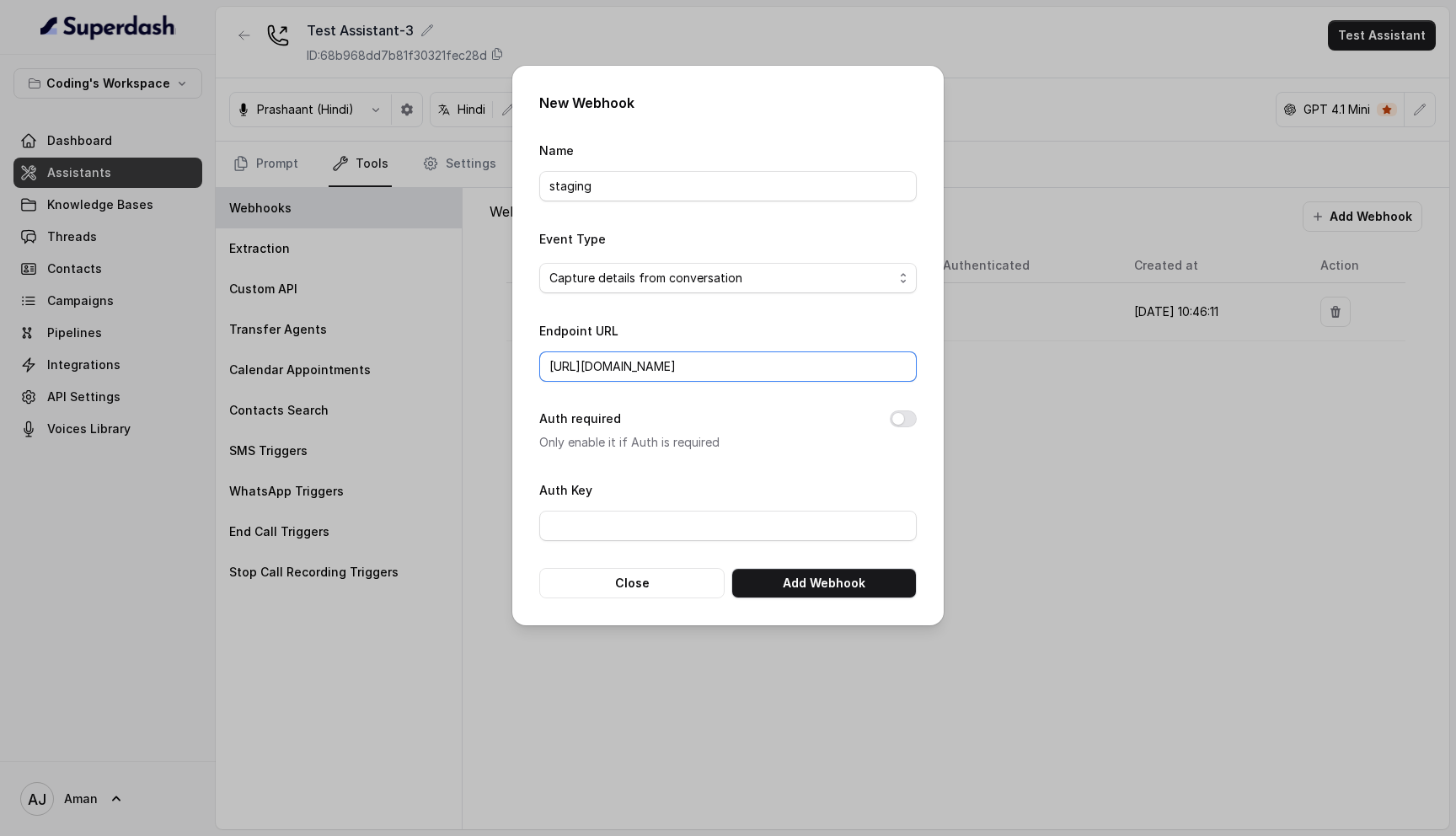
paste input "-staging-1"
type input "[URL][DOMAIN_NAME]"
click at [770, 411] on div "Auth required Only enable it if Auth is required" at bounding box center [727, 431] width 378 height 44
click at [814, 580] on button "Add Webhook" at bounding box center [824, 582] width 186 height 31
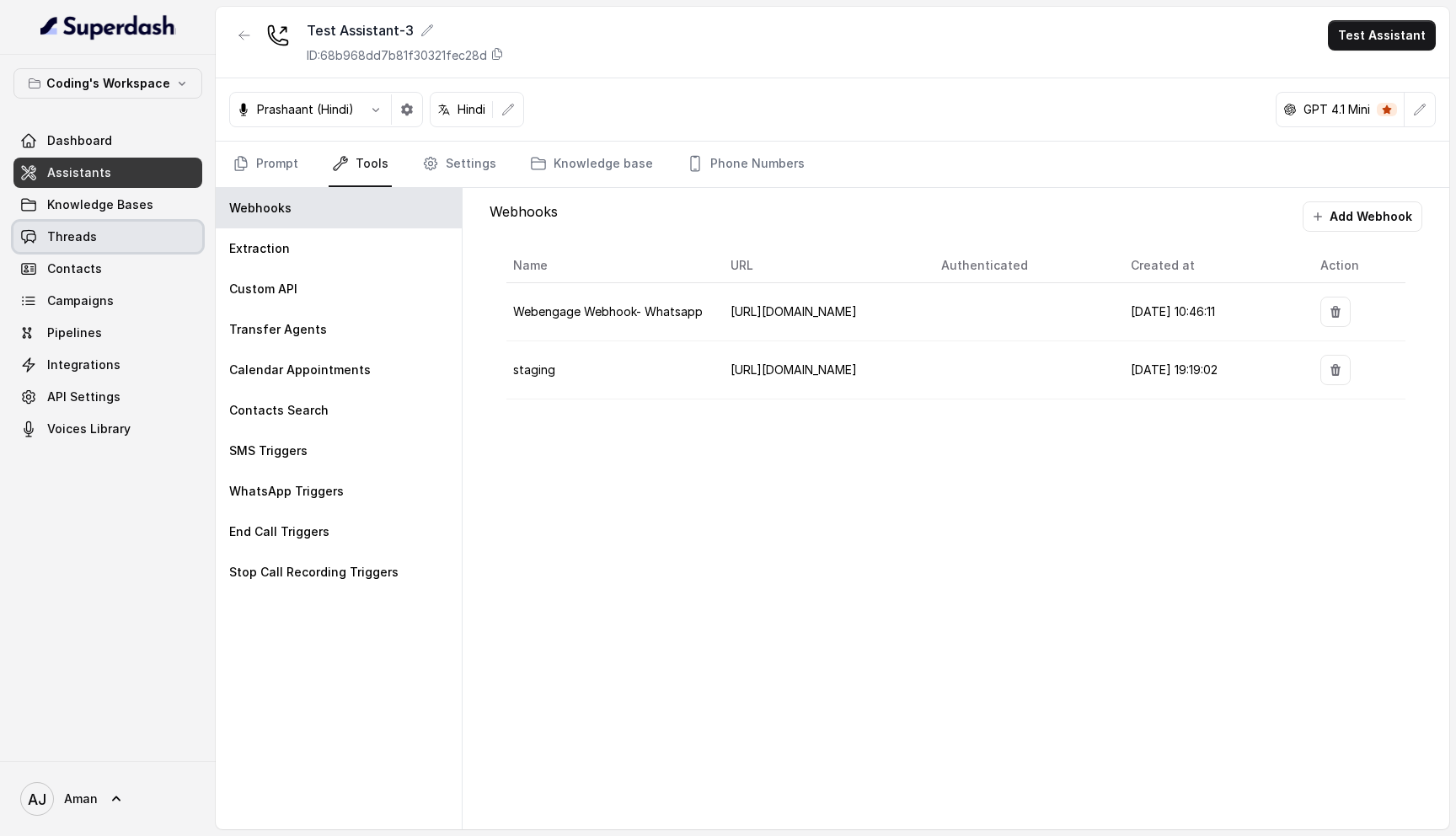
click at [81, 238] on span "Threads" at bounding box center [71, 236] width 50 height 17
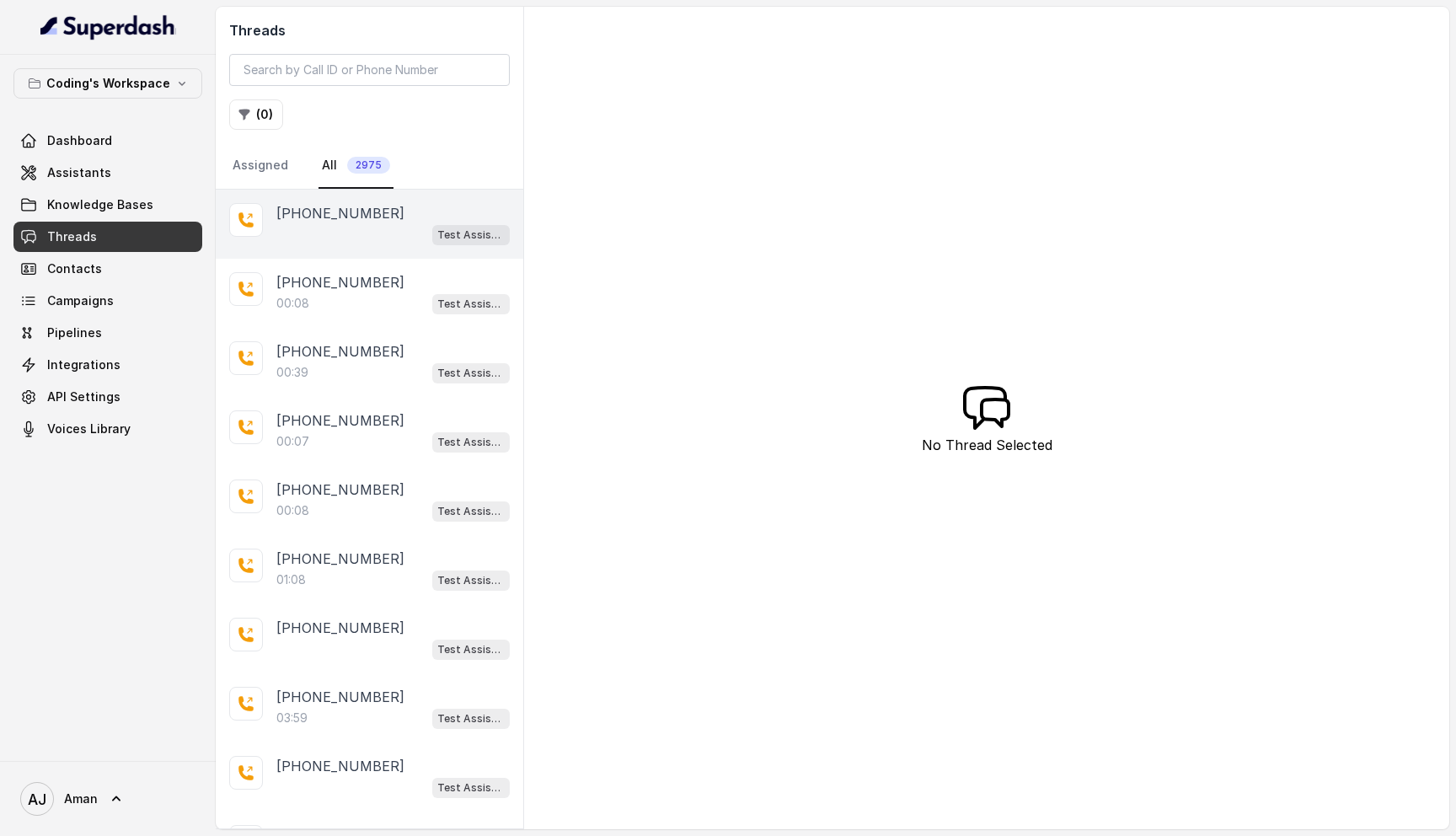
click at [363, 245] on div "+918743997206 Test Assistant-3" at bounding box center [369, 223] width 308 height 69
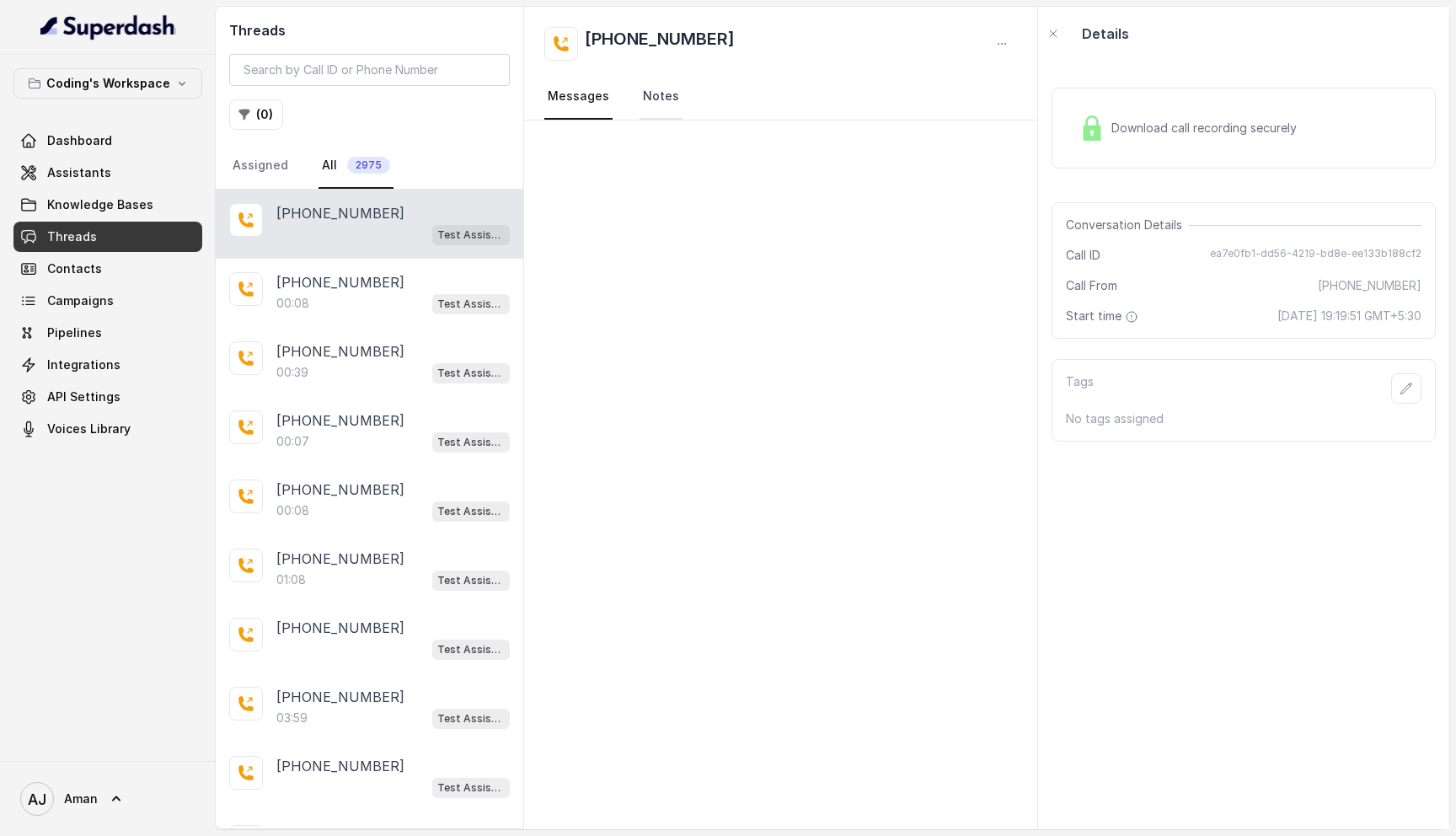
click at [646, 96] on link "Notes" at bounding box center [660, 97] width 43 height 45
click at [595, 105] on link "Messages" at bounding box center [578, 97] width 68 height 45
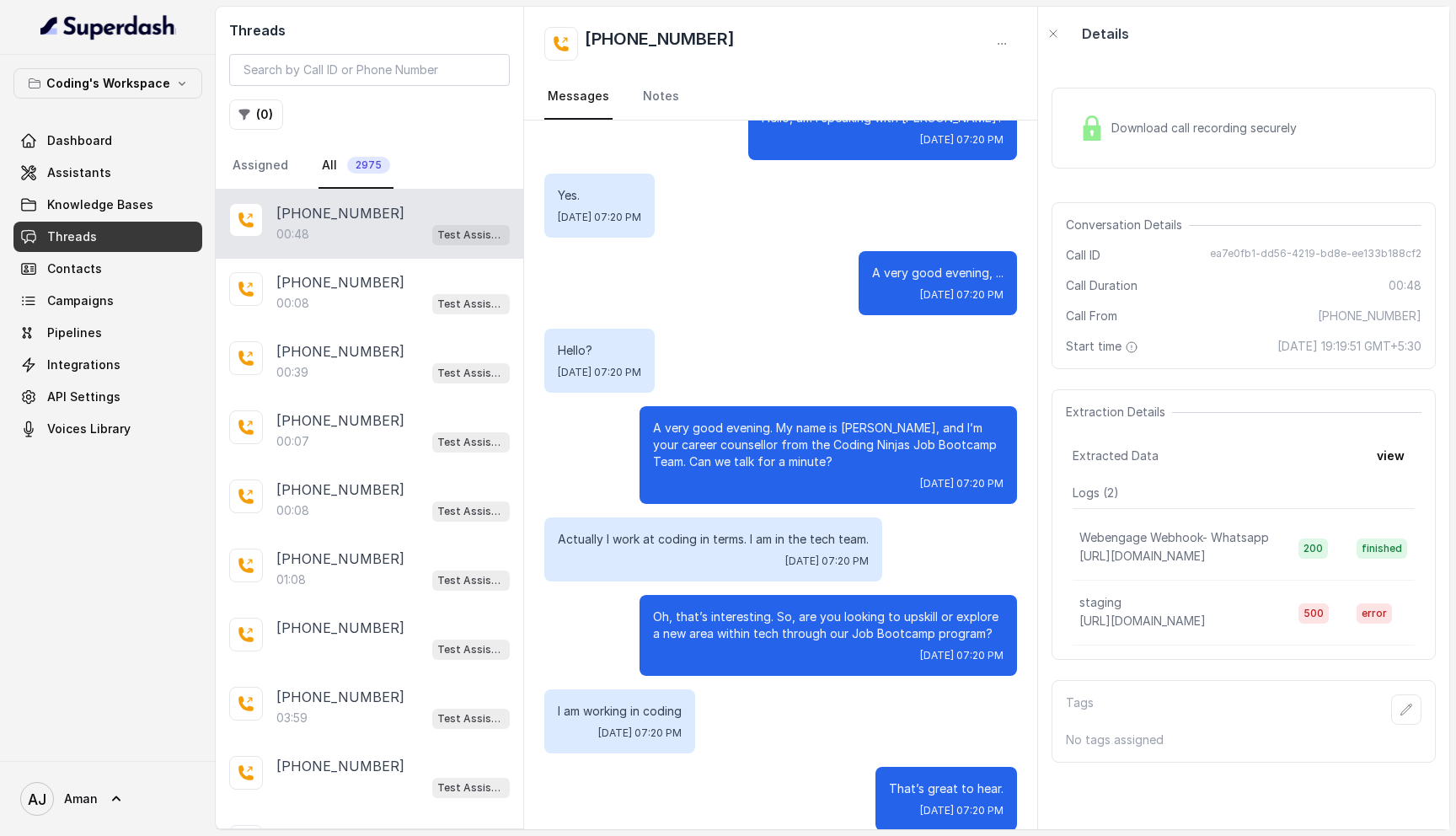
scroll to position [66, 0]
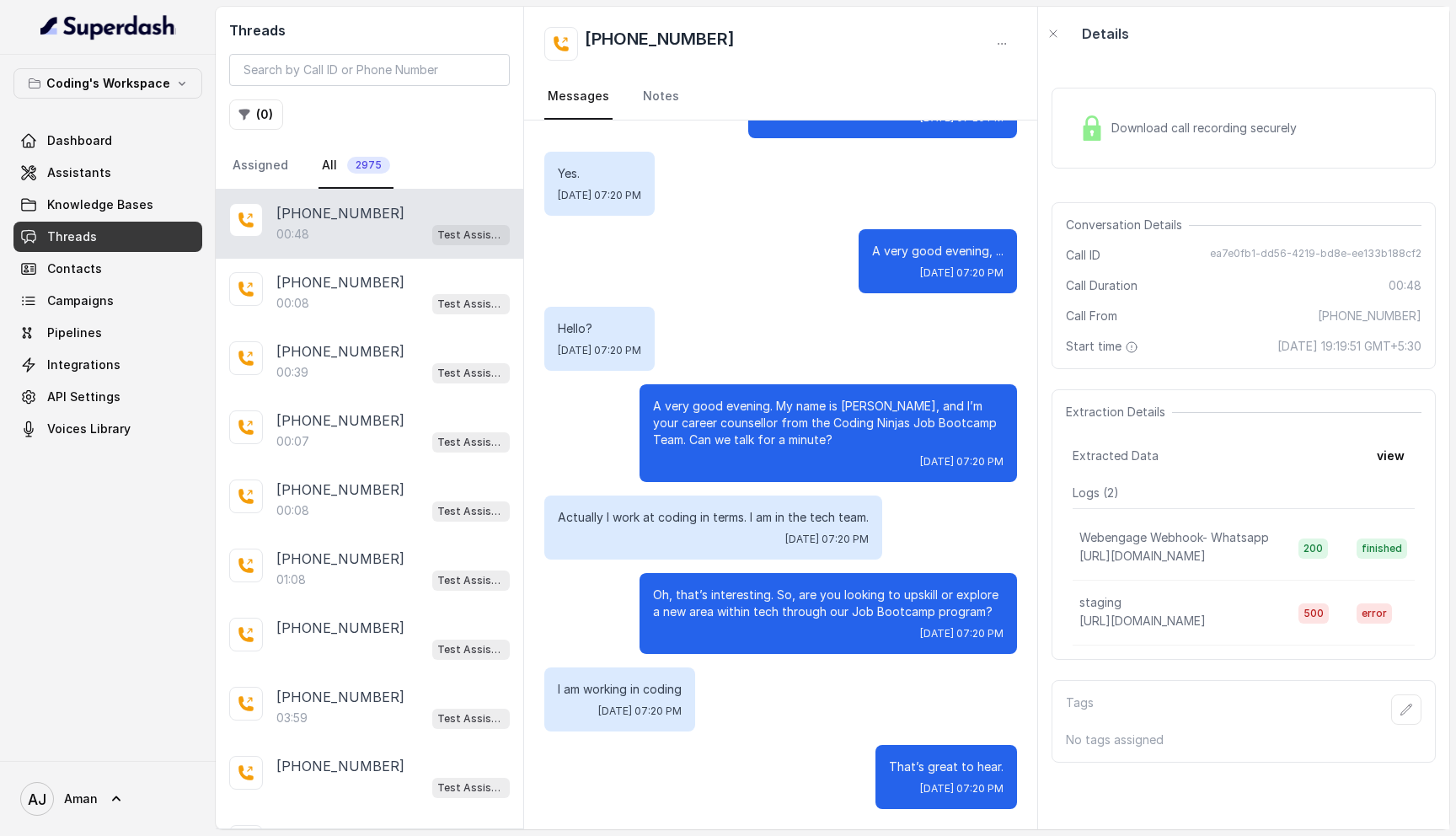
click at [383, 235] on div "00:48 Test Assistant-3" at bounding box center [393, 234] width 234 height 22
click at [1174, 135] on span "Download call recording securely" at bounding box center [1207, 127] width 192 height 17
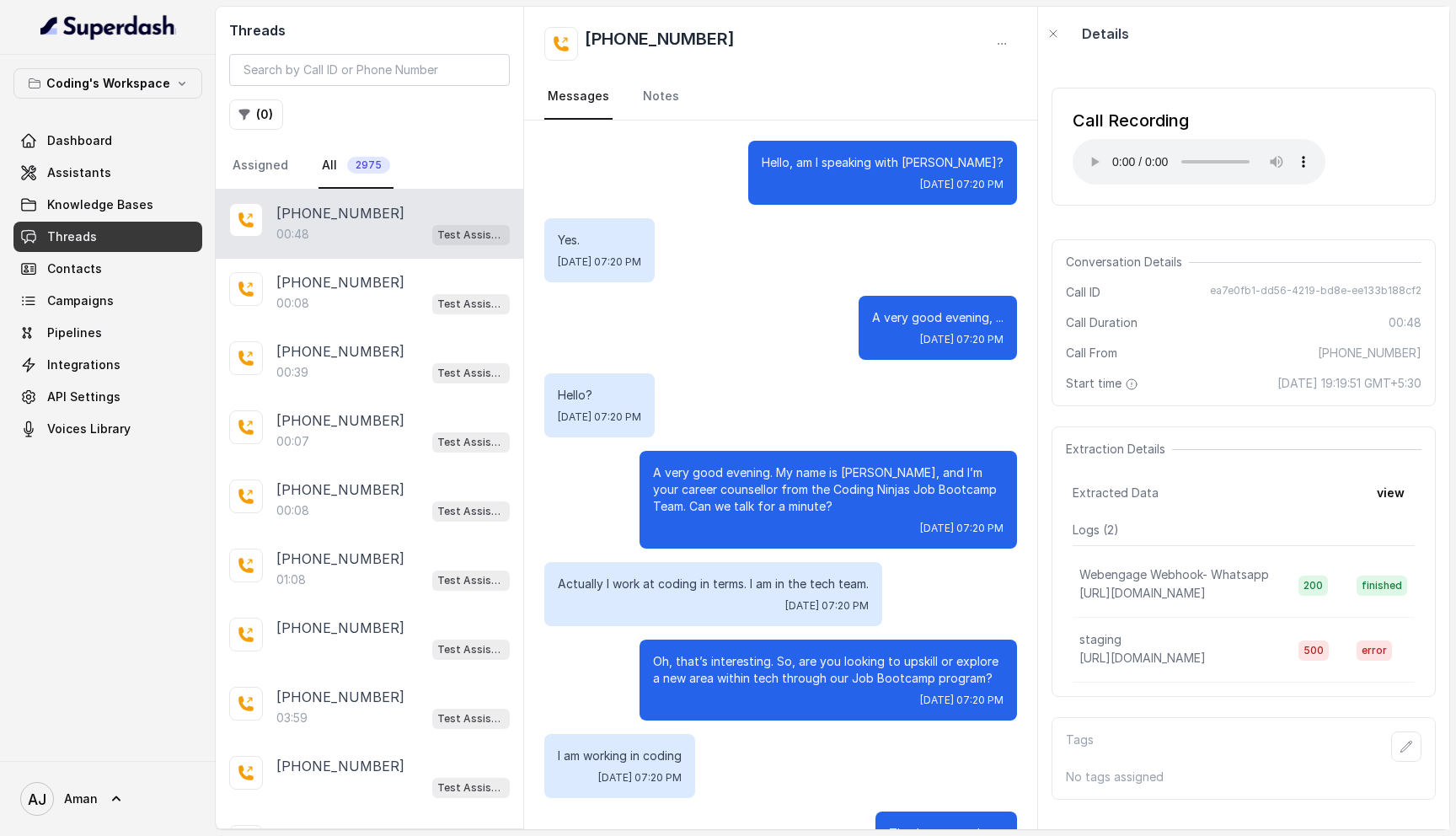
scroll to position [66, 0]
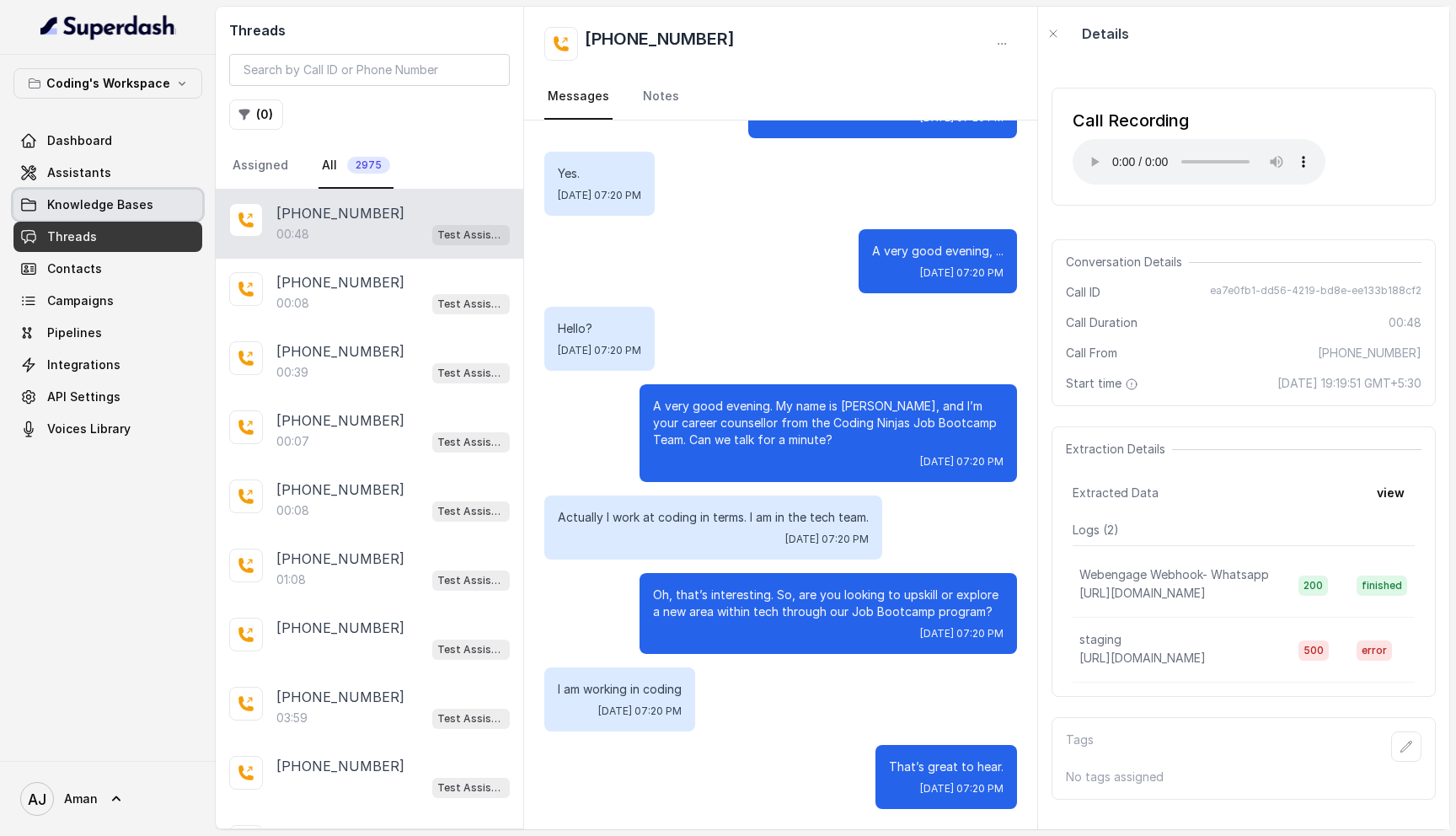
click at [124, 206] on span "Knowledge Bases" at bounding box center [100, 204] width 106 height 17
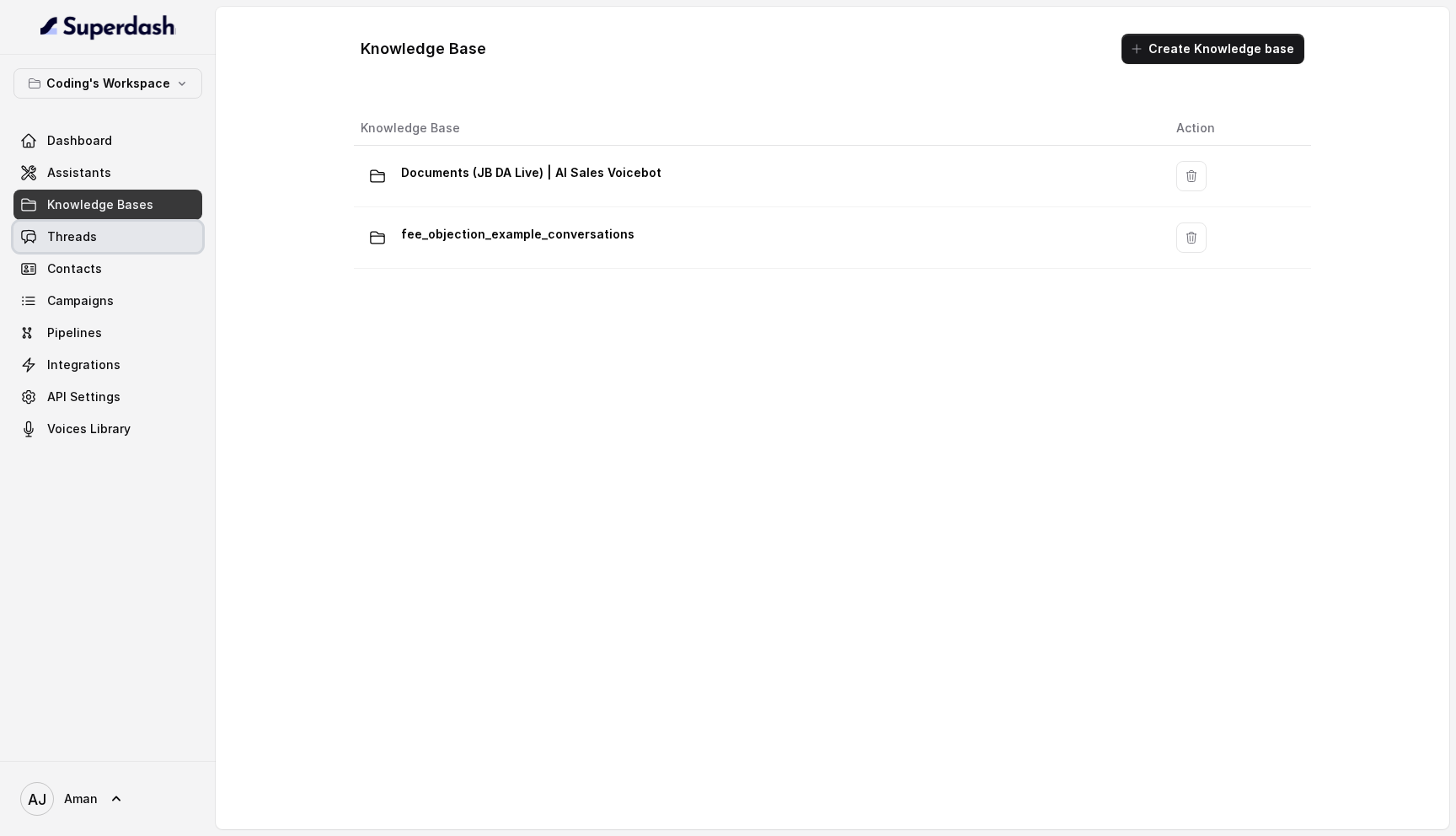
click at [109, 228] on link "Threads" at bounding box center [107, 236] width 188 height 31
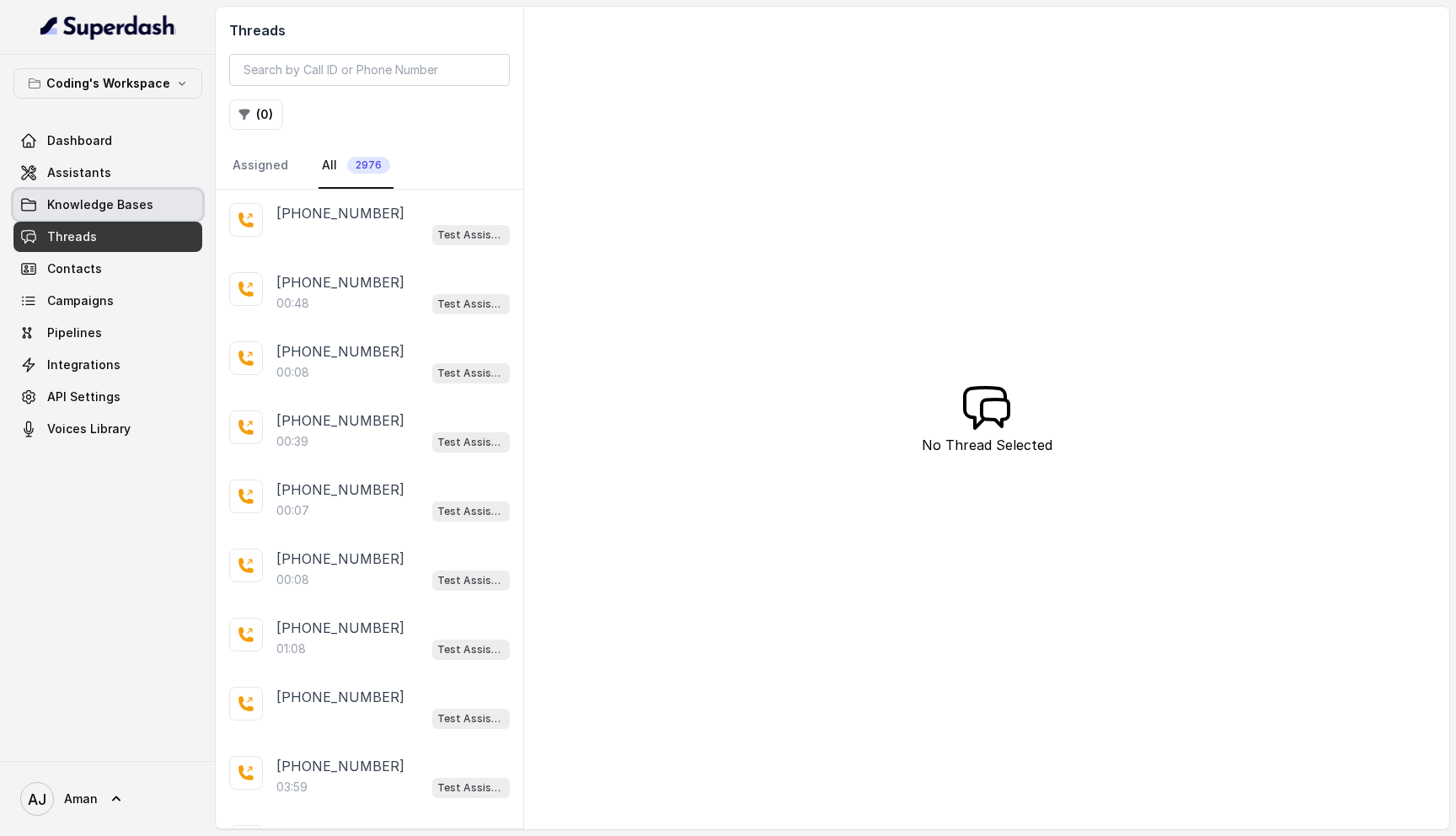
click at [133, 199] on span "Knowledge Bases" at bounding box center [100, 204] width 106 height 17
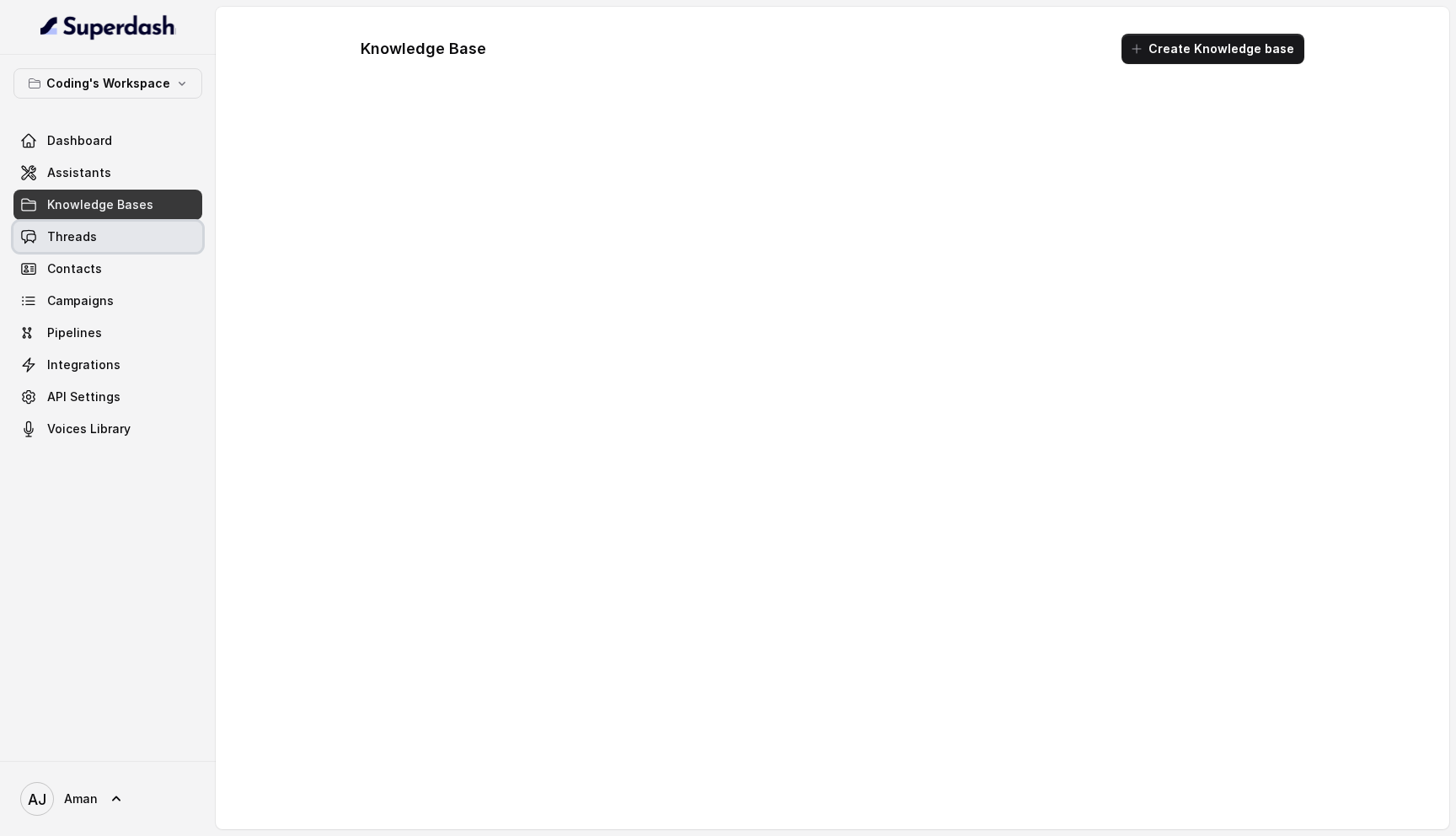
click at [105, 230] on link "Threads" at bounding box center [107, 236] width 188 height 31
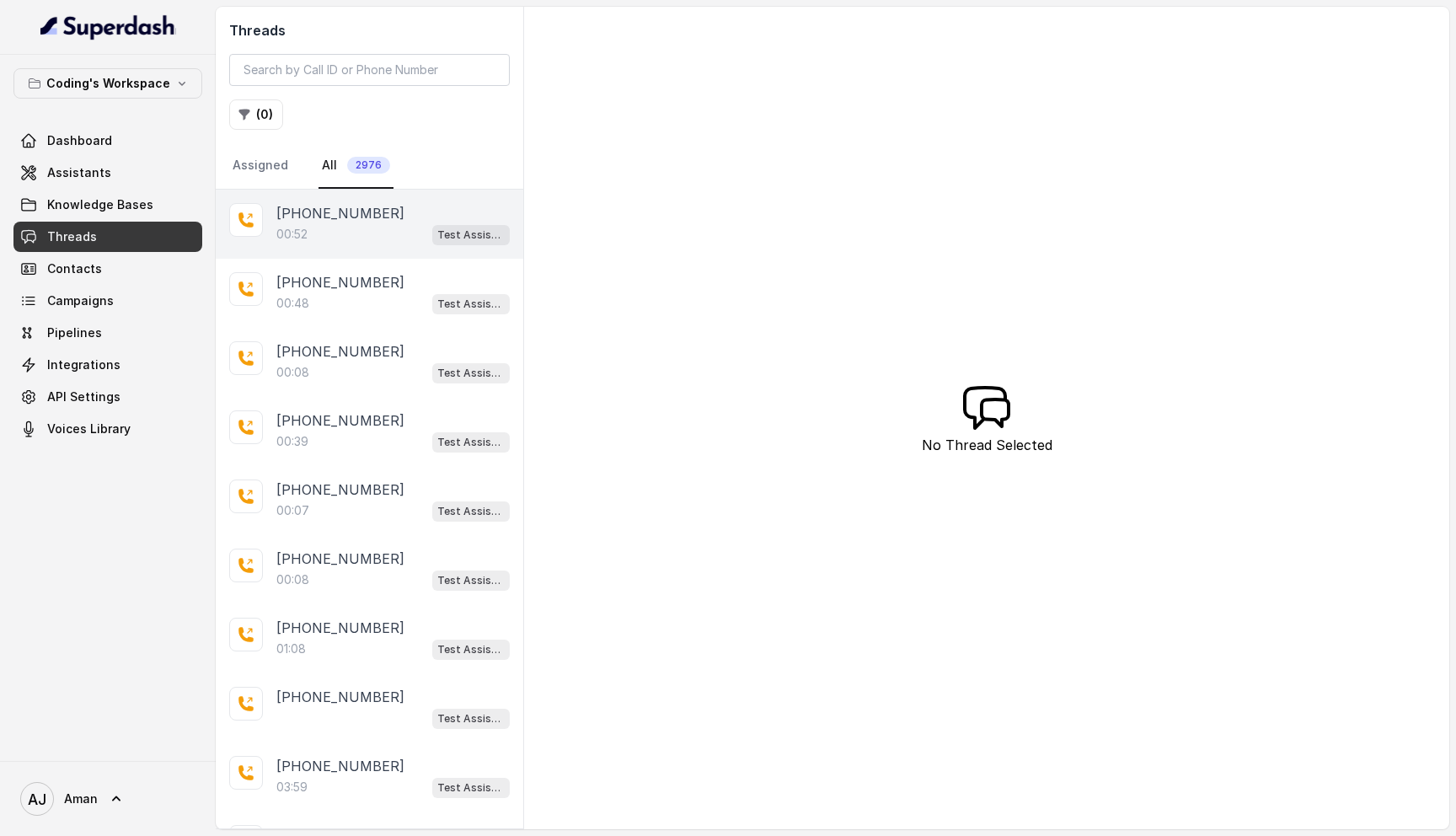
click at [357, 237] on div "00:52 Test Assistant-3" at bounding box center [393, 234] width 234 height 22
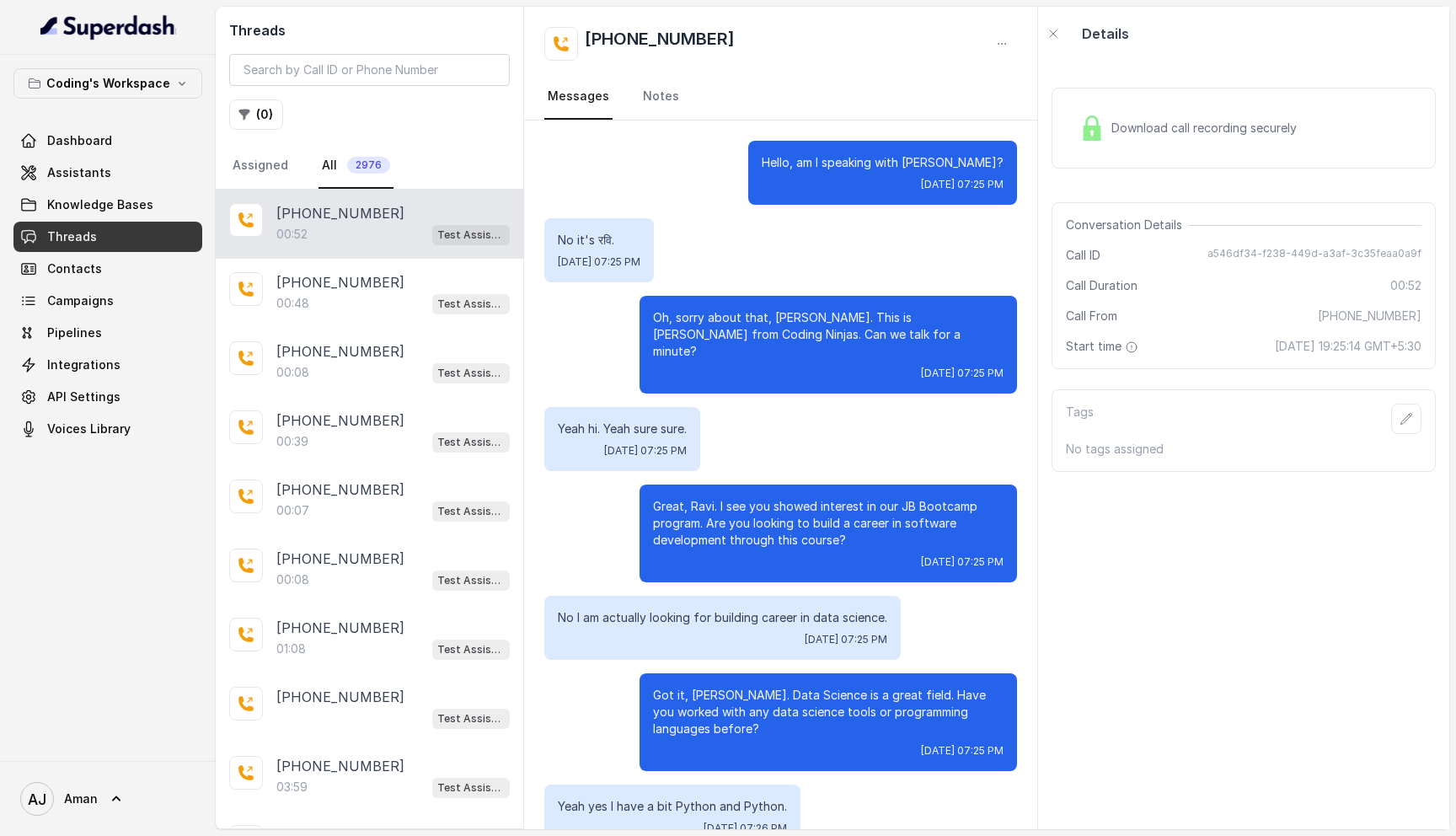
scroll to position [117, 0]
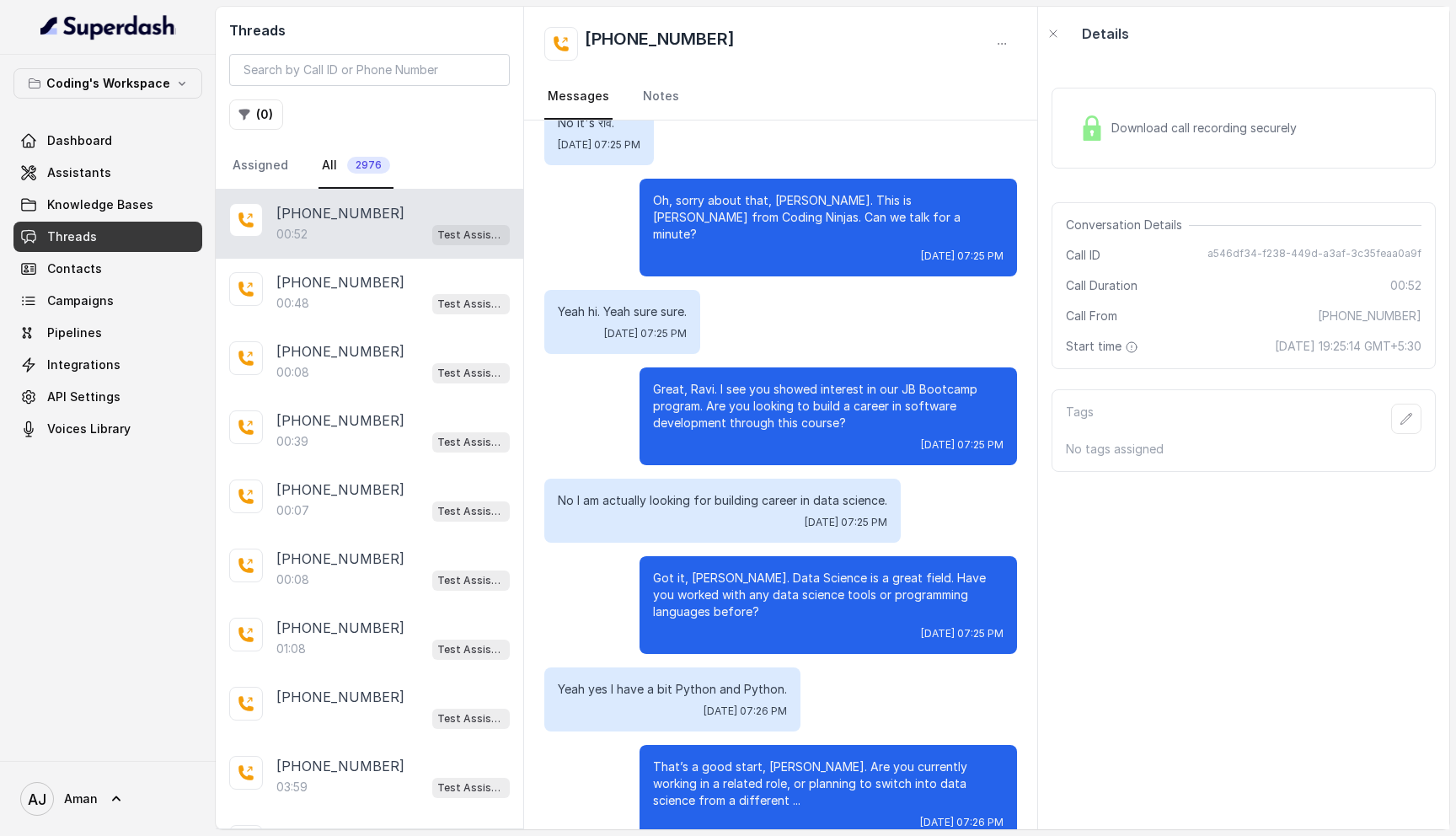
click at [1161, 139] on div "Download call recording securely" at bounding box center [1187, 128] width 231 height 38
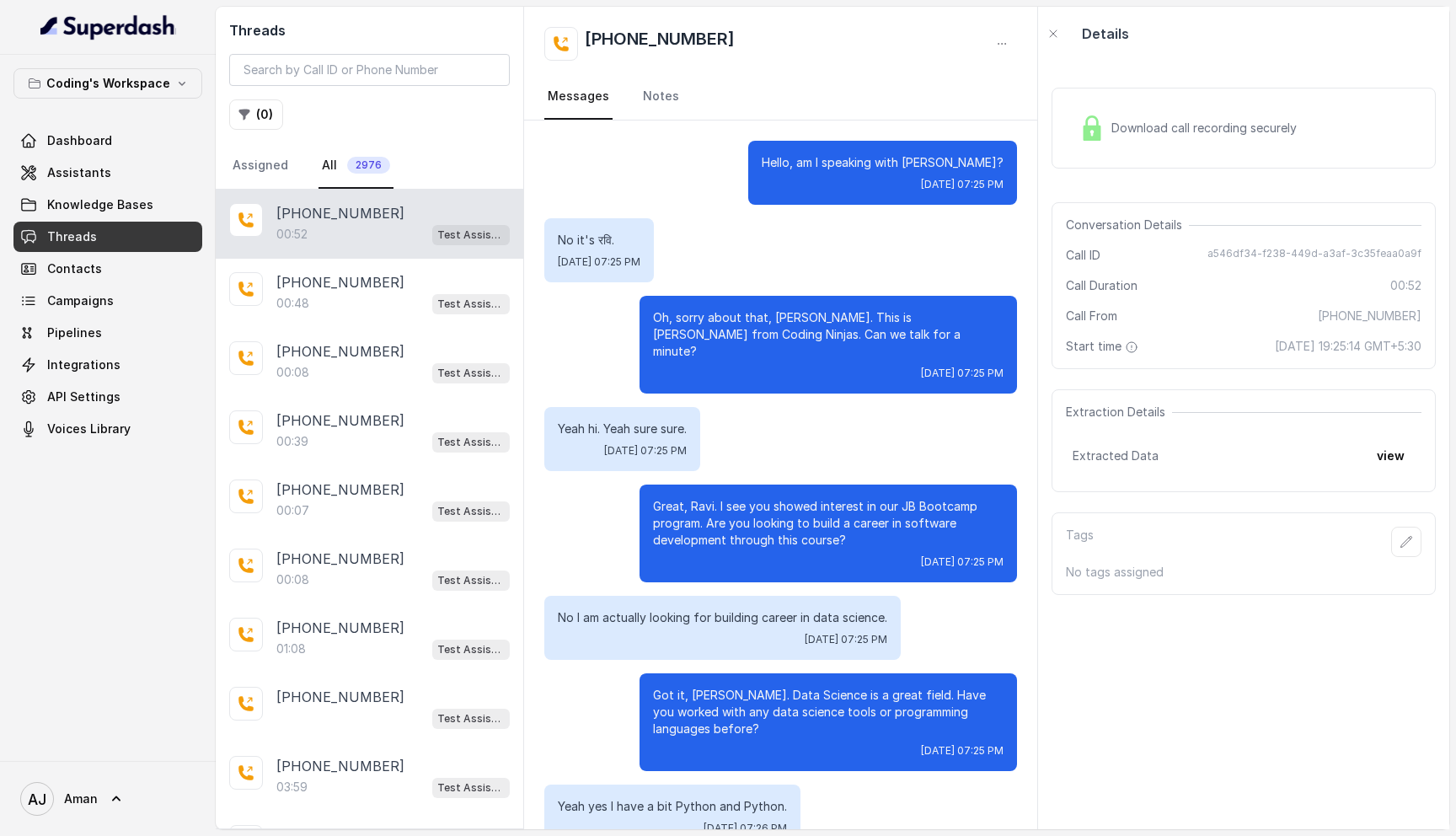
scroll to position [117, 0]
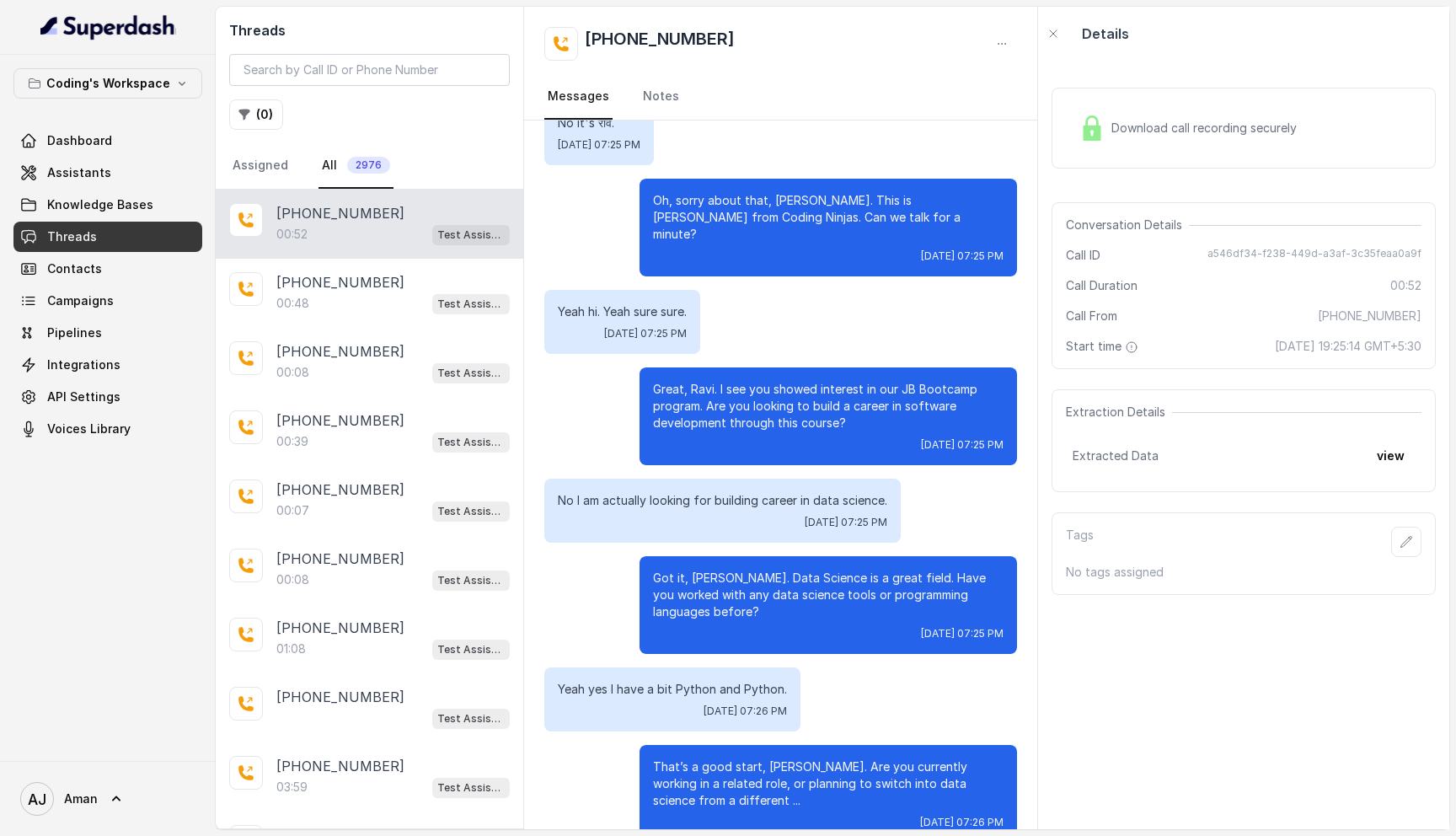
click at [1152, 120] on span "Download call recording securely" at bounding box center [1207, 127] width 192 height 17
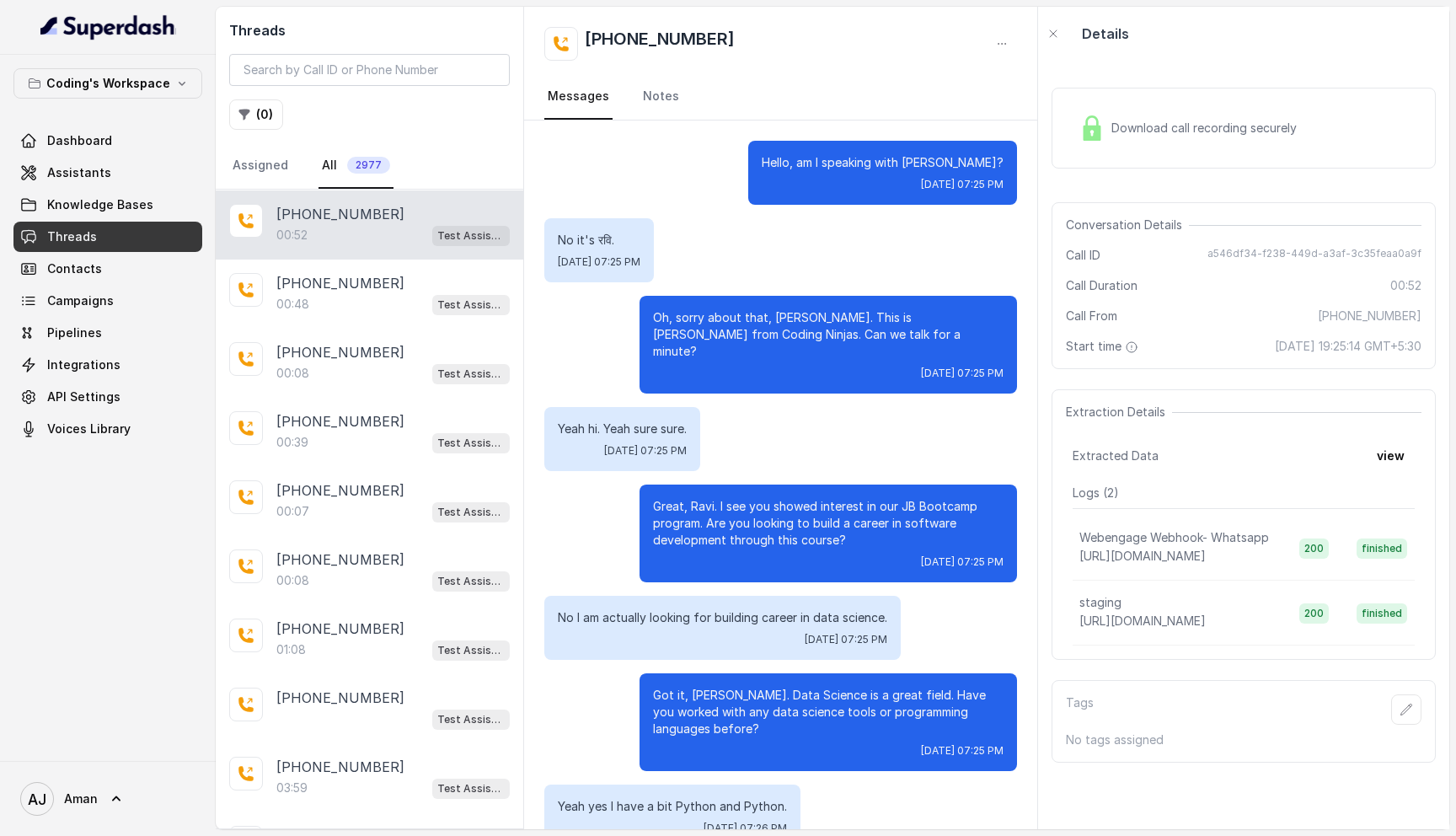
scroll to position [117, 0]
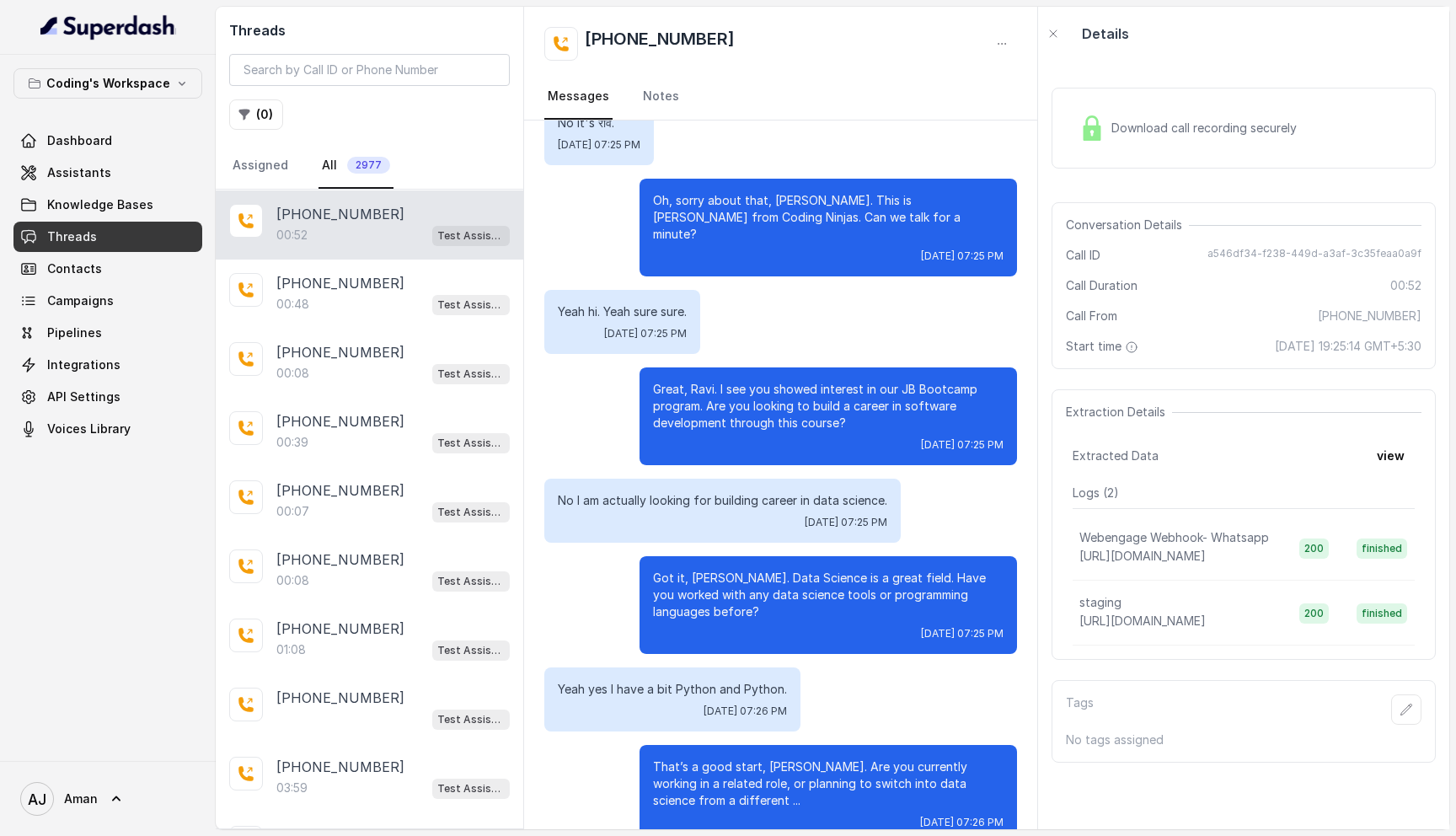
click at [599, 262] on div "Hello, am I speaking with [PERSON_NAME]? [DATE] 07:25 PM No it's रवि. [DATE] 07…" at bounding box center [780, 433] width 513 height 860
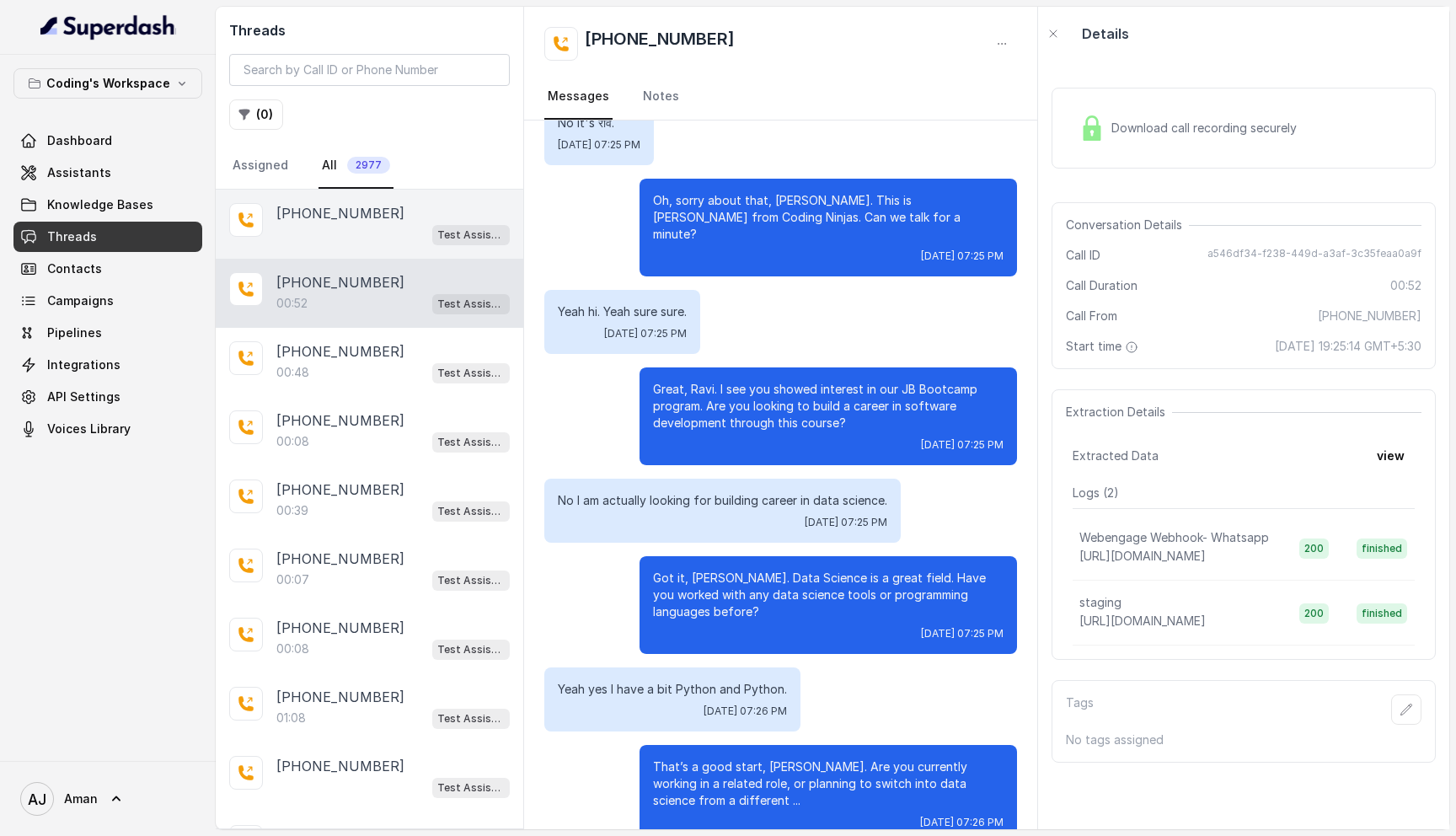
click at [337, 239] on div "Test Assistant-3" at bounding box center [393, 234] width 234 height 22
